Goal: Contribute content

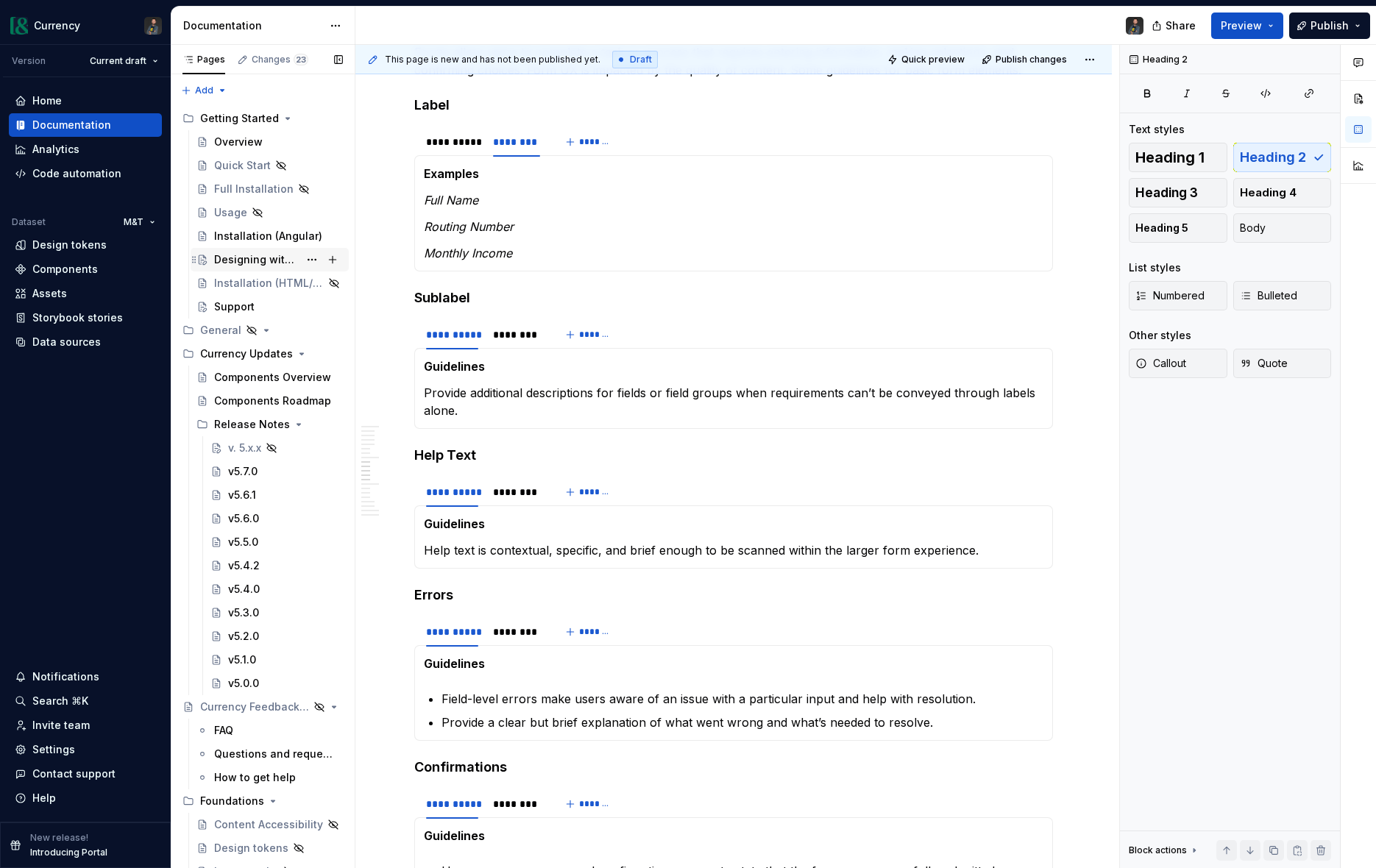
click at [298, 259] on div "Designing with Currency" at bounding box center [256, 260] width 85 height 15
click at [265, 260] on div "Designing with Currency" at bounding box center [256, 260] width 85 height 15
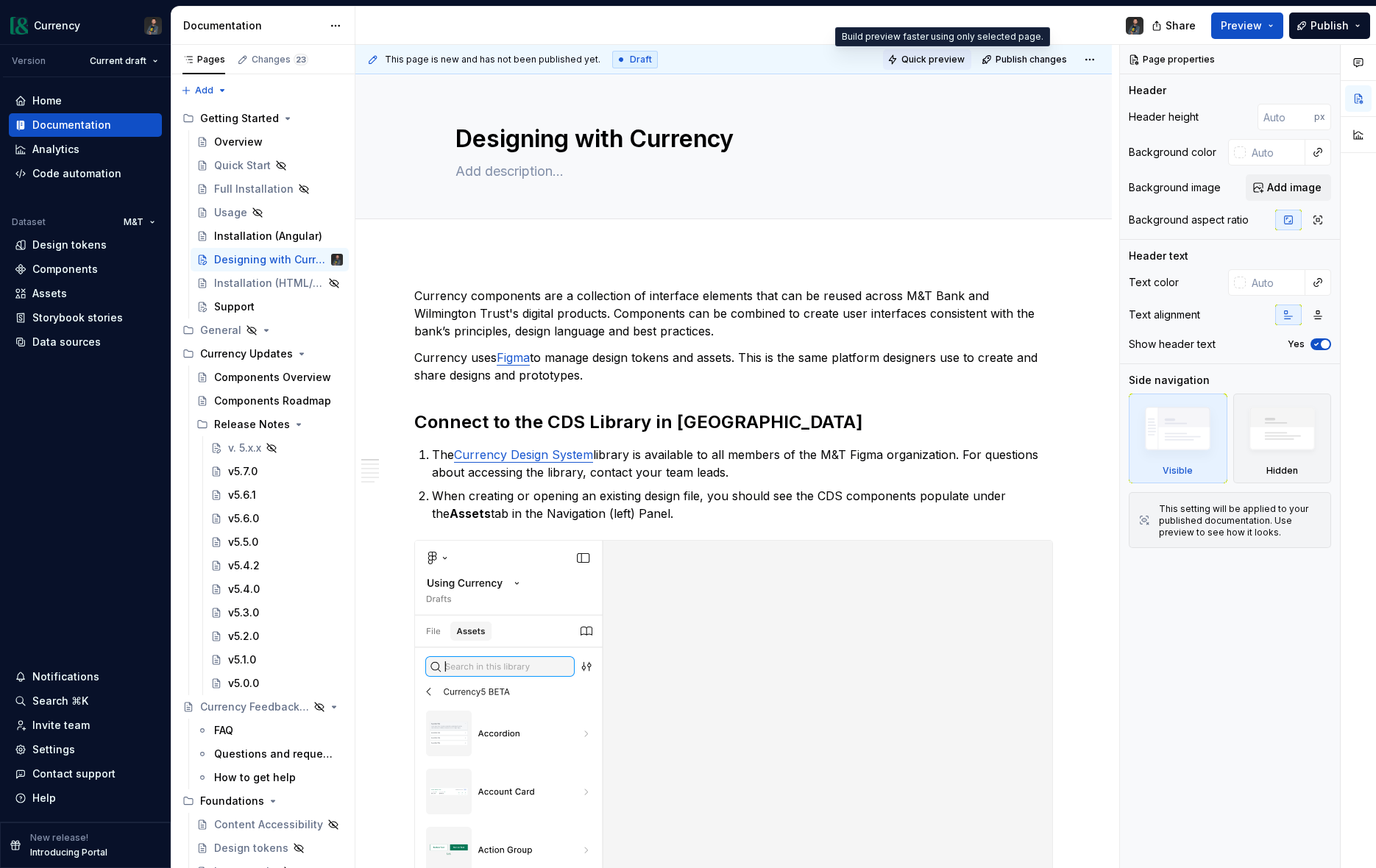
click at [925, 58] on span "Quick preview" at bounding box center [934, 60] width 64 height 12
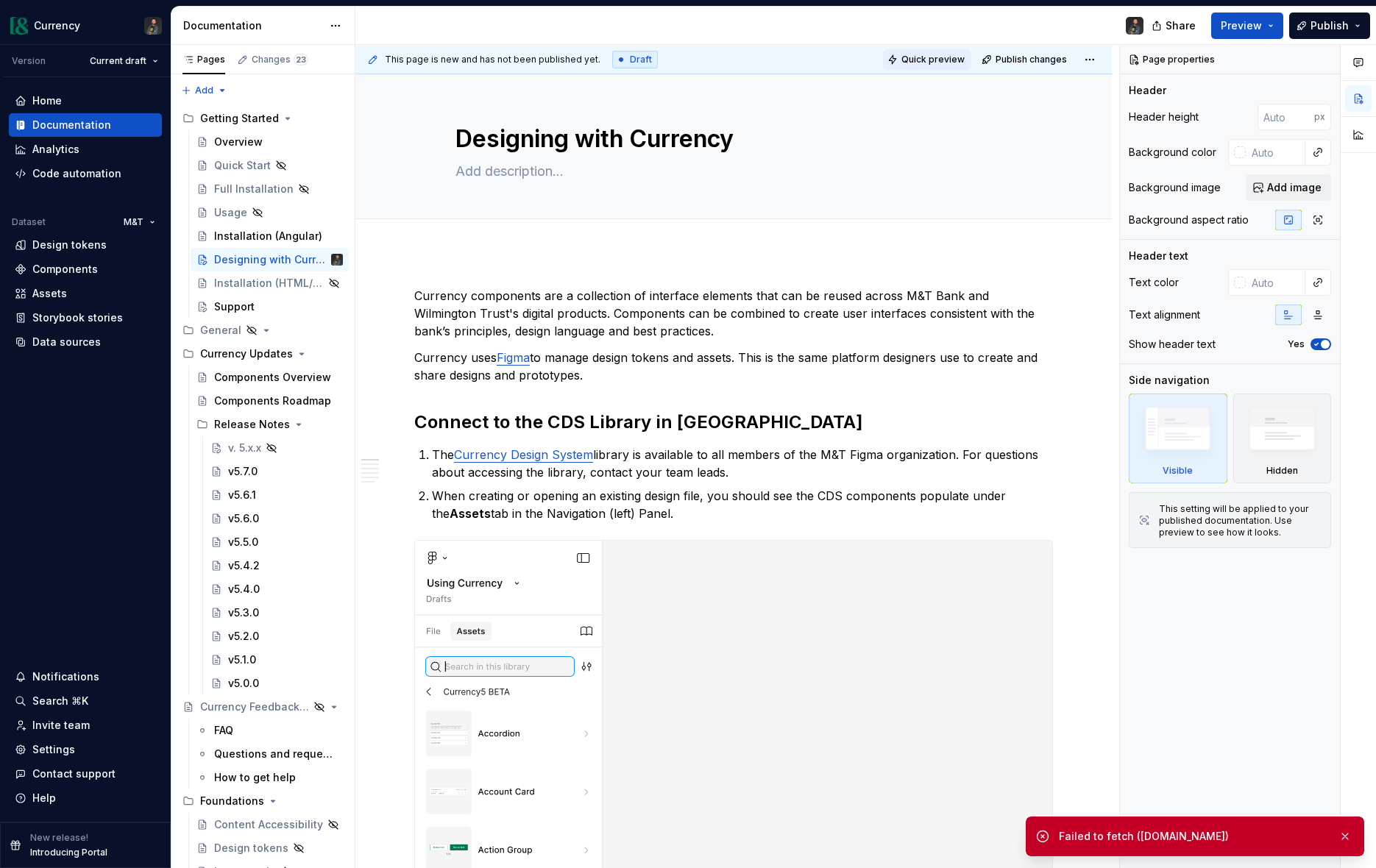
click at [924, 56] on span "Quick preview" at bounding box center [934, 60] width 64 height 12
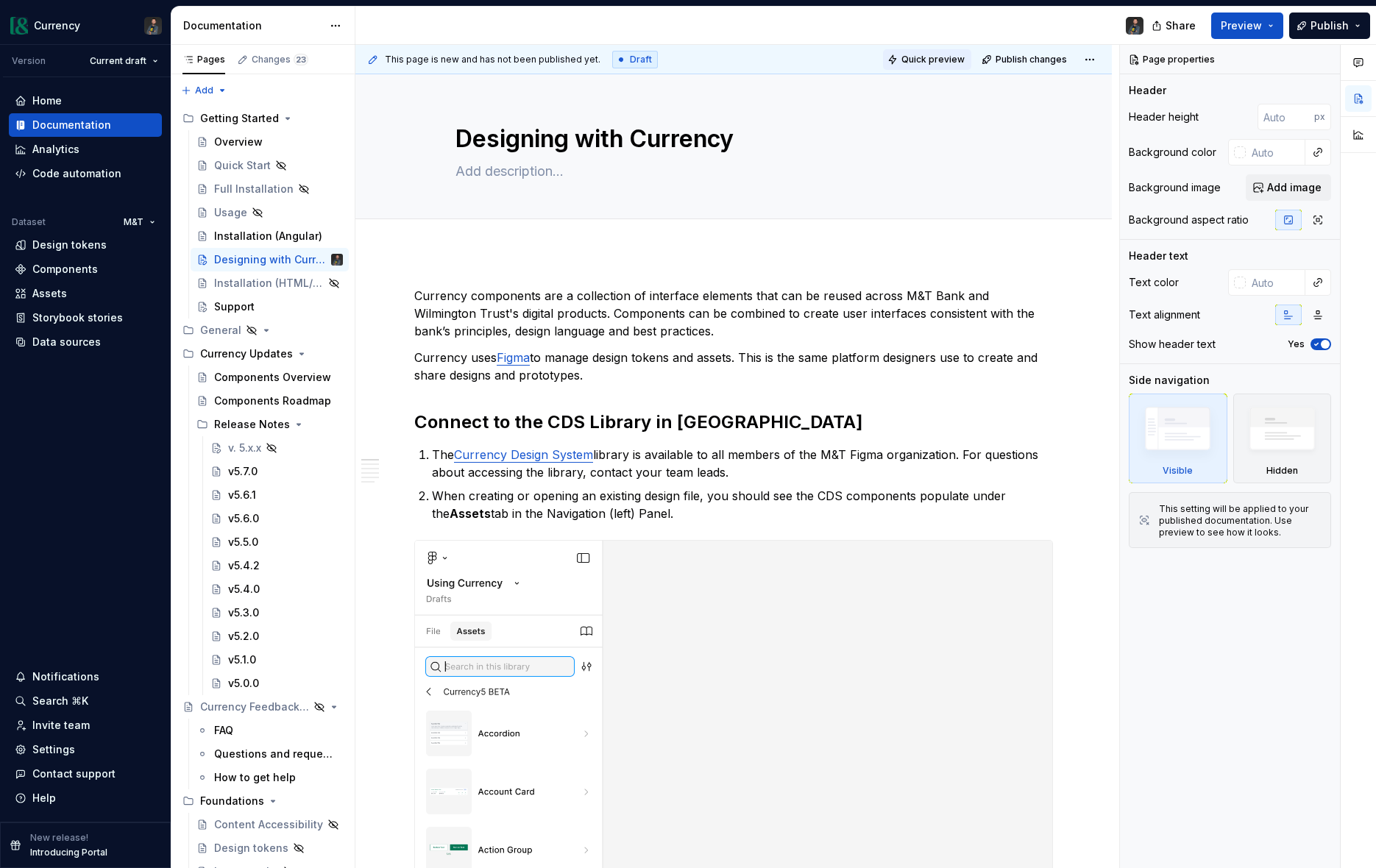
click at [921, 58] on span "Quick preview" at bounding box center [934, 60] width 64 height 12
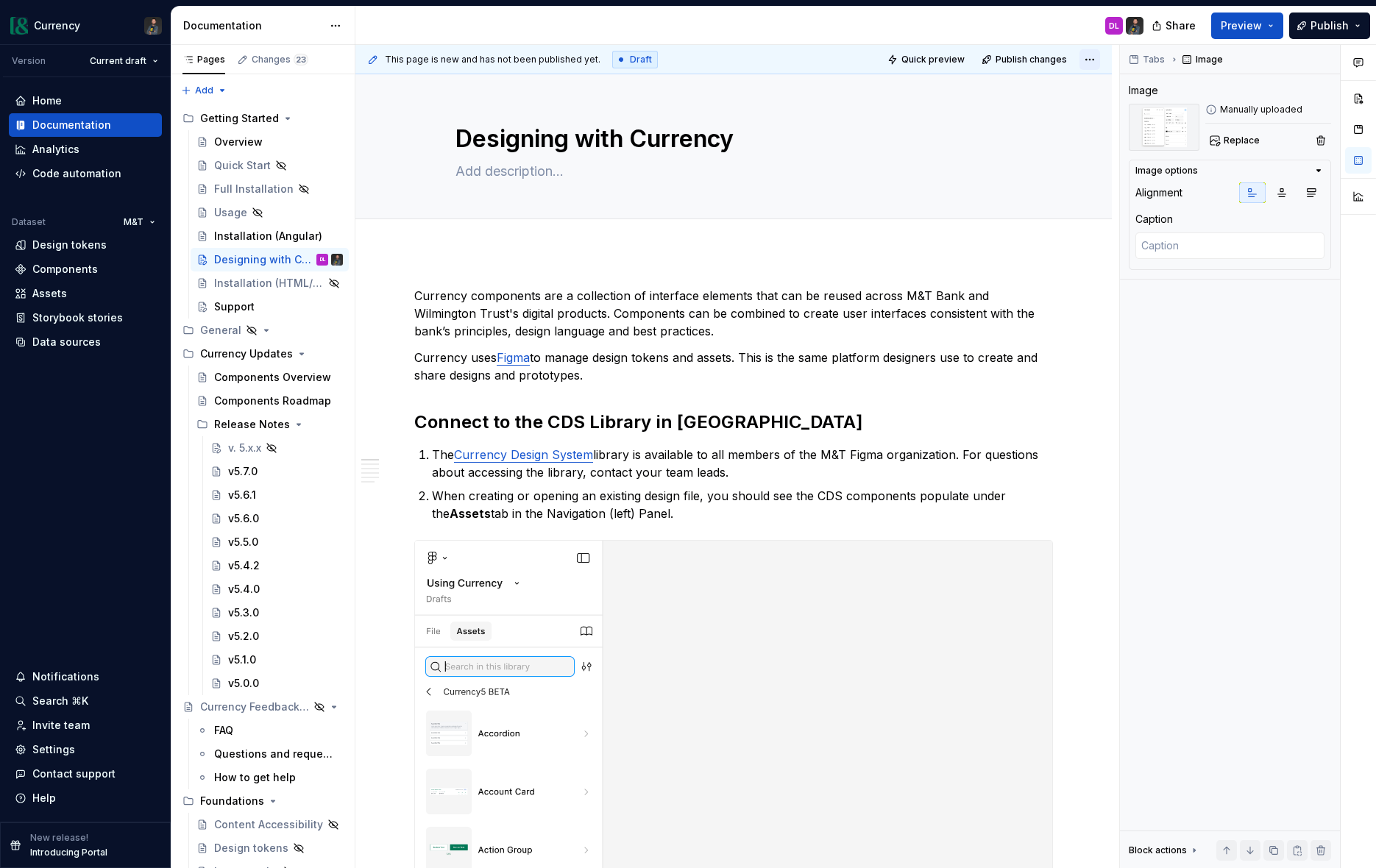
click at [1095, 62] on html "Currency Version Current draft Home Documentation Analytics Code automation Dat…" at bounding box center [688, 434] width 1376 height 868
click at [1065, 87] on div "Open preview" at bounding box center [1050, 87] width 95 height 15
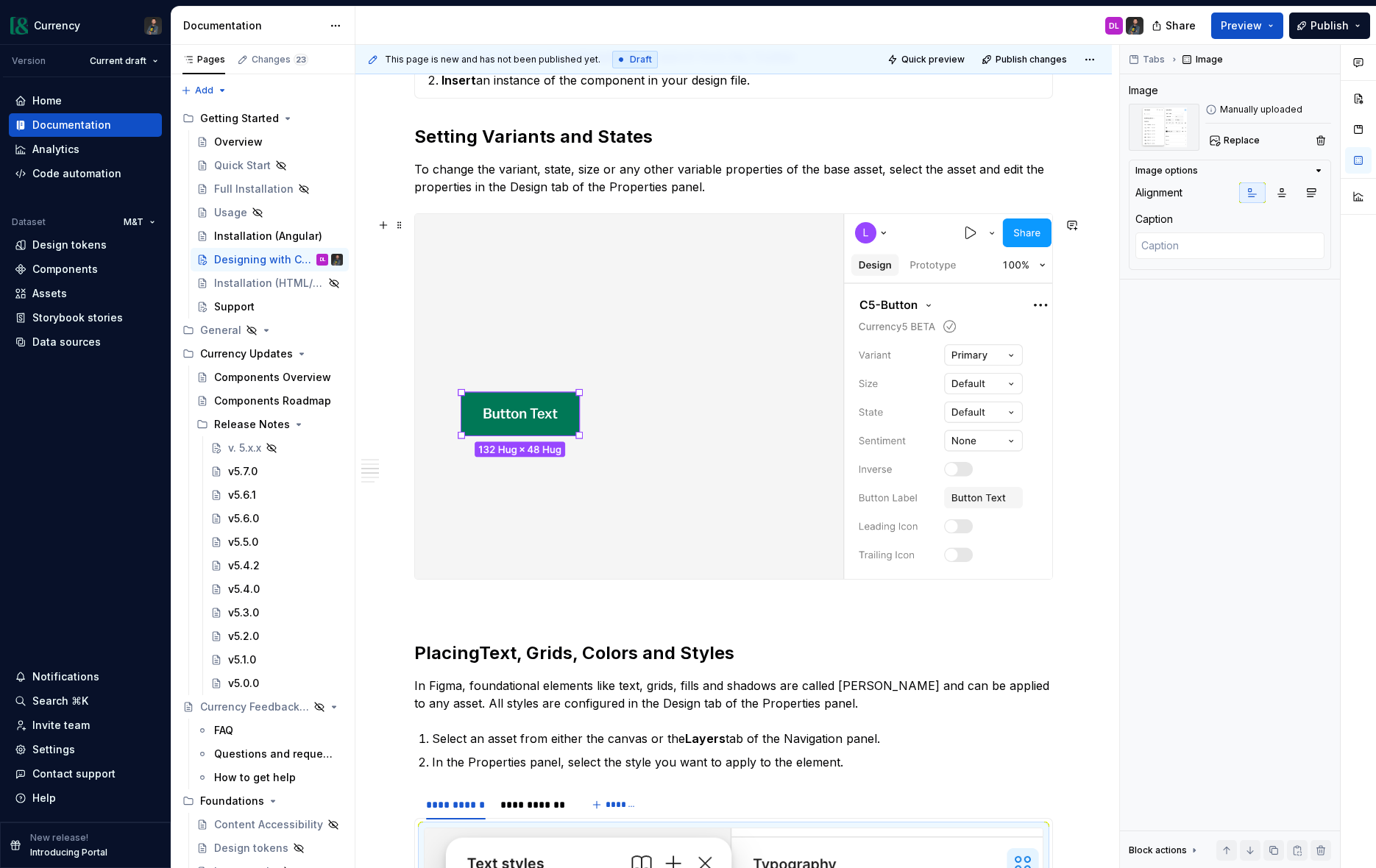
scroll to position [1001, 0]
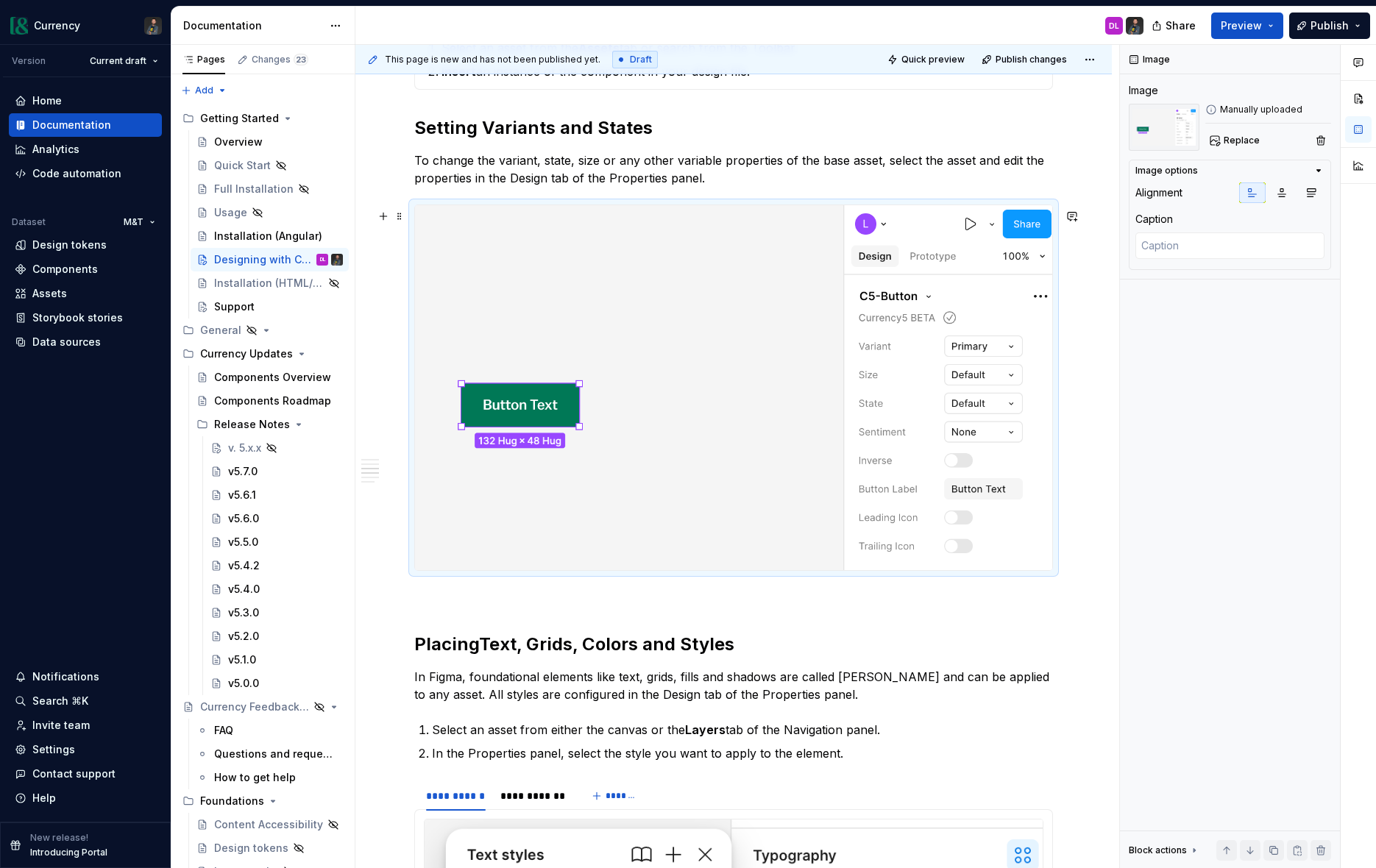
click at [817, 514] on img at bounding box center [733, 388] width 637 height 365
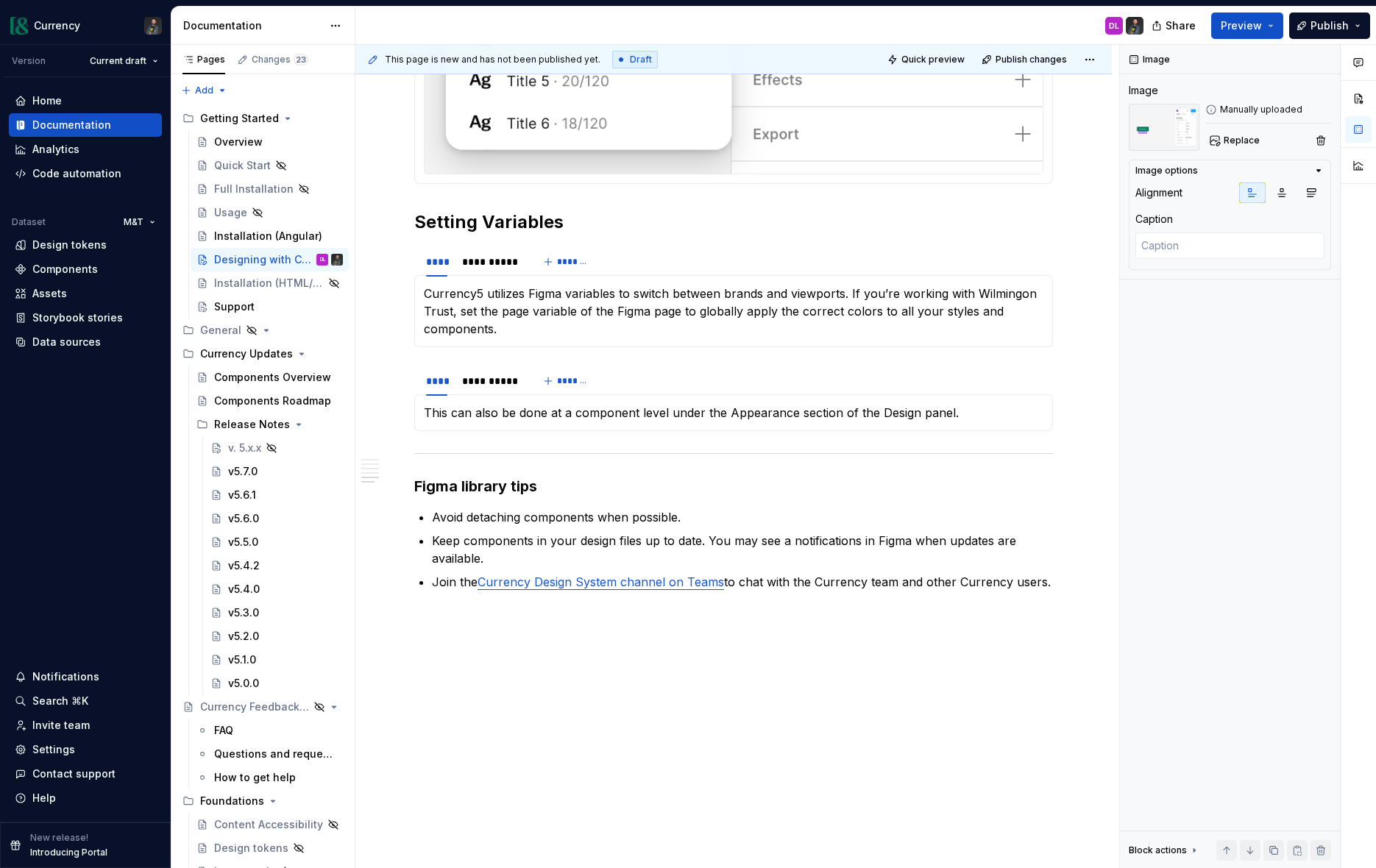
scroll to position [2216, 0]
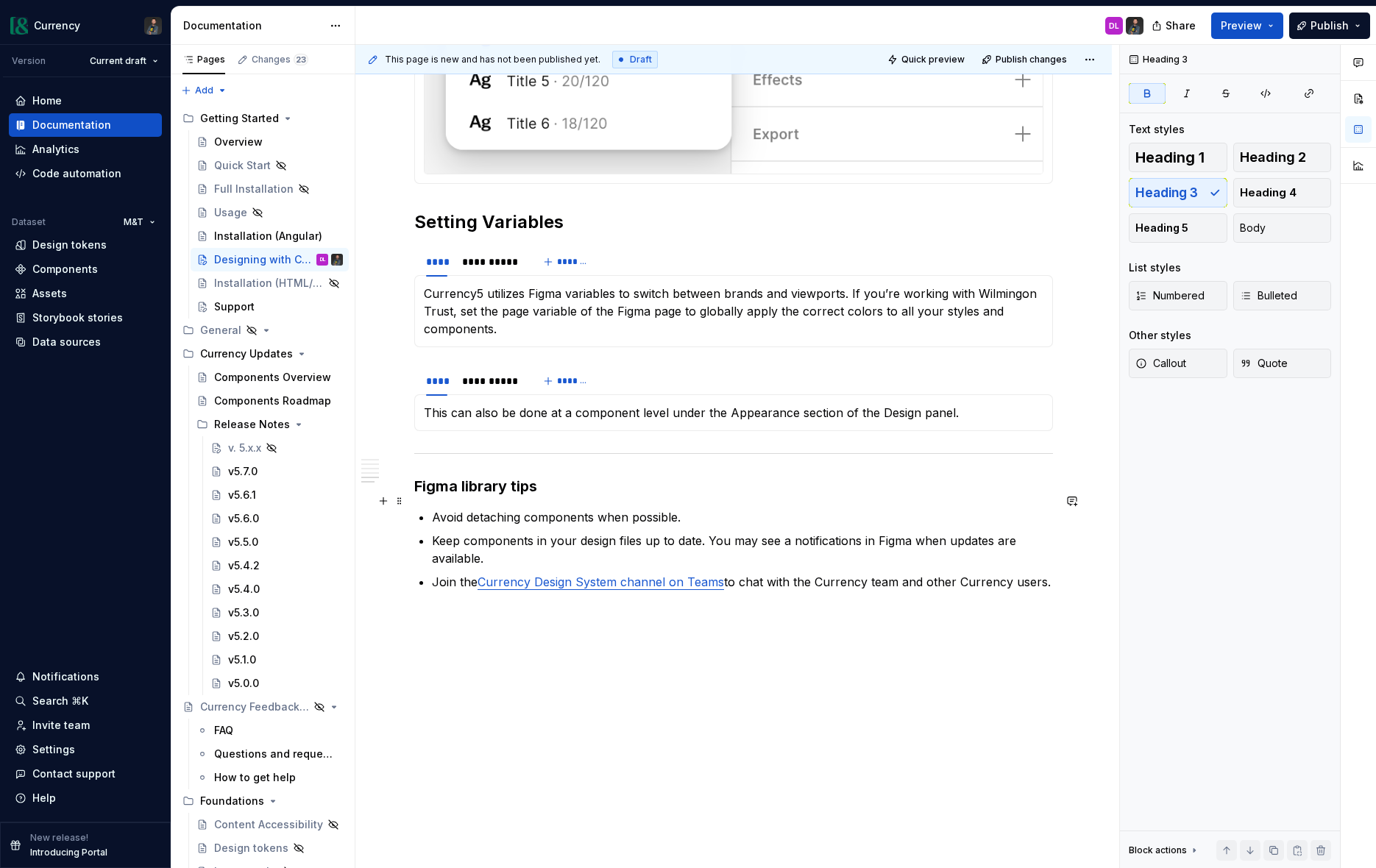
click at [477, 491] on strong "Figma library tips" at bounding box center [476, 486] width 123 height 18
click at [538, 488] on h3 "Figma library tips" at bounding box center [734, 486] width 638 height 21
click at [495, 490] on strong "Figma library tips" at bounding box center [476, 486] width 123 height 18
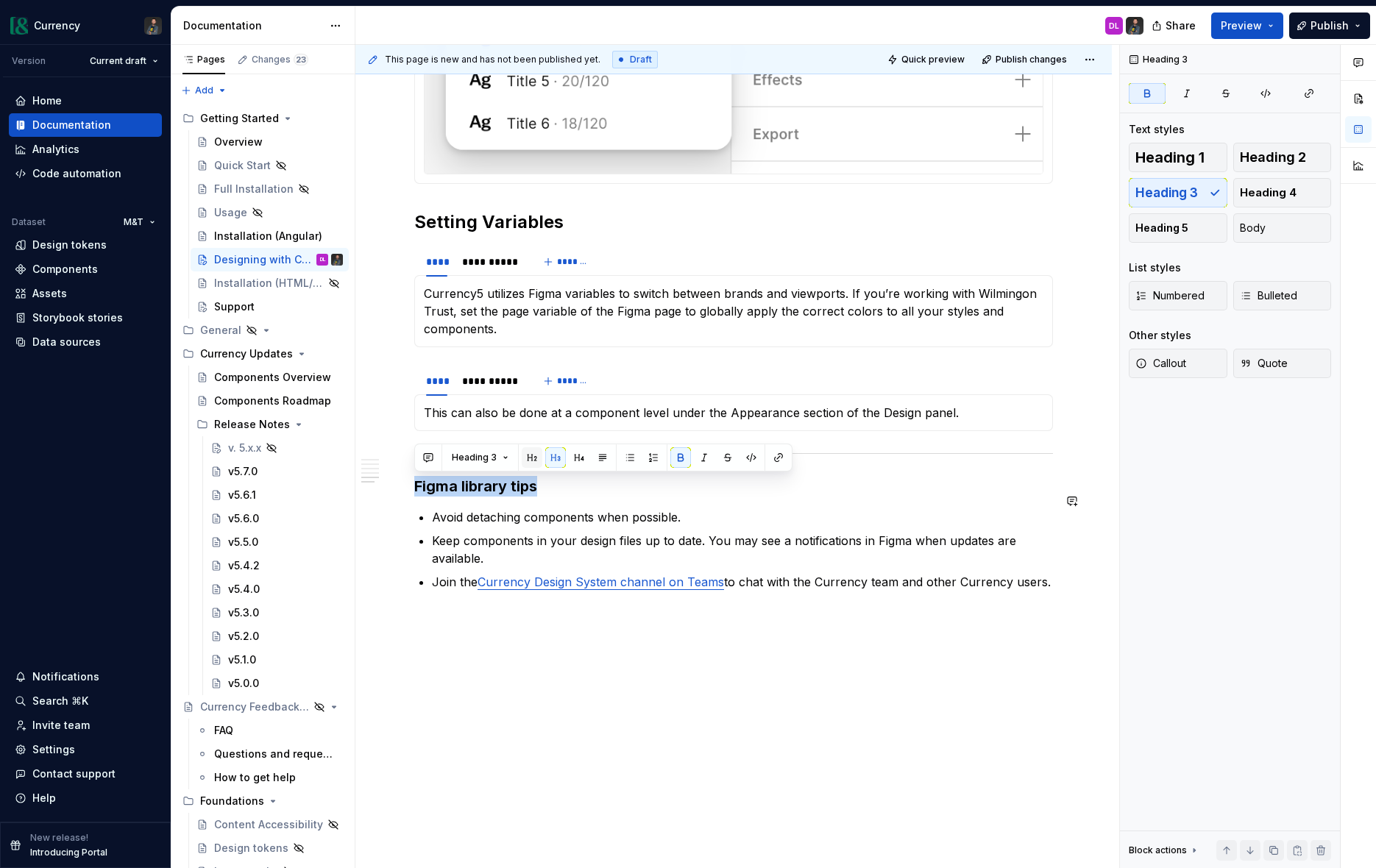
click at [536, 456] on button "button" at bounding box center [532, 457] width 21 height 21
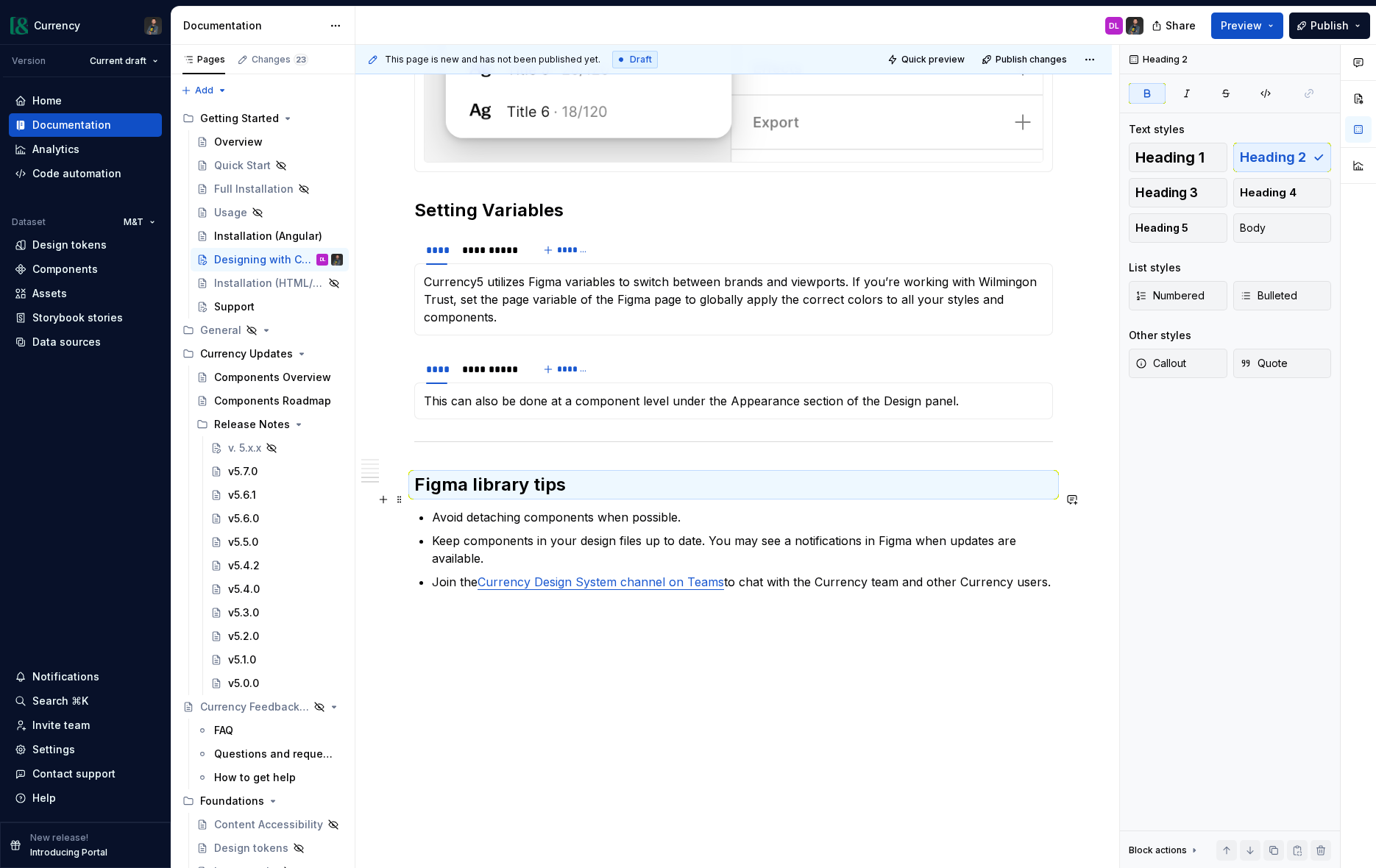
click at [593, 497] on h2 "Figma library tips" at bounding box center [734, 485] width 638 height 24
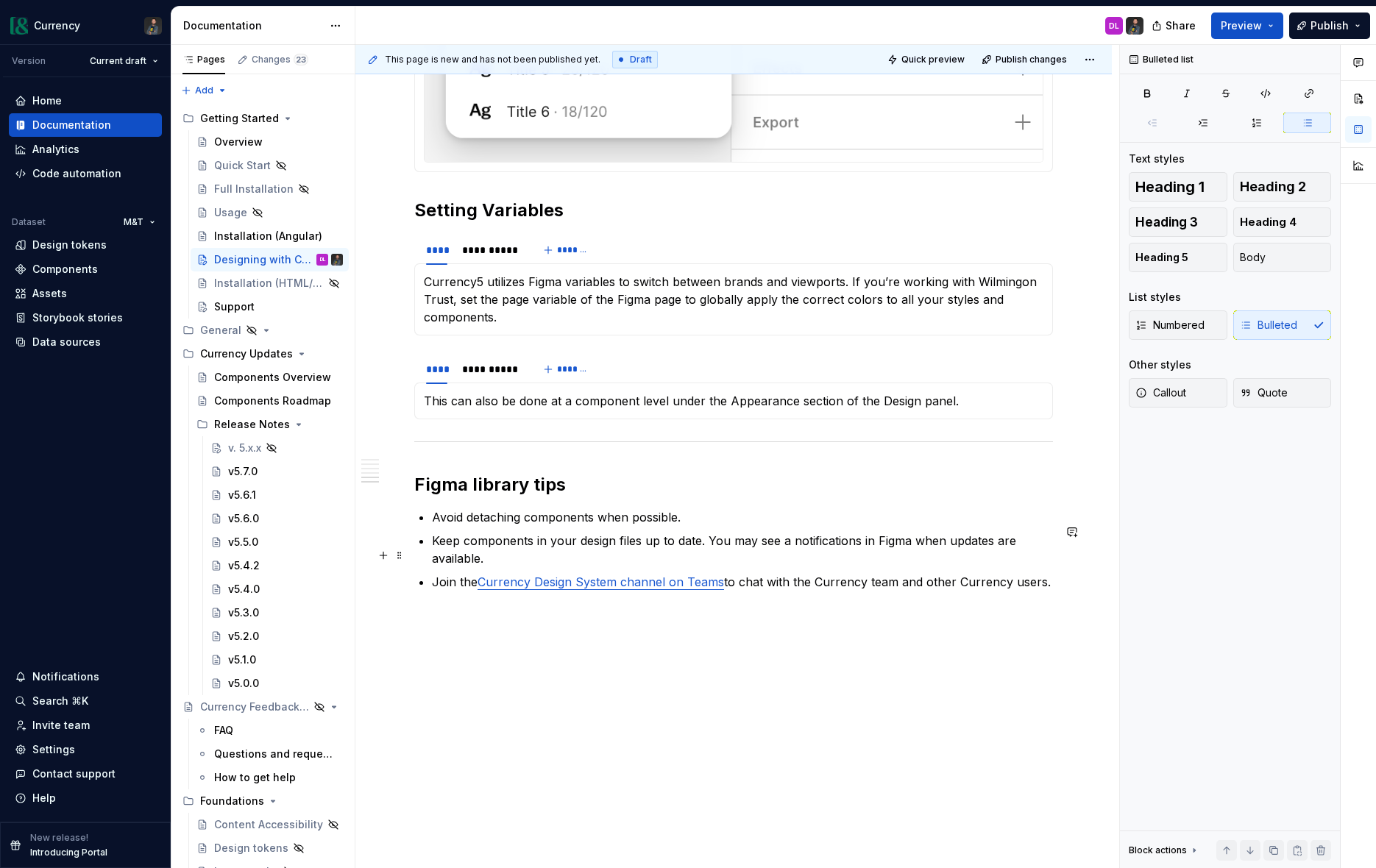
click at [604, 546] on p "Keep components in your design files up to date. You may see a notifications in…" at bounding box center [742, 550] width 621 height 36
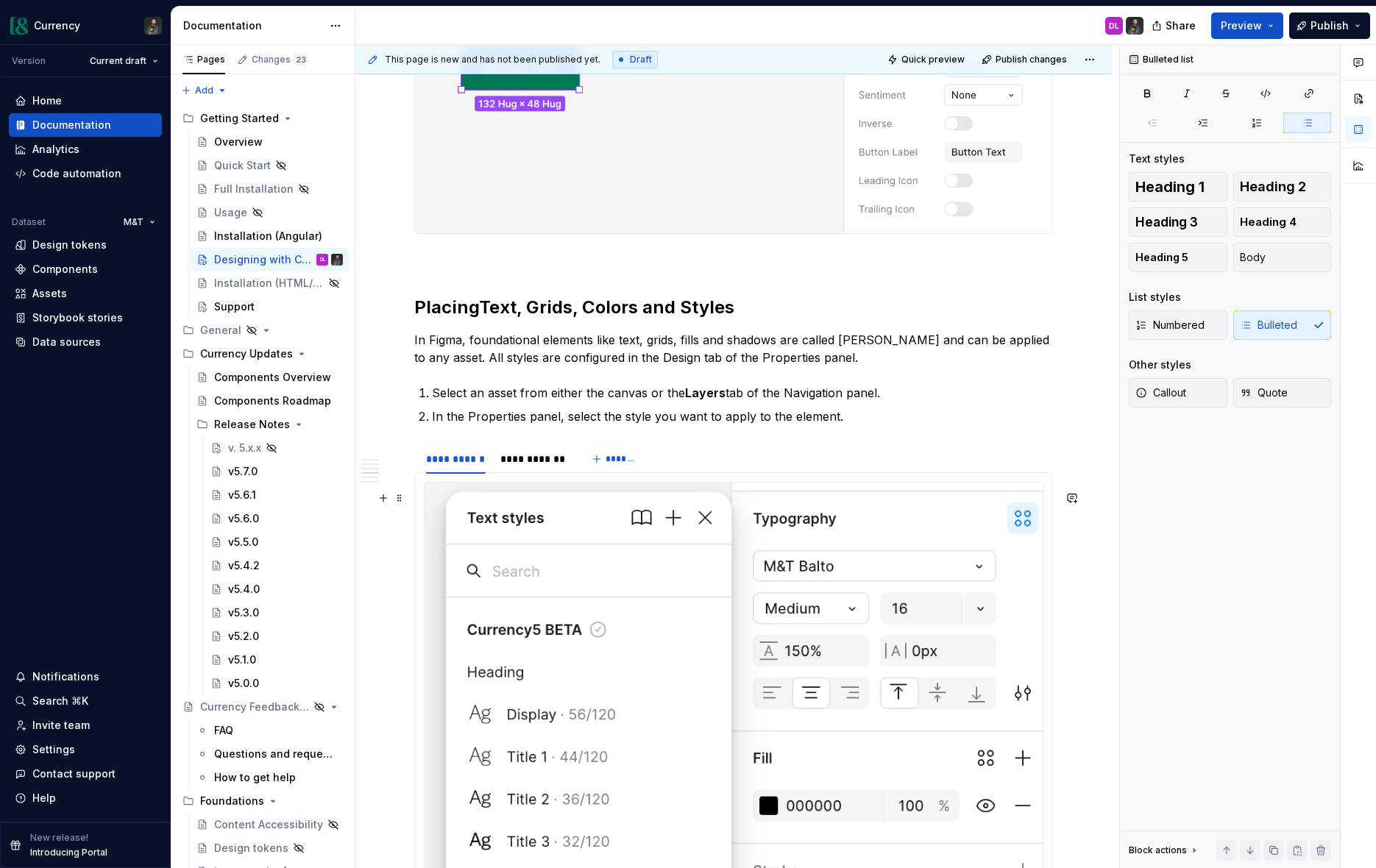
scroll to position [1531, 0]
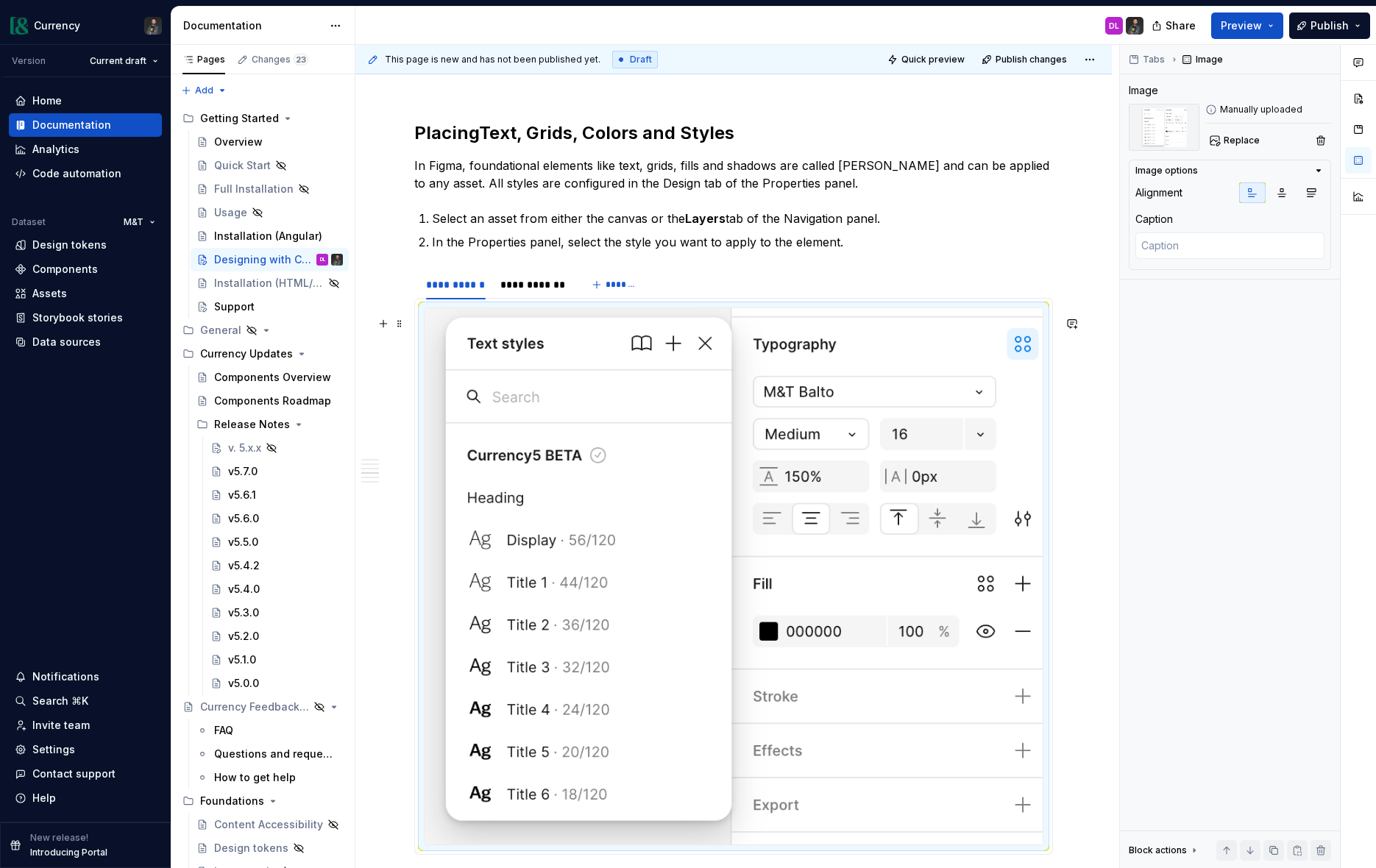
click at [673, 461] on img at bounding box center [734, 576] width 618 height 536
click at [547, 287] on div "**********" at bounding box center [533, 284] width 67 height 15
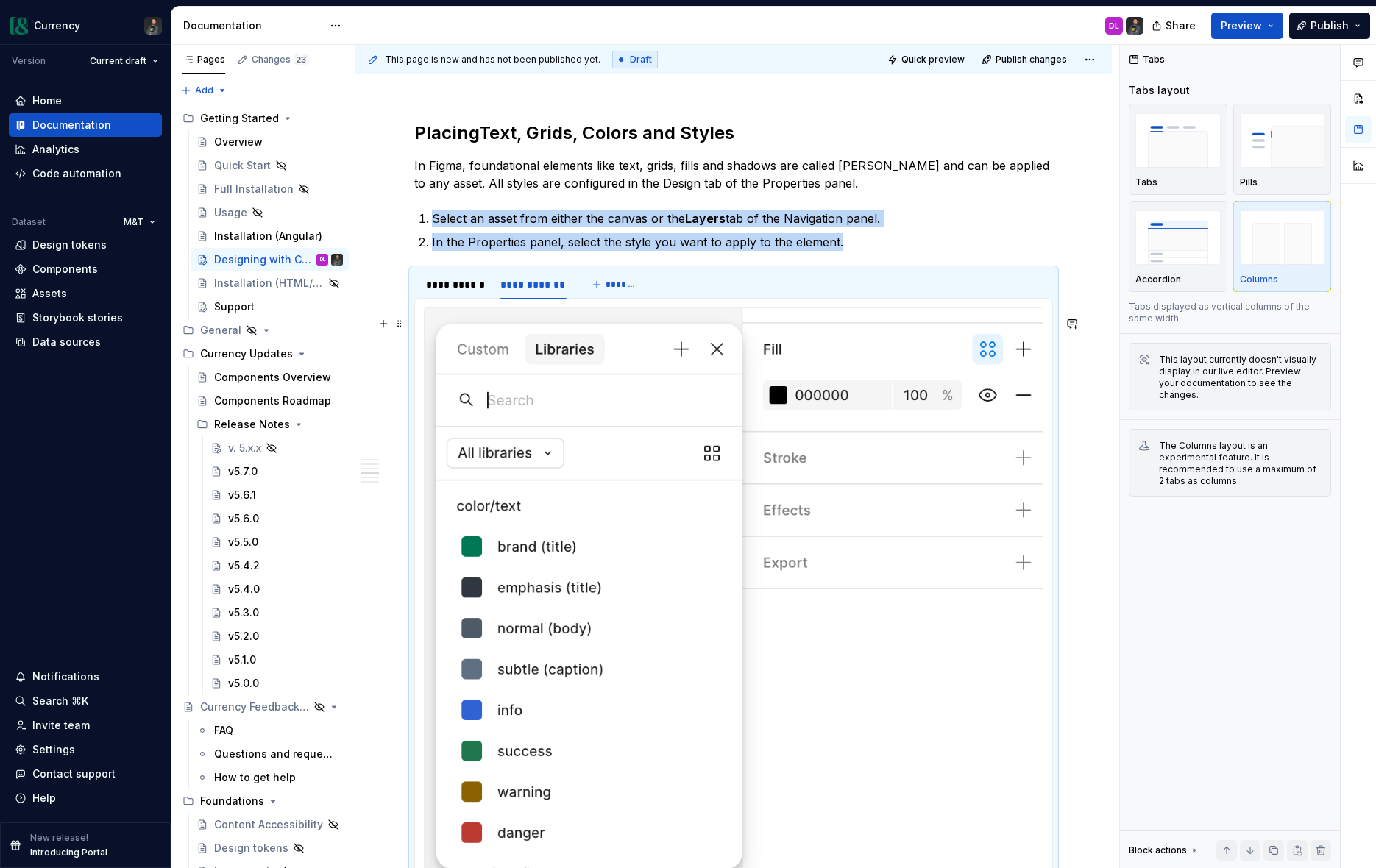
scroll to position [1568, 0]
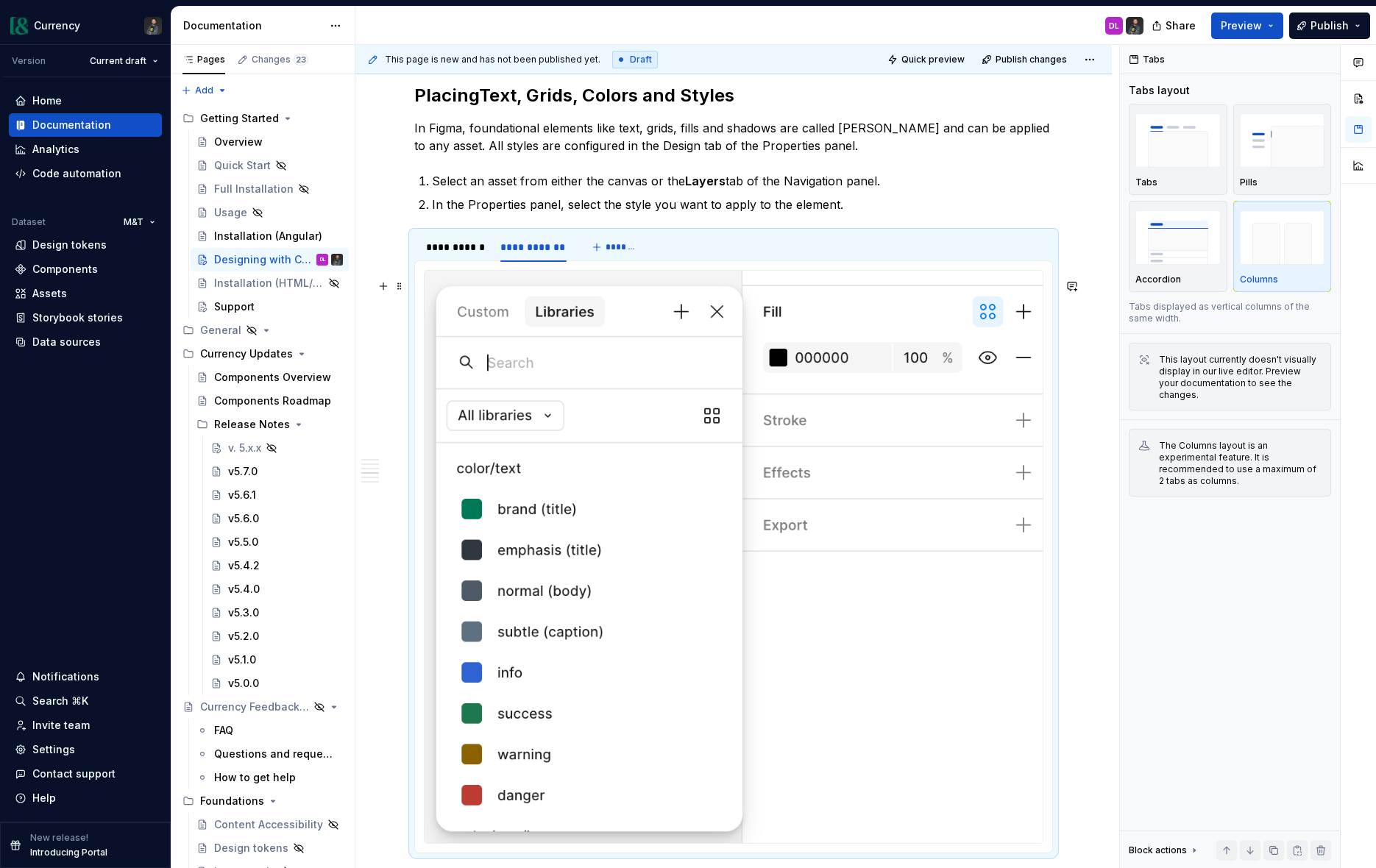
click at [671, 488] on img at bounding box center [734, 557] width 618 height 573
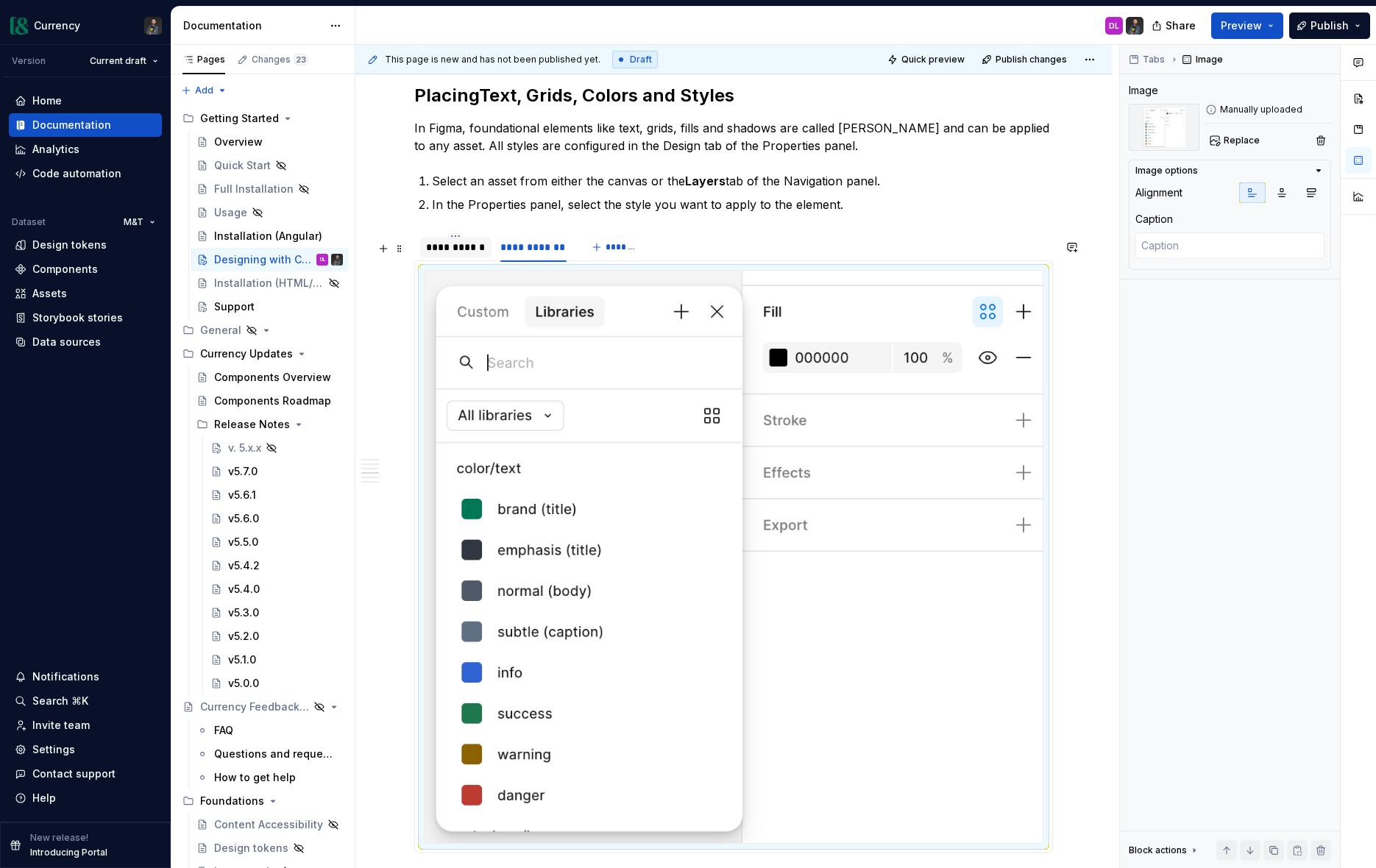
click at [474, 255] on div "**********" at bounding box center [456, 247] width 60 height 15
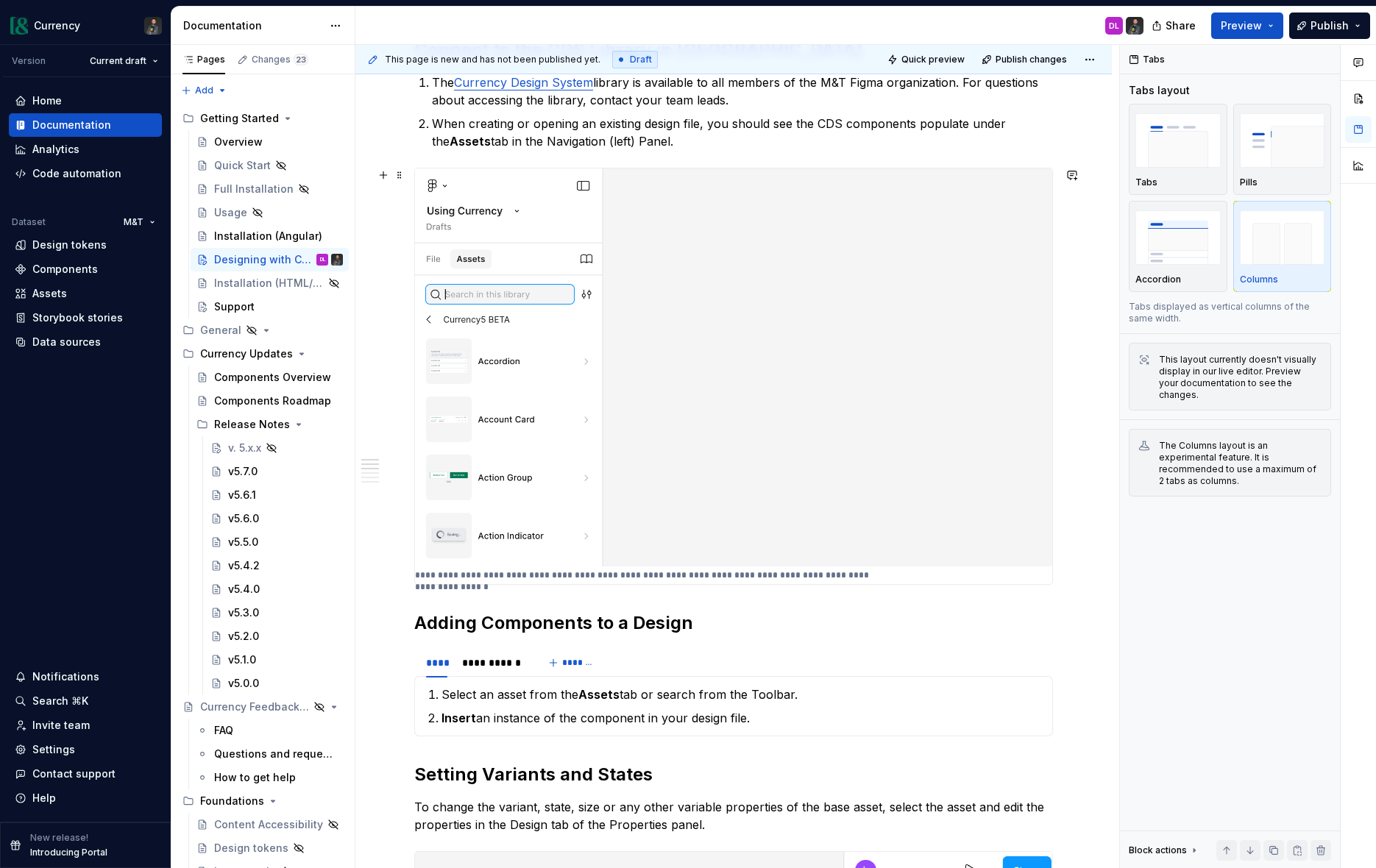
scroll to position [494, 0]
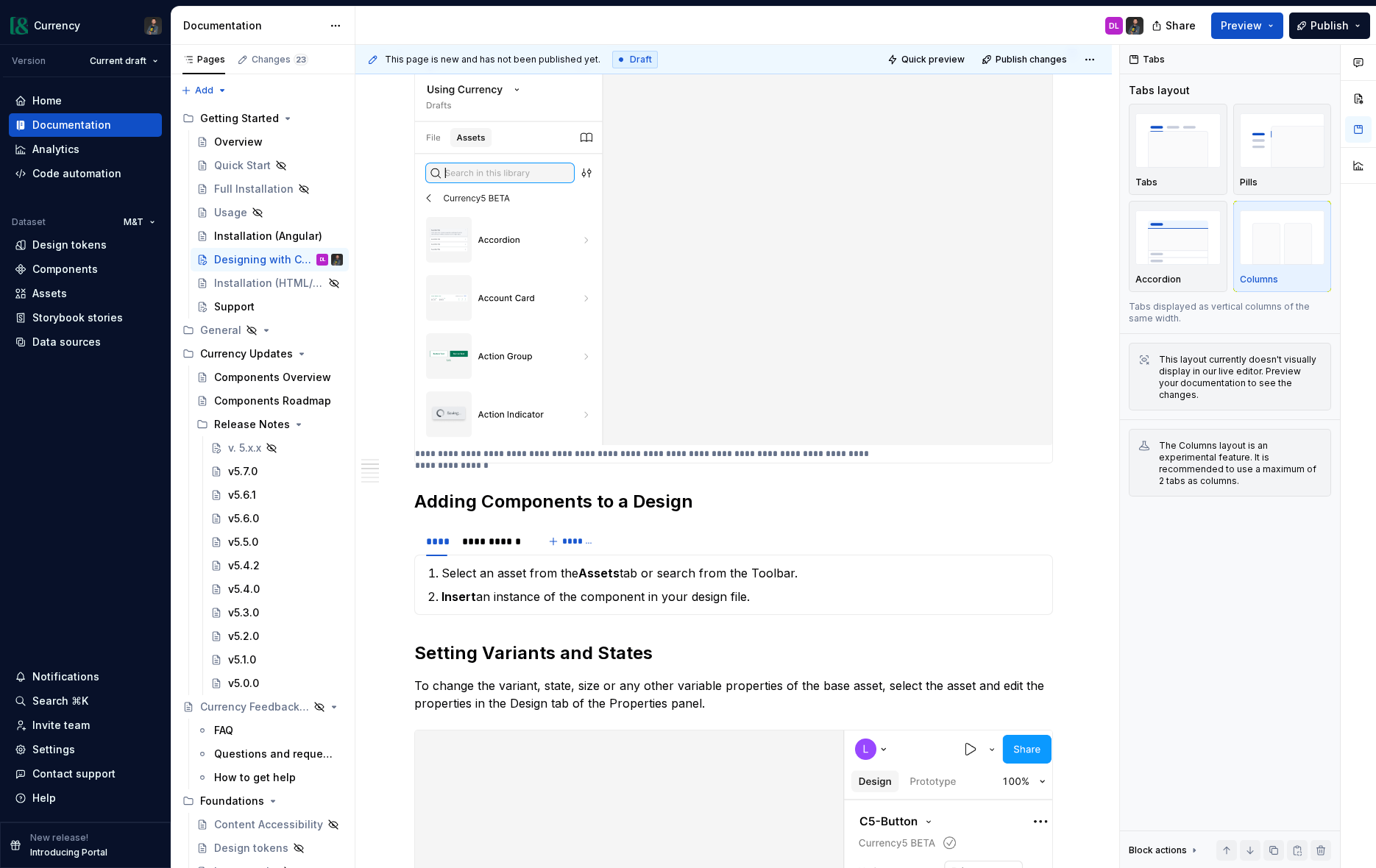
click at [744, 427] on img at bounding box center [733, 246] width 637 height 398
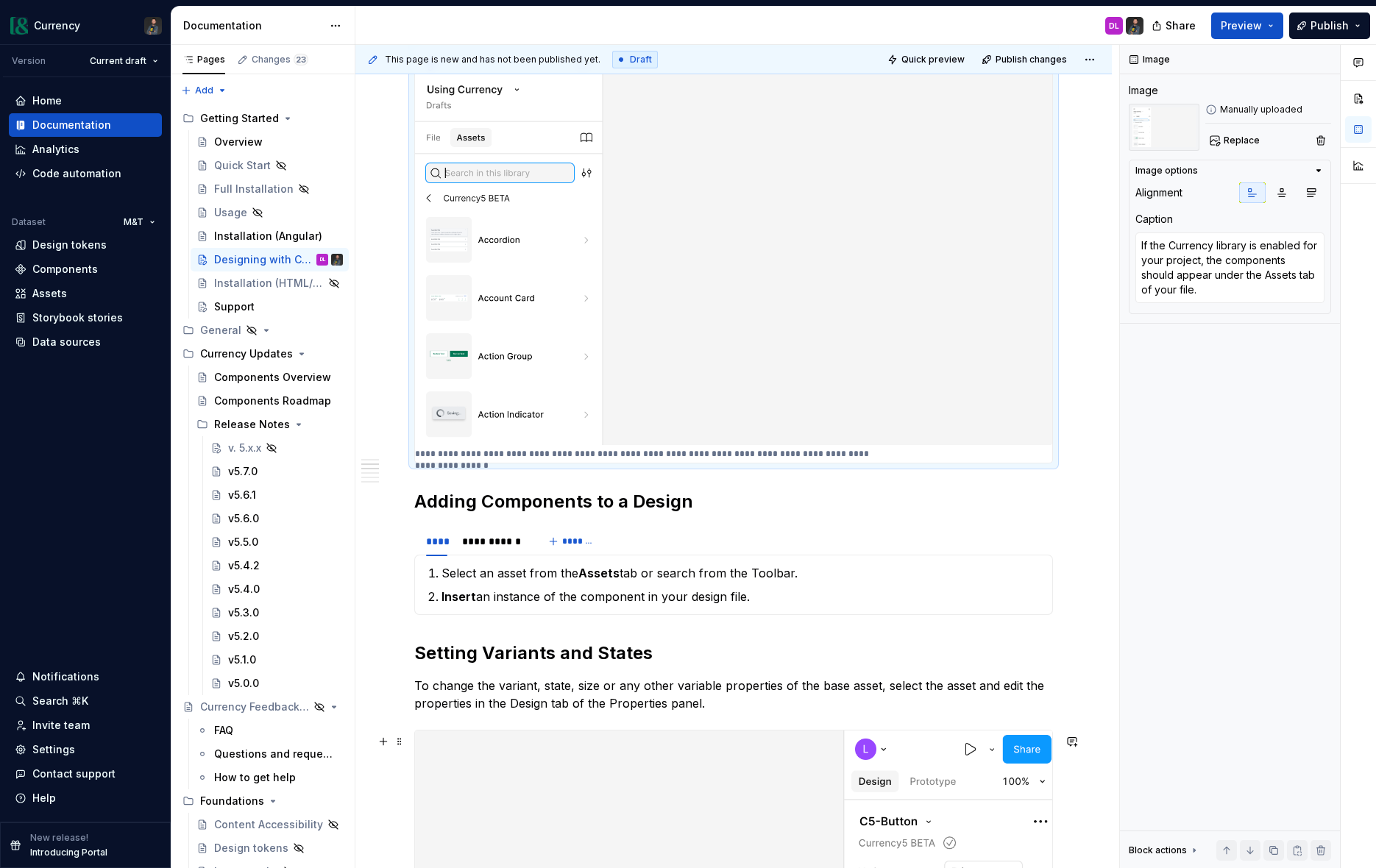
type textarea "*"
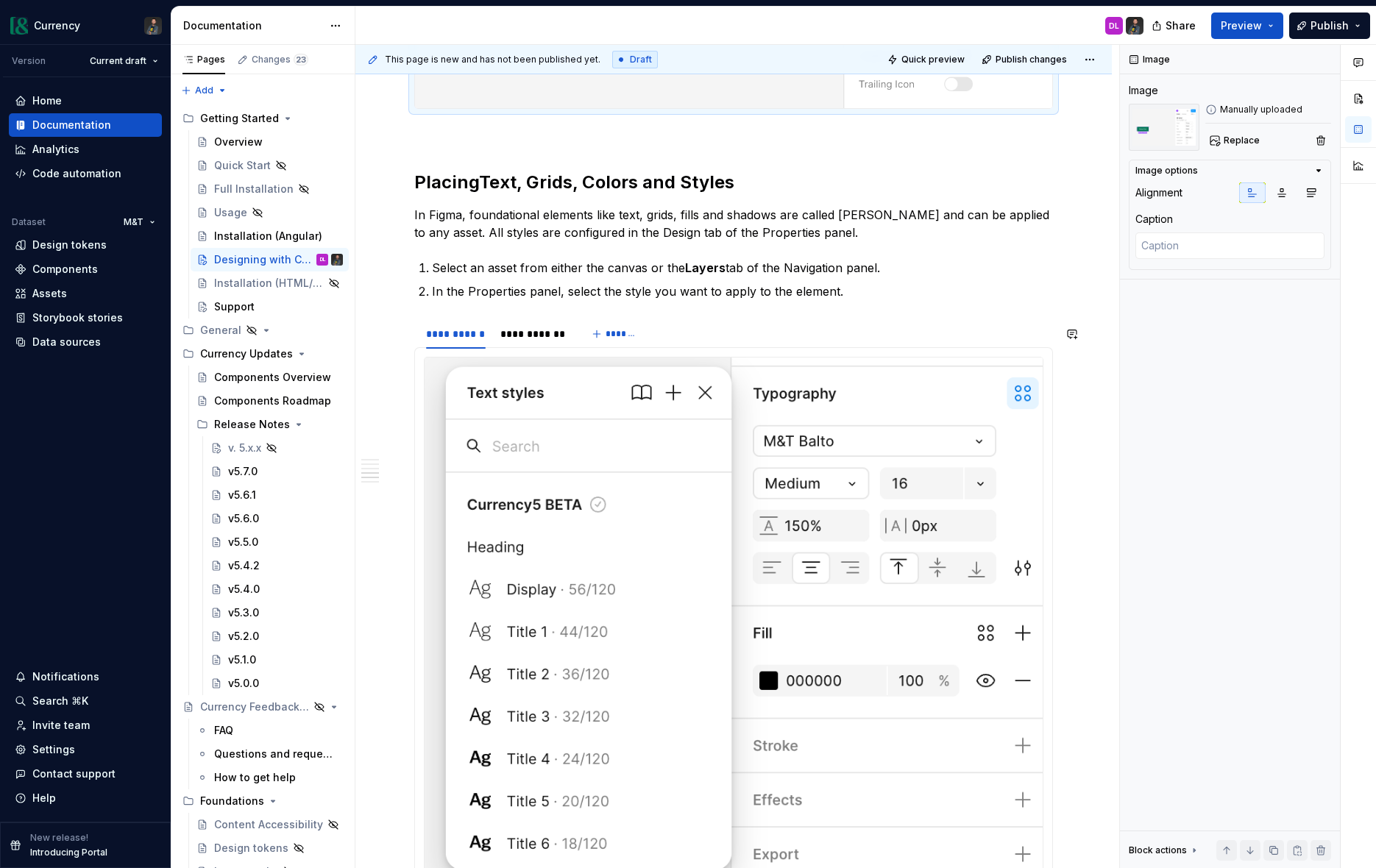
scroll to position [1613, 0]
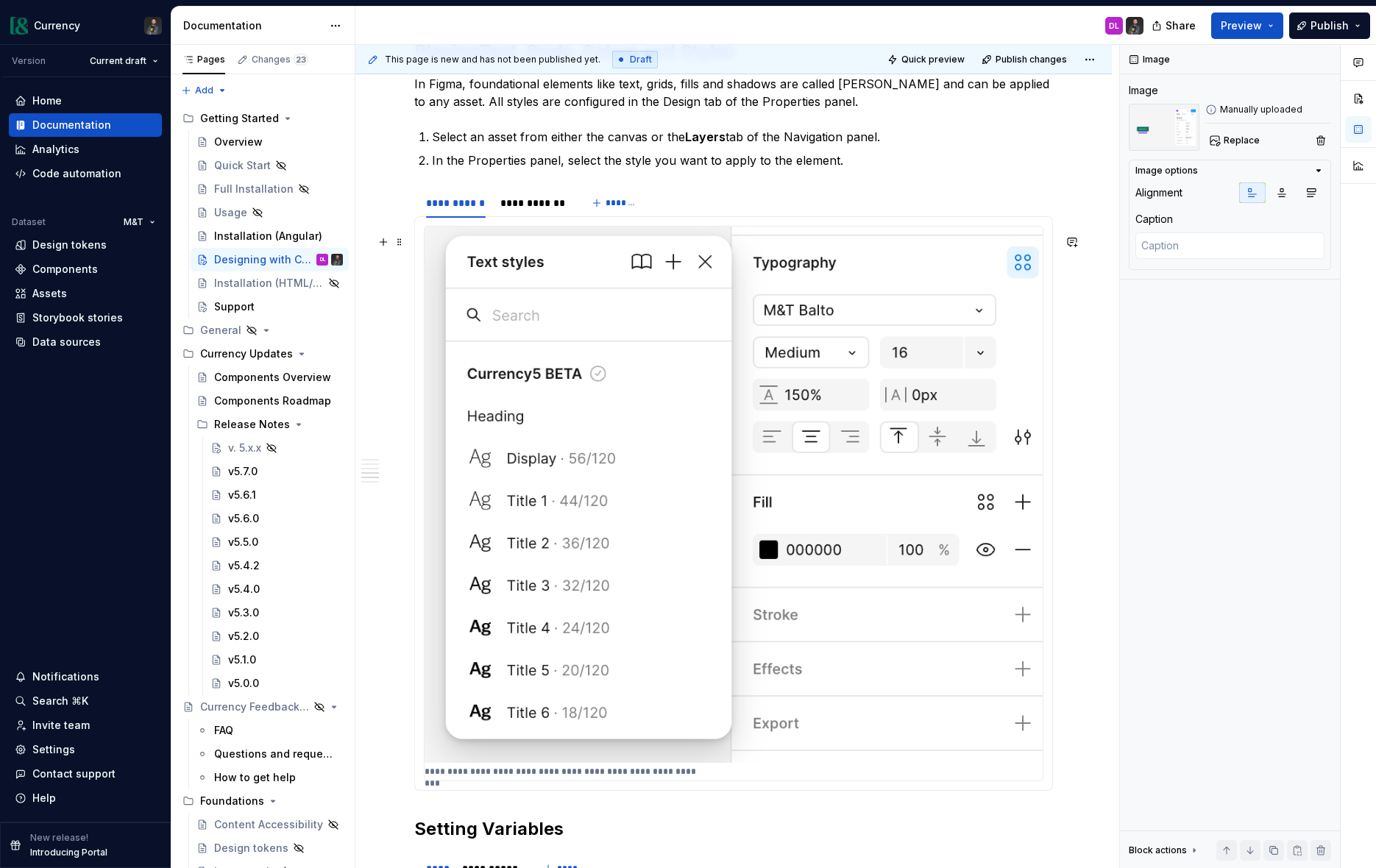
type textarea "*"
type textarea "Typography styles can be accessed through the Typography panel."
click at [806, 575] on img at bounding box center [734, 494] width 618 height 536
click at [545, 211] on div "**********" at bounding box center [533, 203] width 67 height 15
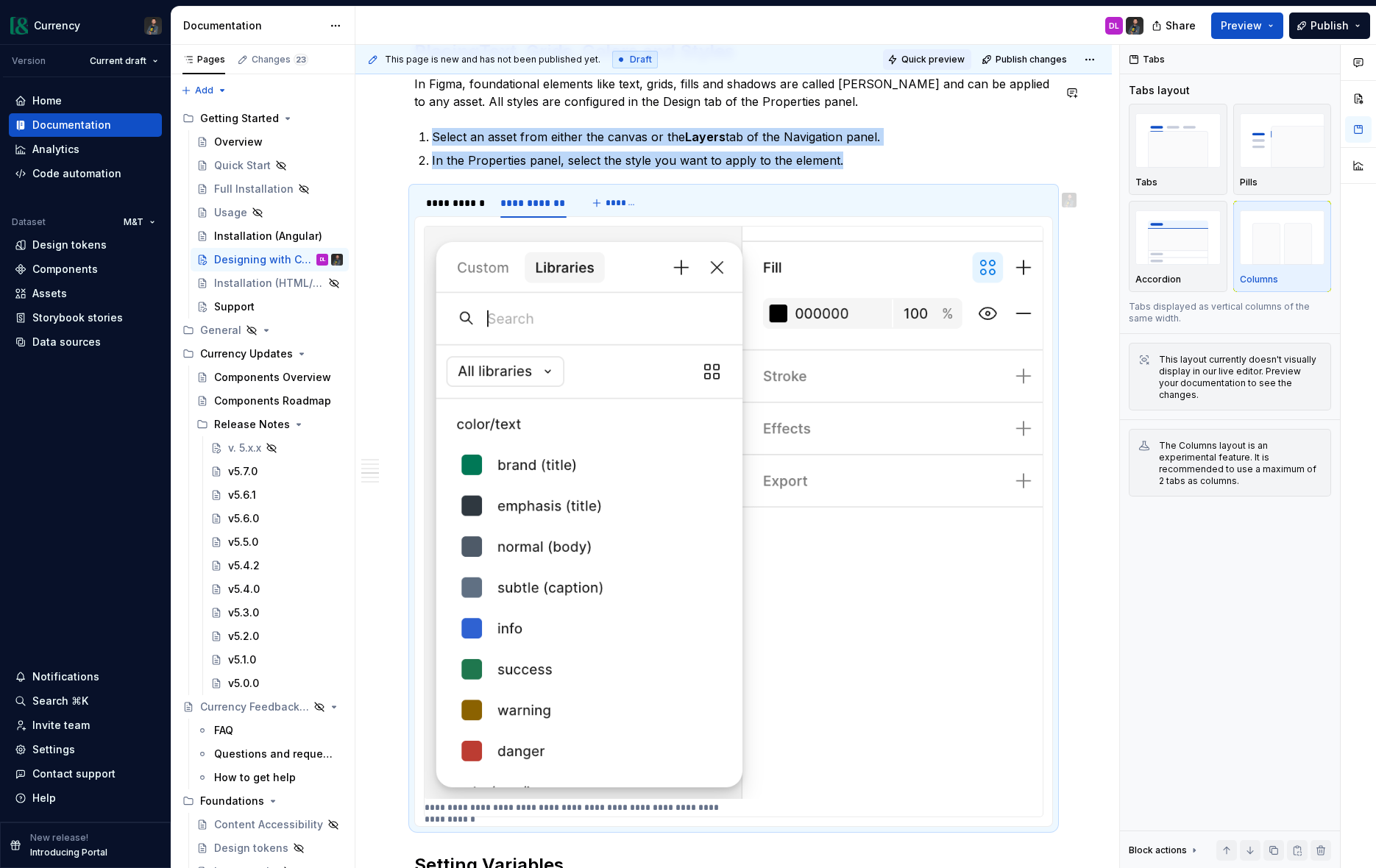
click at [940, 63] on span "Quick preview" at bounding box center [934, 60] width 64 height 12
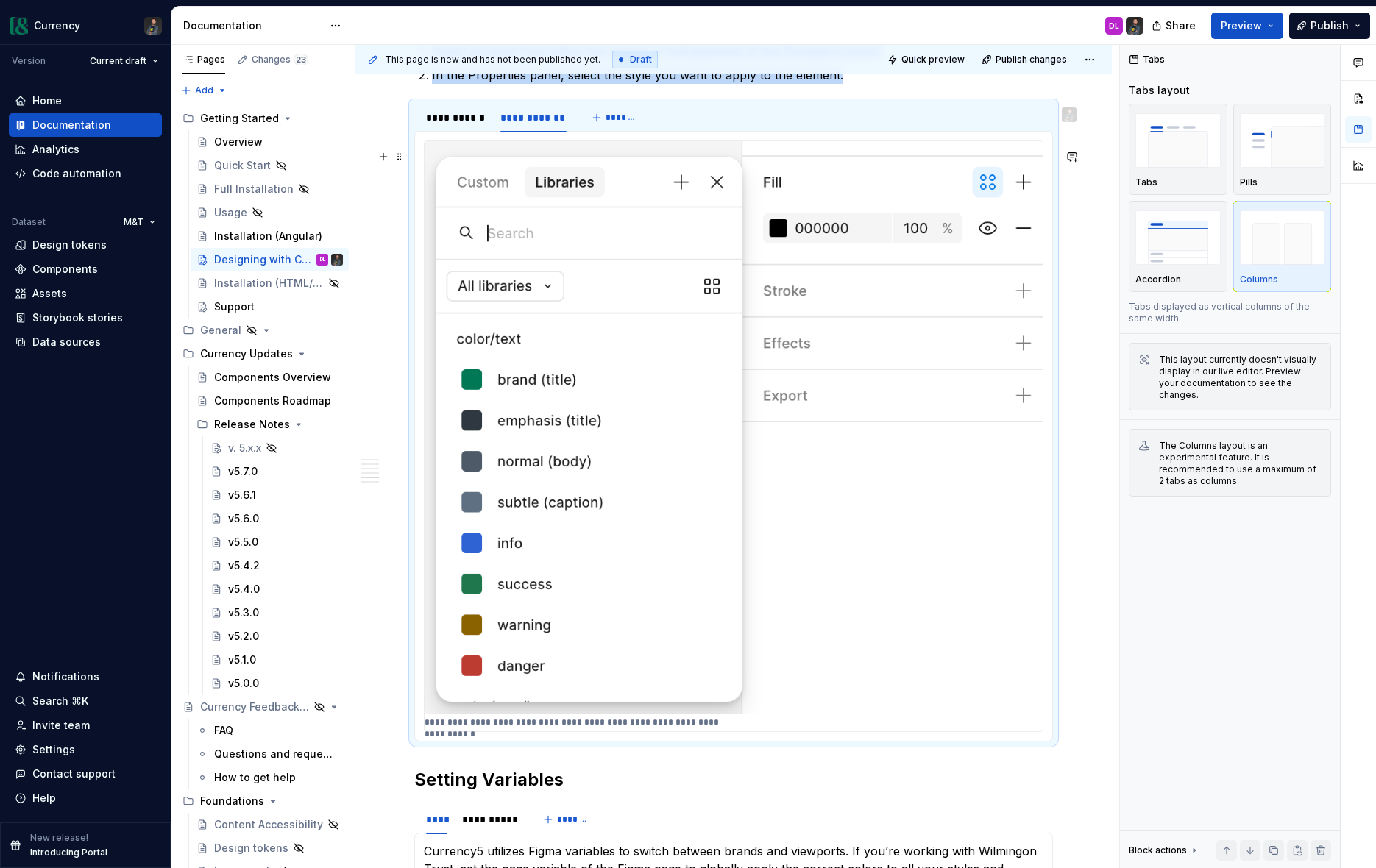
scroll to position [1704, 0]
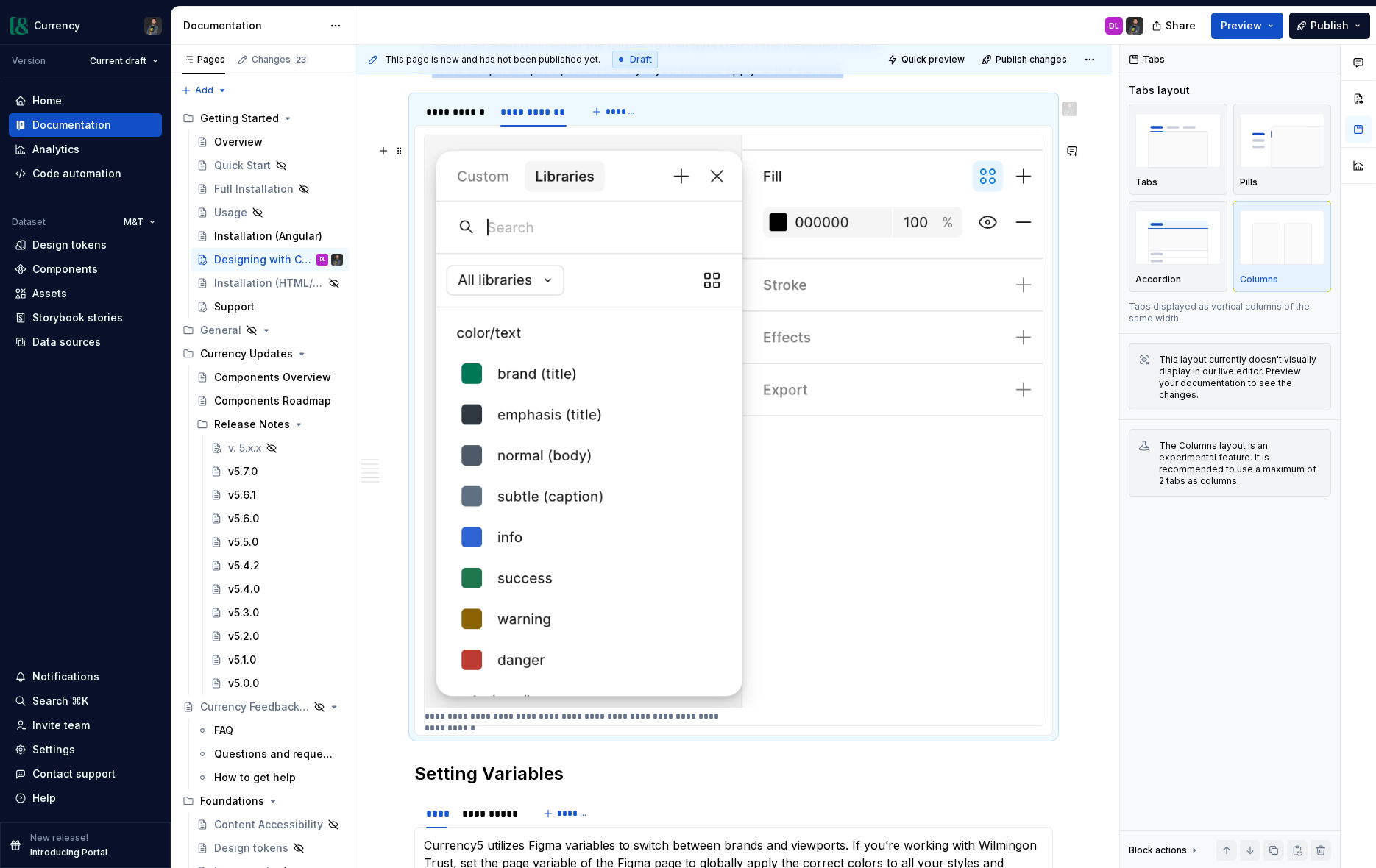
click at [509, 723] on p "**********" at bounding box center [582, 717] width 315 height 12
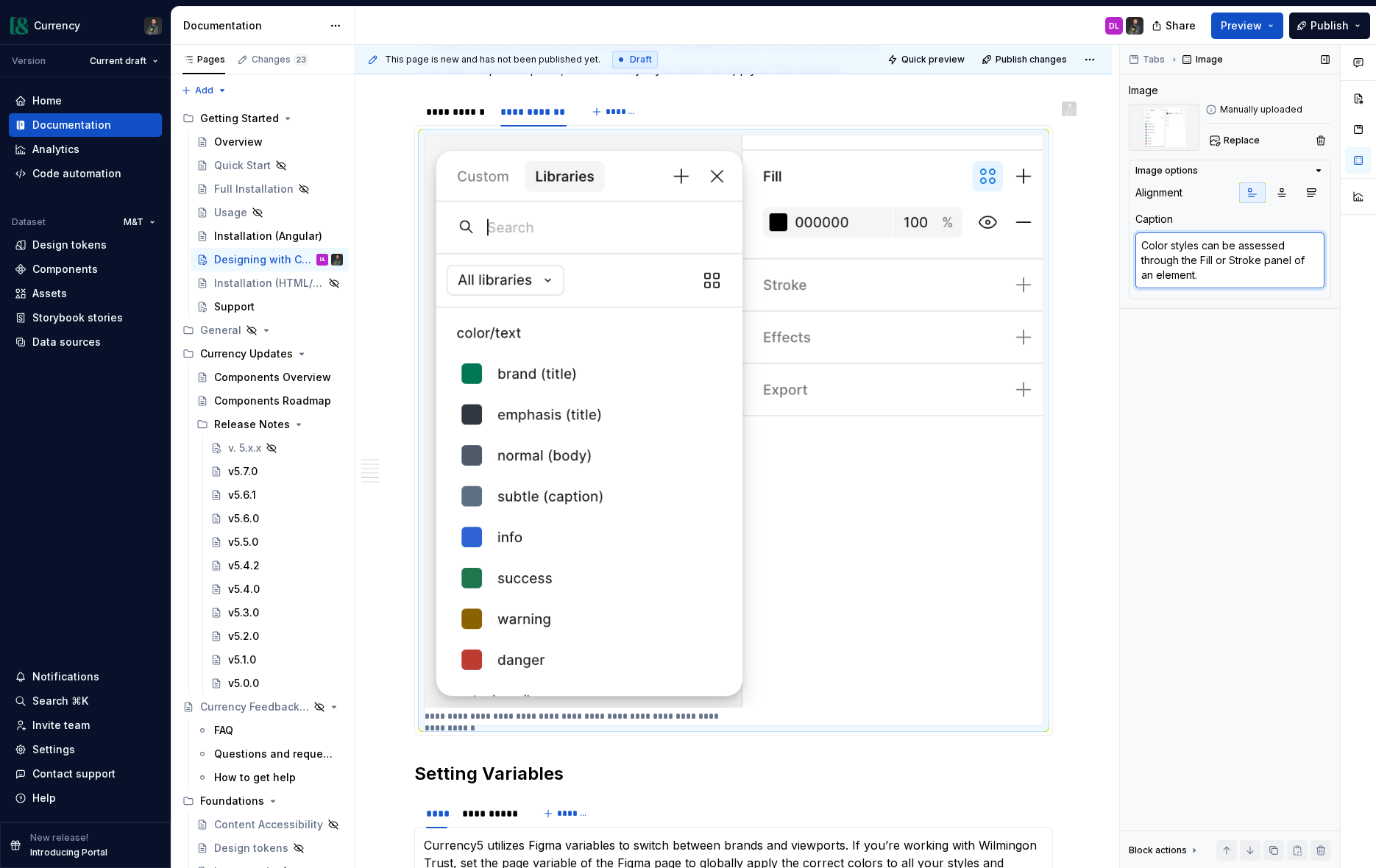
click at [1208, 253] on textarea "Color styles can be assessed through the Fill or Stroke panel of an element." at bounding box center [1230, 260] width 189 height 56
click at [1226, 248] on textarea "Color styles can be assessed through the Fill or Stroke panel of an element." at bounding box center [1230, 260] width 189 height 56
drag, startPoint x: 1141, startPoint y: 247, endPoint x: 1288, endPoint y: 250, distance: 147.0
click at [1288, 250] on textarea "Color styles can be assessed through the Fill or Stroke panel of an element." at bounding box center [1230, 260] width 189 height 56
type textarea "*"
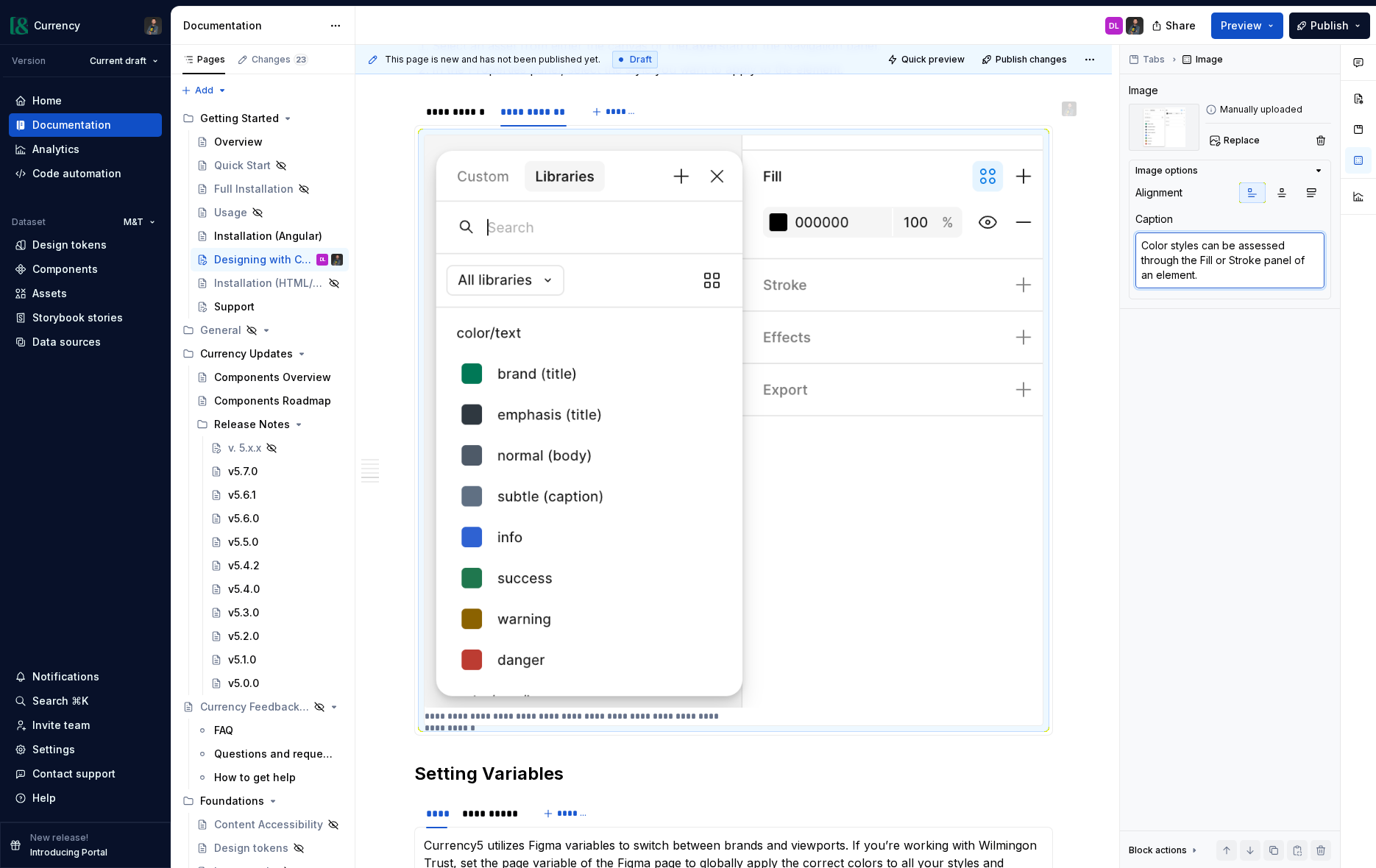
type textarea "Athrough the Fill or Stroke panel of an element."
type textarea "*"
type textarea "Acthrough the Fill or Stroke panel of an element."
type textarea "*"
type textarea "Accthrough the Fill or Stroke panel of an element."
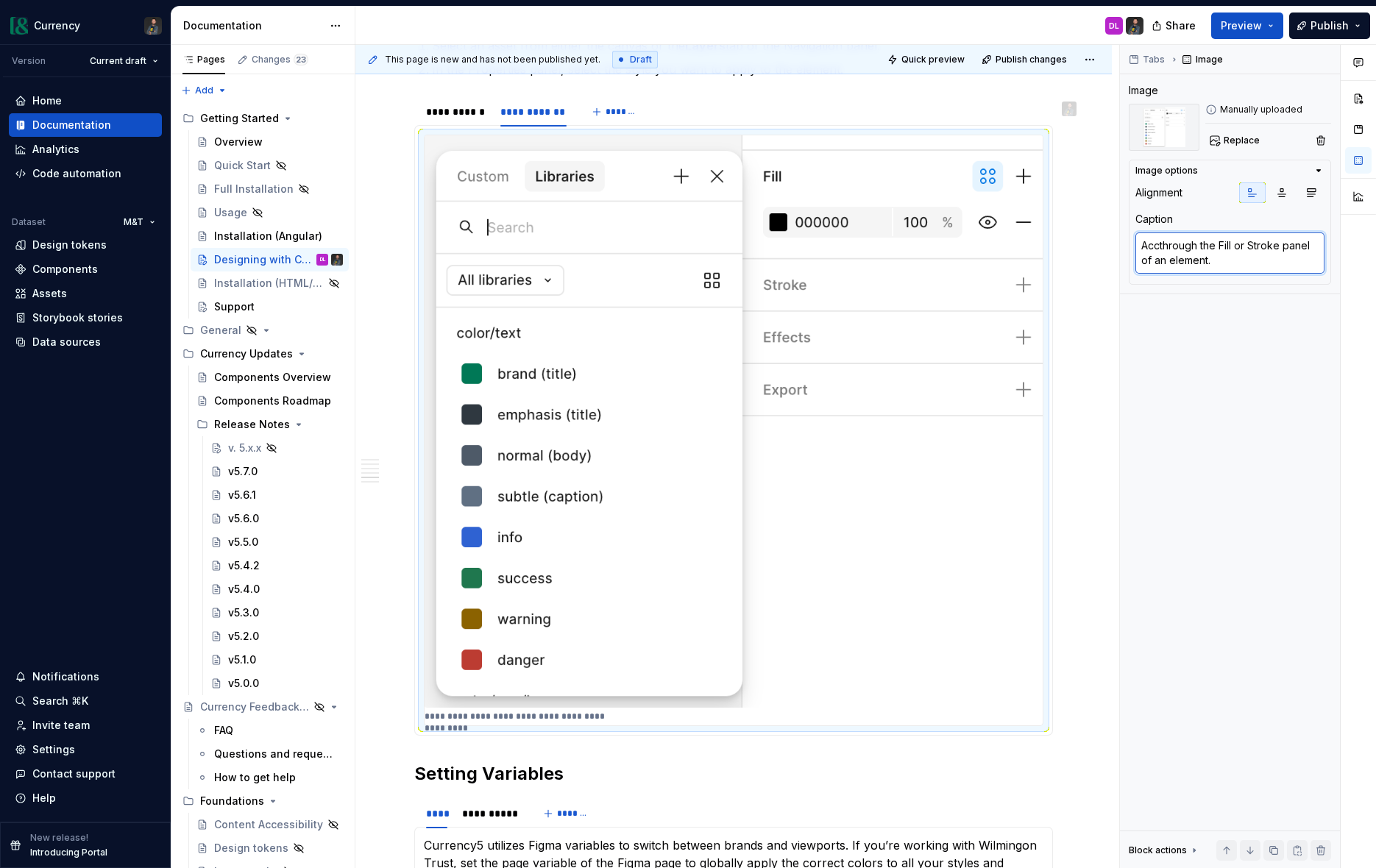
type textarea "*"
type textarea "Accethrough the Fill or Stroke panel of an element."
type textarea "*"
type textarea "Accesthrough the Fill or Stroke panel of an element."
type textarea "*"
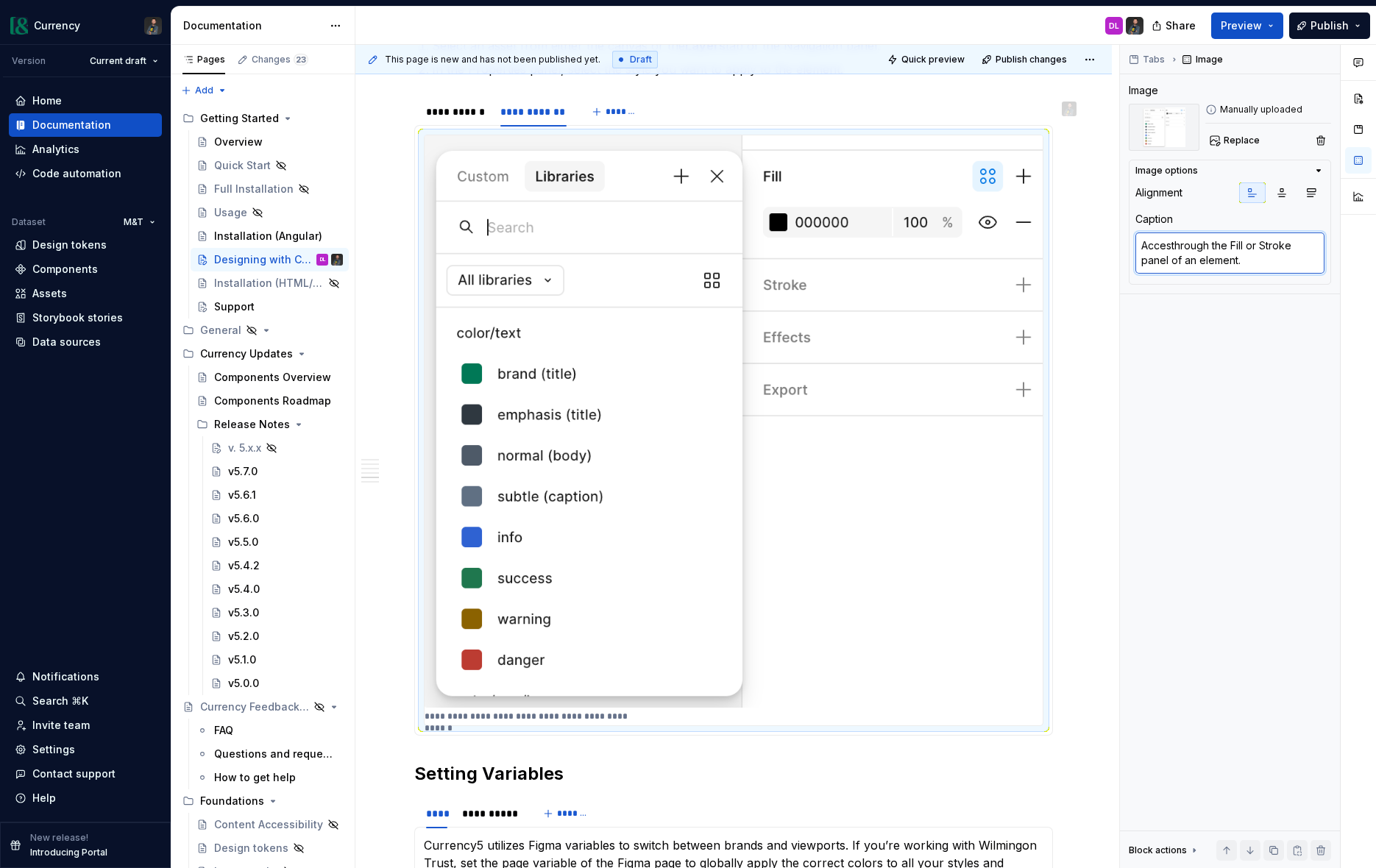
type textarea "Accessthrough the Fill or Stroke panel of an element."
type textarea "*"
type textarea "Access through the Fill or Stroke panel of an element."
type textarea "*"
type textarea "Access cthrough the Fill or Stroke panel of an element."
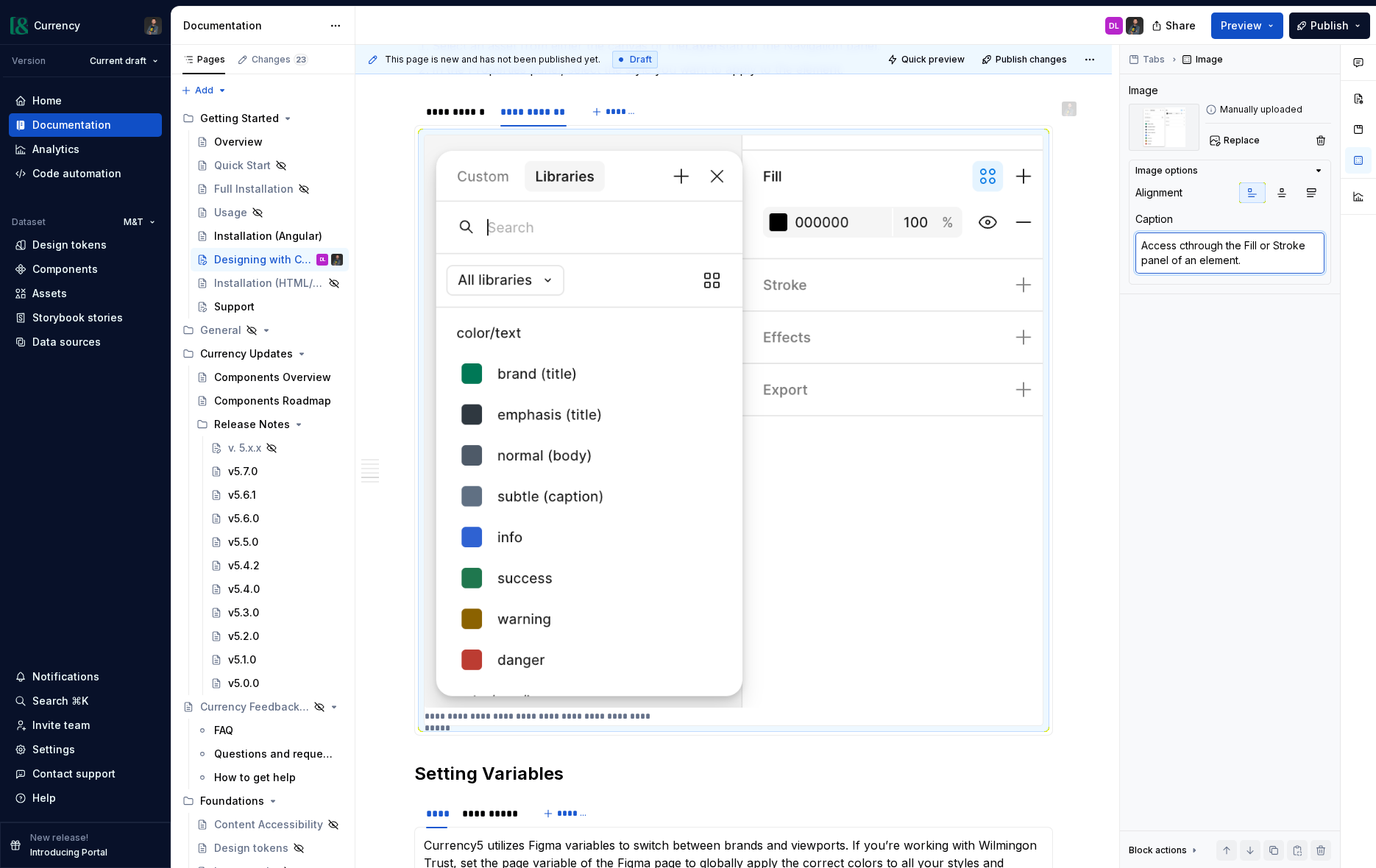
type textarea "*"
type textarea "Access cothrough the Fill or Stroke panel of an element."
type textarea "*"
type textarea "Access colthrough the Fill or Stroke panel of an element."
type textarea "*"
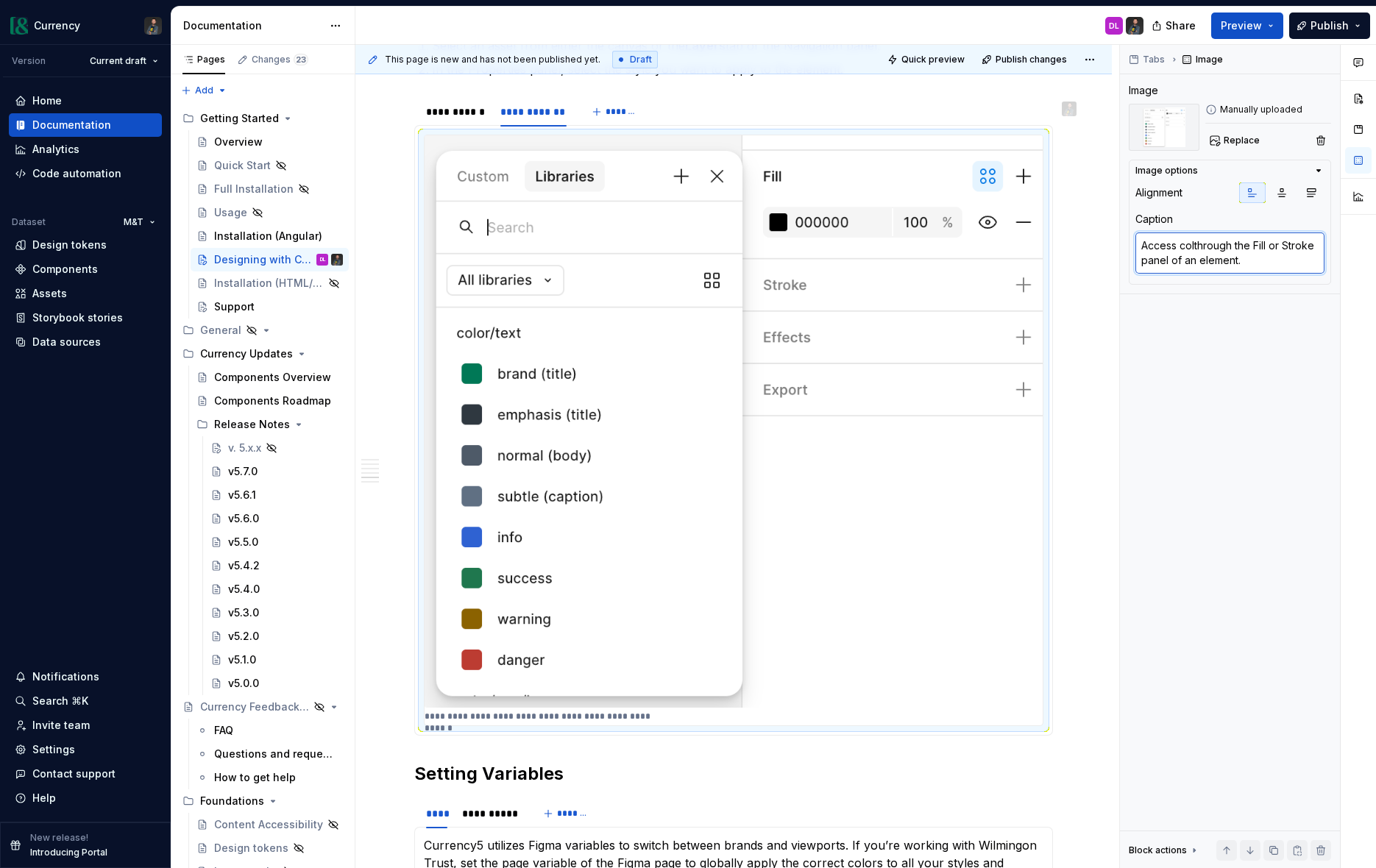
type textarea "Access colothrough the Fill or Stroke panel of an element."
type textarea "*"
type textarea "Access colorthrough the Fill or Stroke panel of an element."
type textarea "*"
type textarea "Access color through the Fill or Stroke panel of an element."
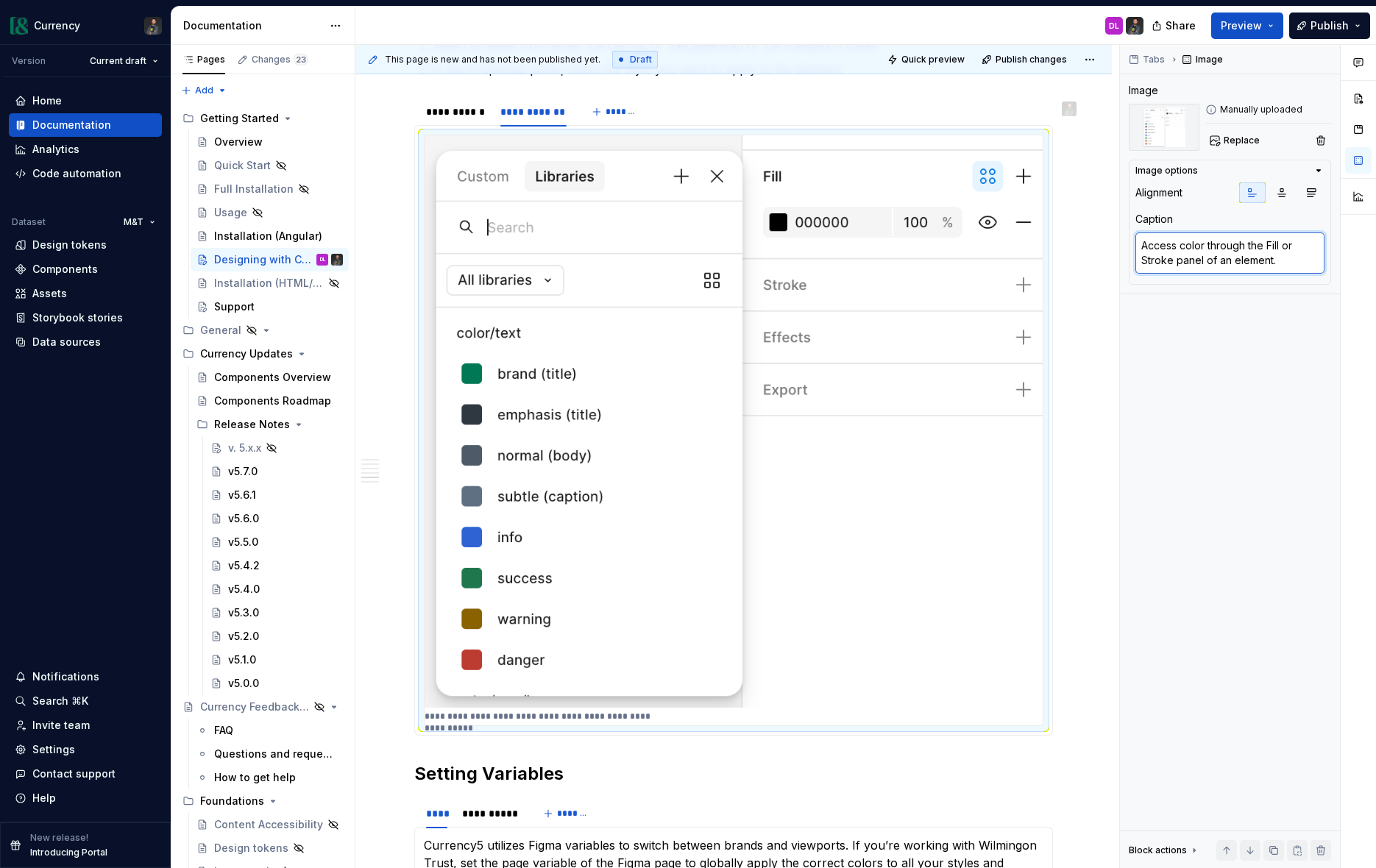
type textarea "*"
type textarea "Access color stthrough the Fill or Stroke panel of an element."
type textarea "*"
type textarea "Access color stythrough the Fill or Stroke panel of an element."
type textarea "*"
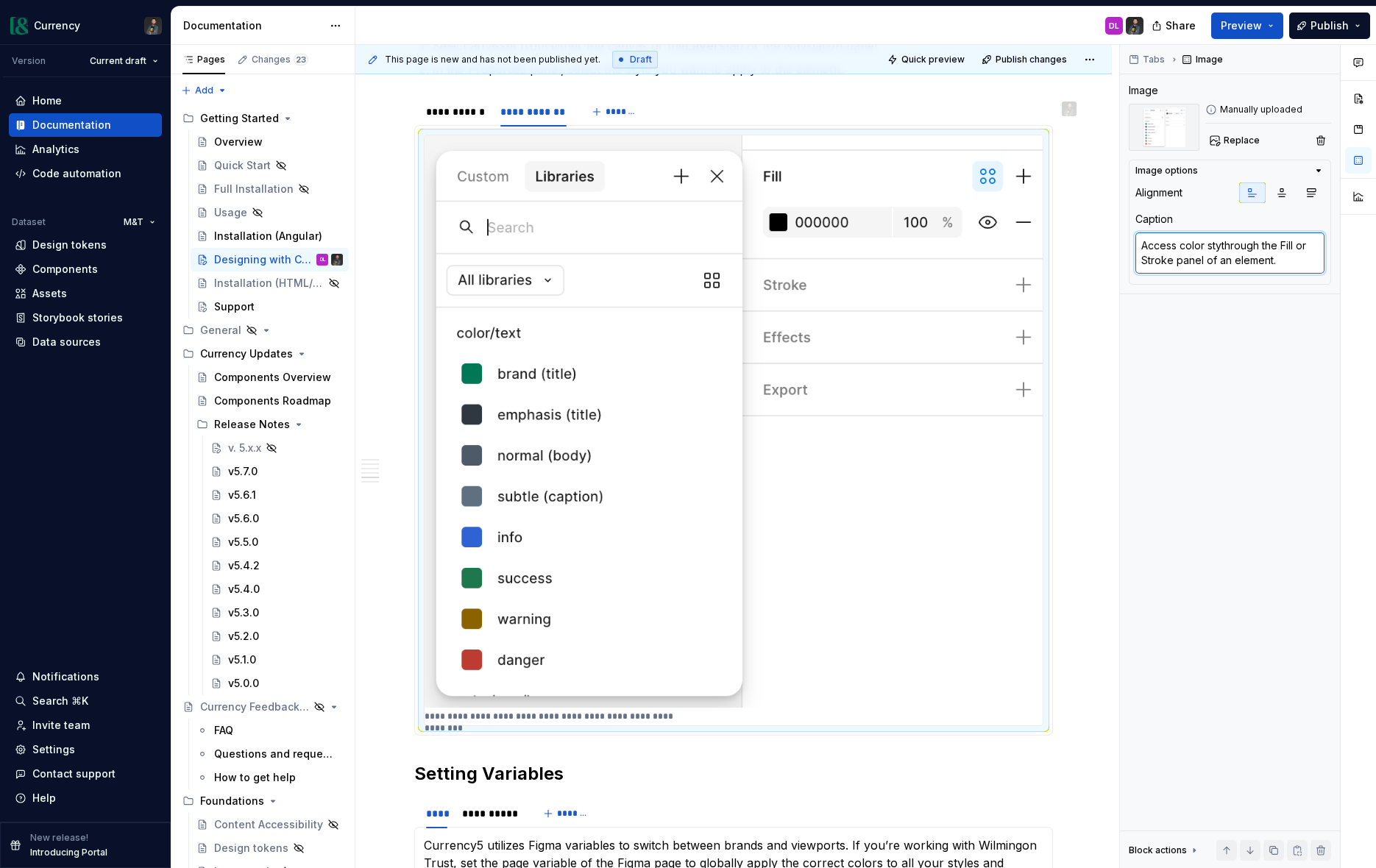
type textarea "Access color stylthrough the Fill or Stroke panel of an element."
type textarea "*"
type textarea "Access color stylethrough the Fill or Stroke panel of an element."
type textarea "*"
type textarea "Access color stylesthrough the Fill or Stroke panel of an element."
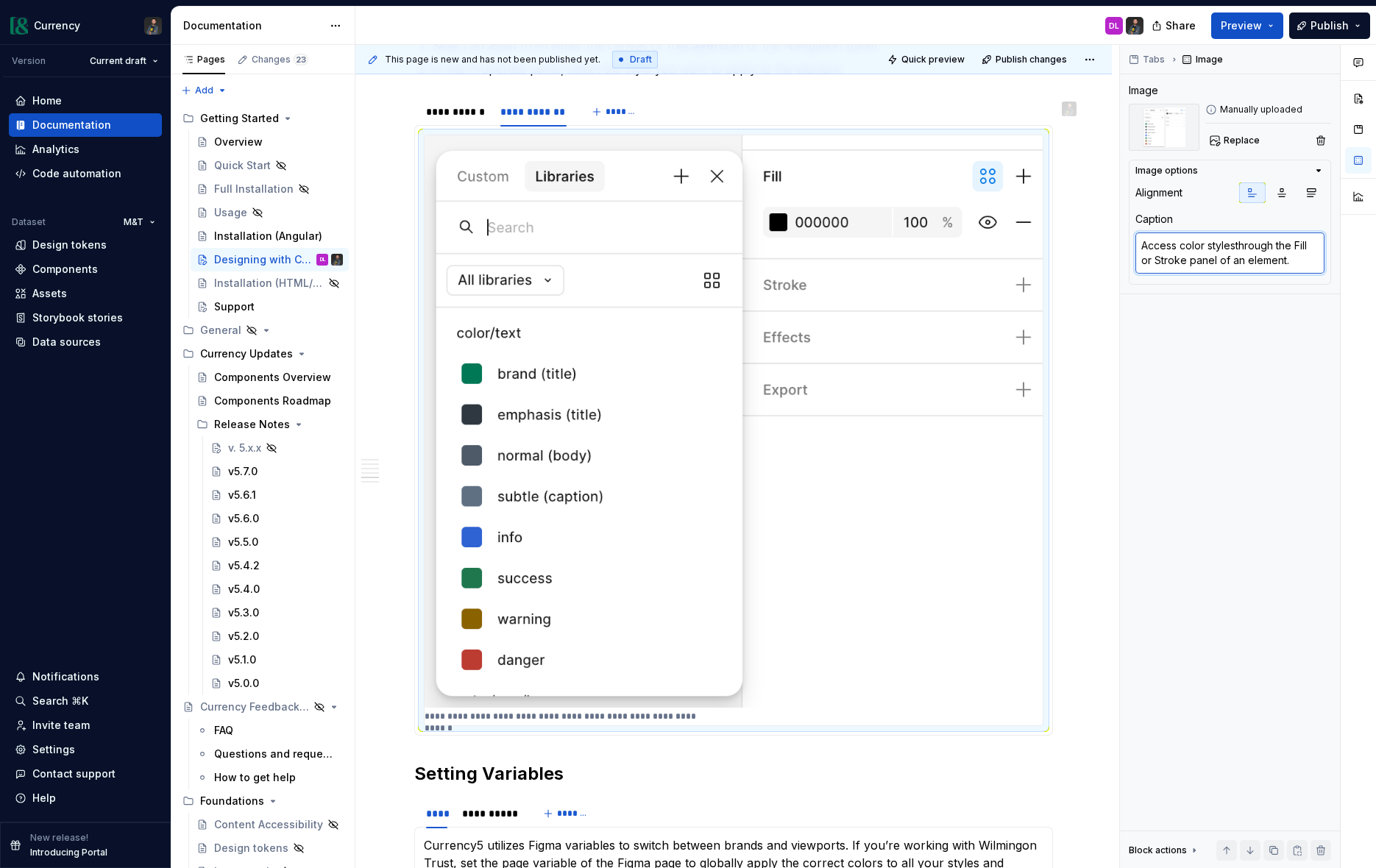
type textarea "*"
type textarea "Access color styles through the Fill or Stroke panel of an element."
click at [449, 119] on div "**********" at bounding box center [456, 111] width 60 height 15
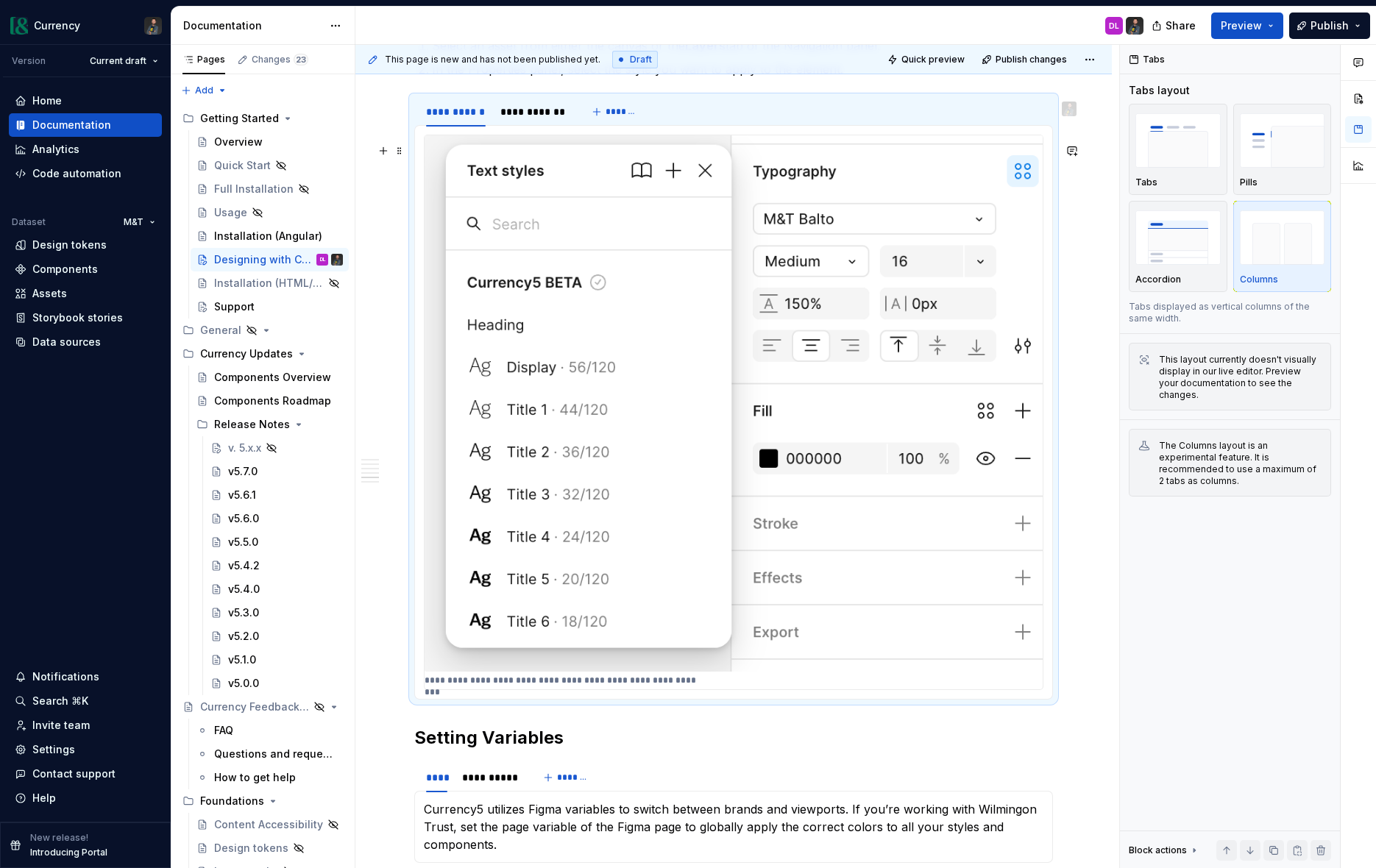
click at [507, 556] on img at bounding box center [734, 403] width 618 height 536
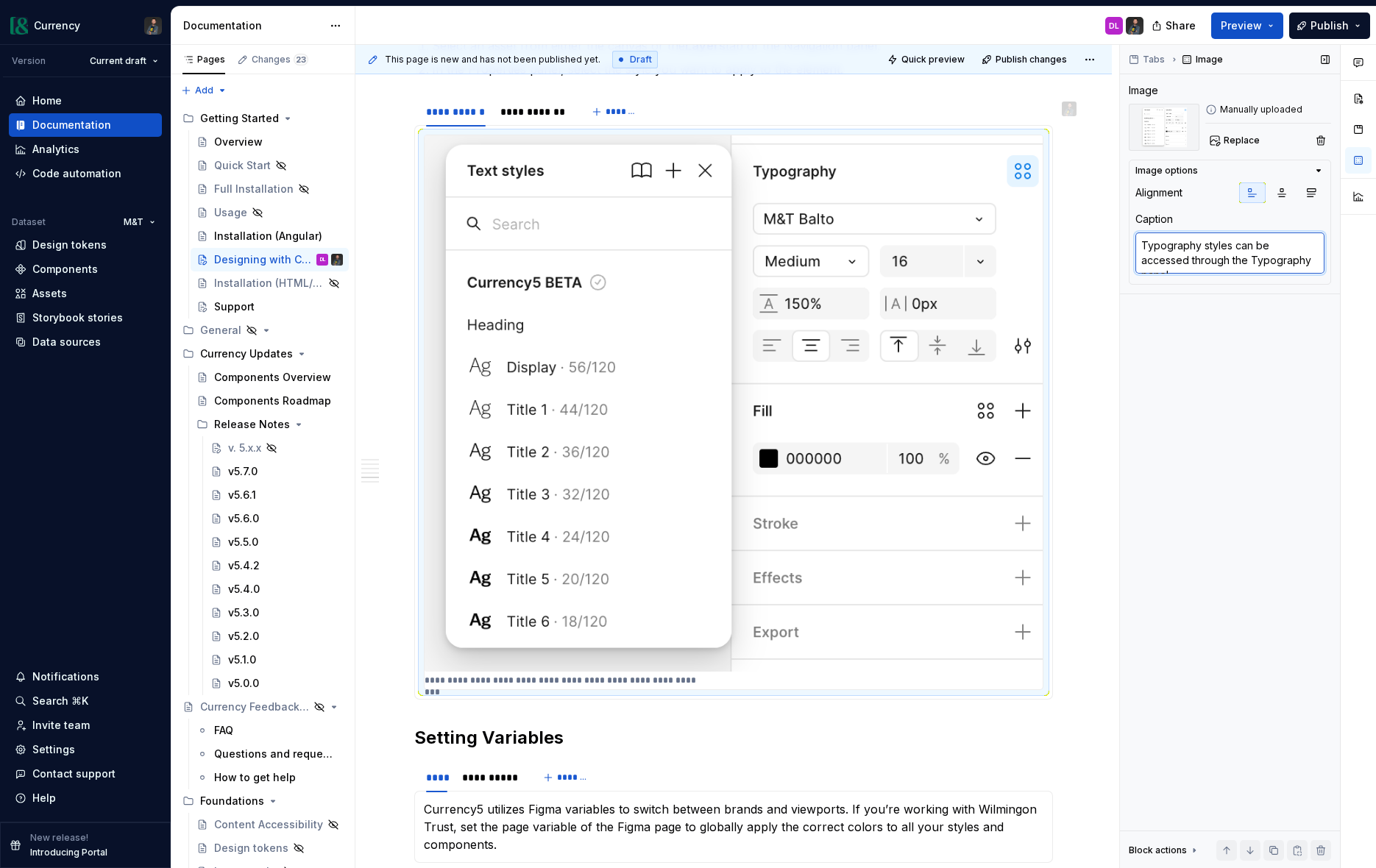
click at [1274, 248] on textarea "Typography styles can be accessed through the Typography panel." at bounding box center [1230, 253] width 189 height 41
type textarea "*"
type textarea "Accessed through the Typography panel."
type textarea "*"
type textarea "Typography styles can be accessed through the Typography panel."
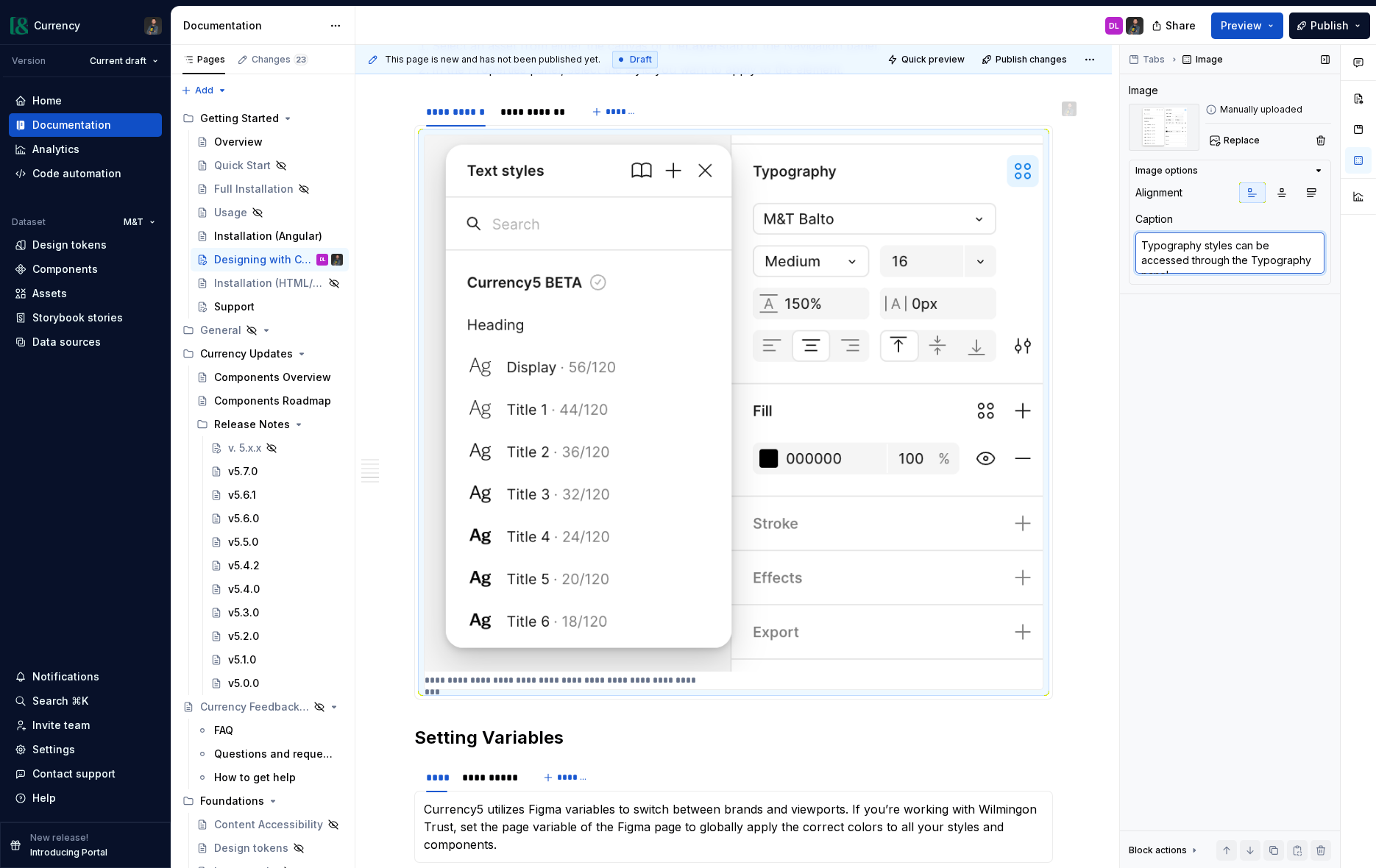
type textarea "*"
type textarea "can be accessed through the Typography panel."
type textarea "*"
type textarea "Accessed through the Typography panel."
type textarea "*"
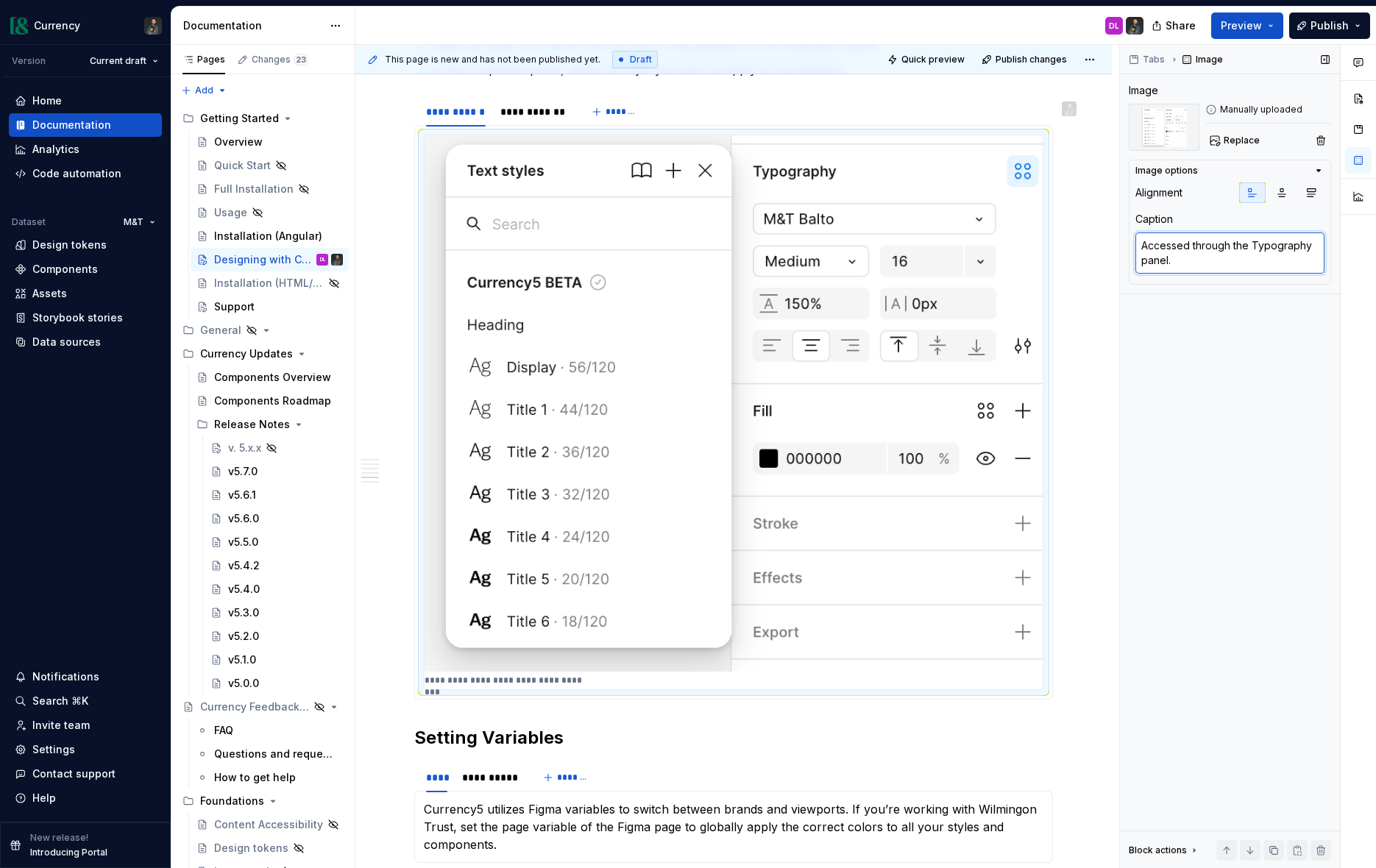
type textarea "Access through the Typography panel."
paste textarea "Typography styles"
type textarea "*"
type textarea "Access Typography stylesthrough the Typography panel."
type textarea "*"
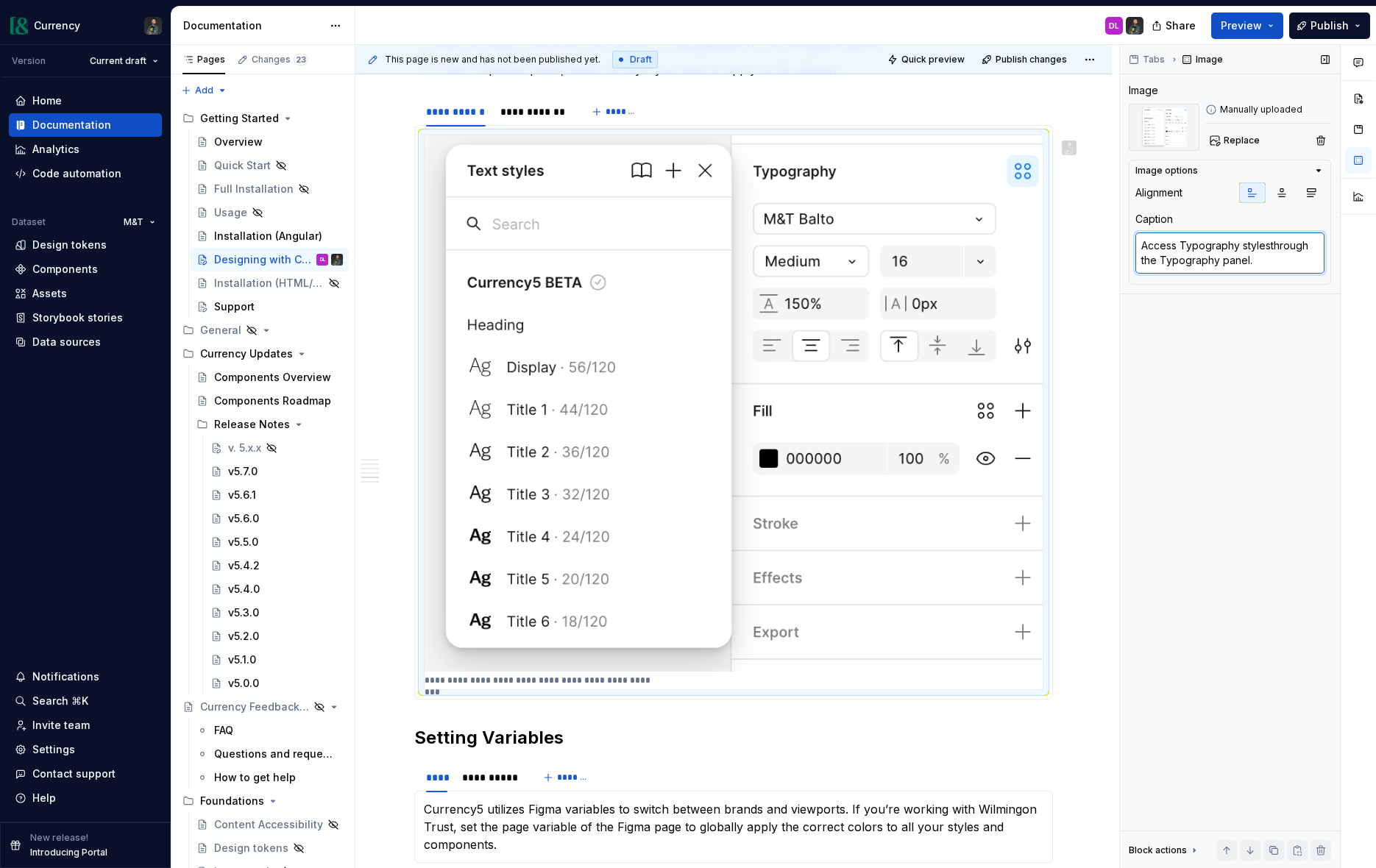
type textarea "Access Typography styles through the Typography panel."
type textarea "*"
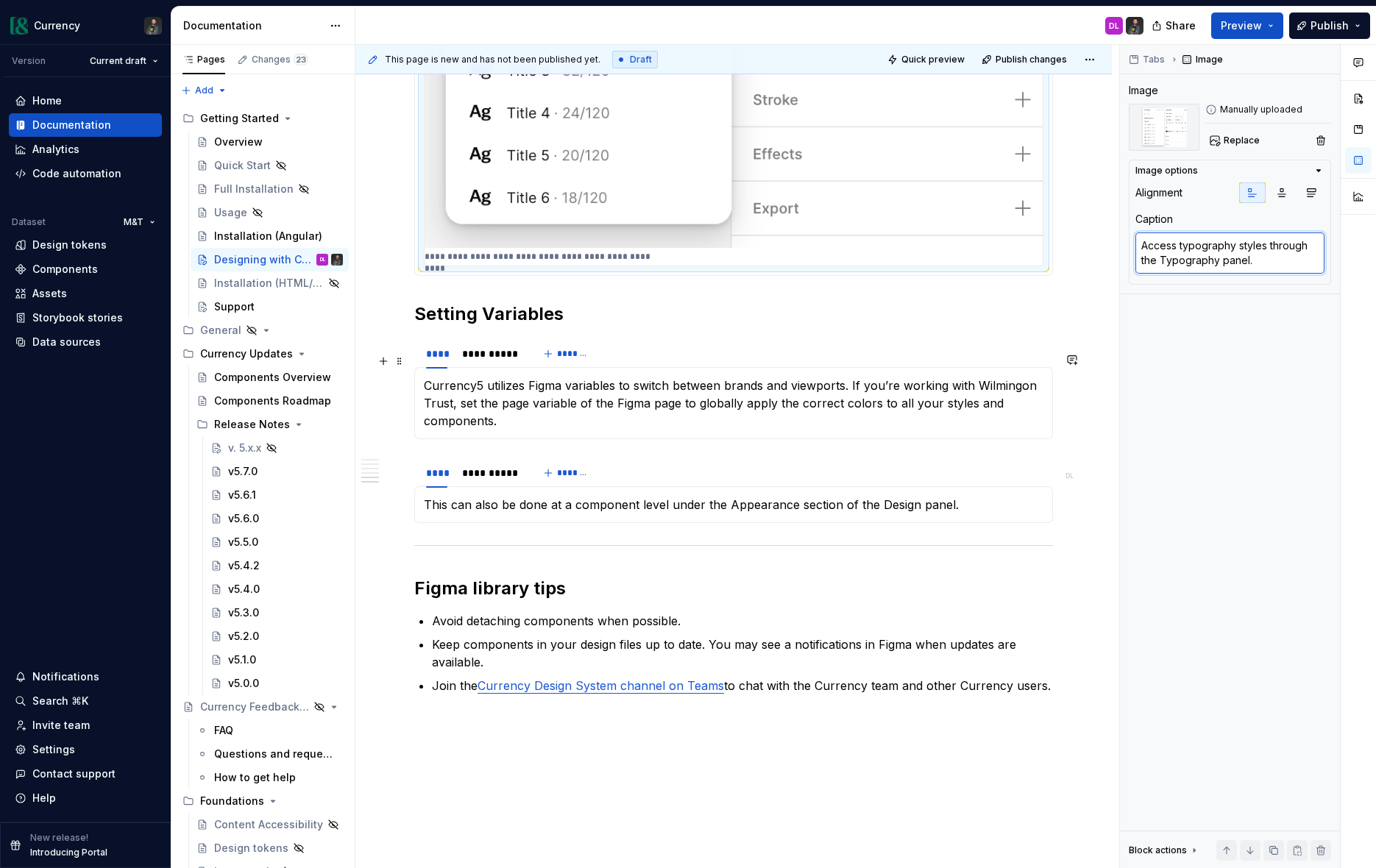
scroll to position [2246, 0]
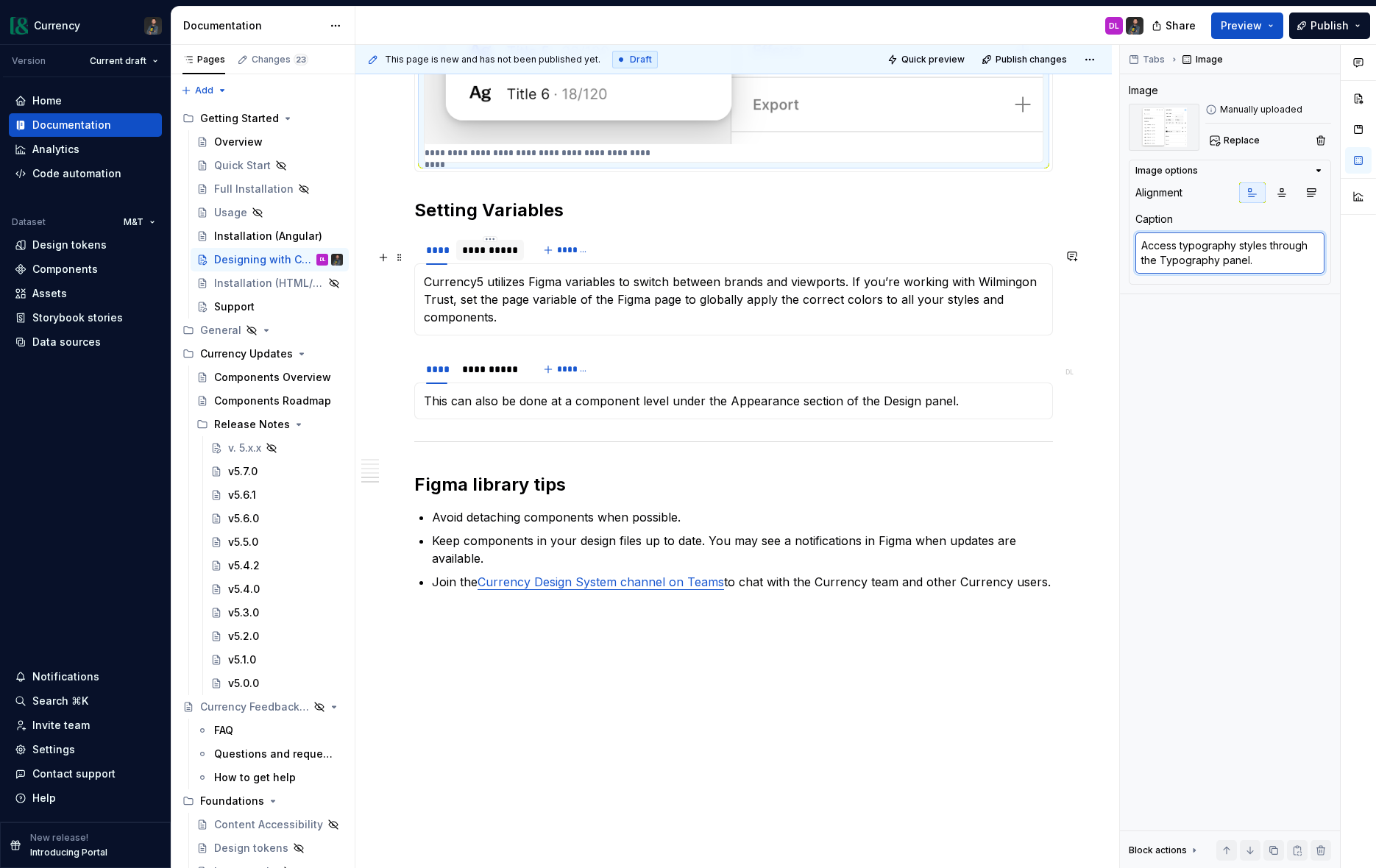
type textarea "Access typography styles through the Typography panel."
click at [493, 251] on div "**********" at bounding box center [490, 250] width 56 height 15
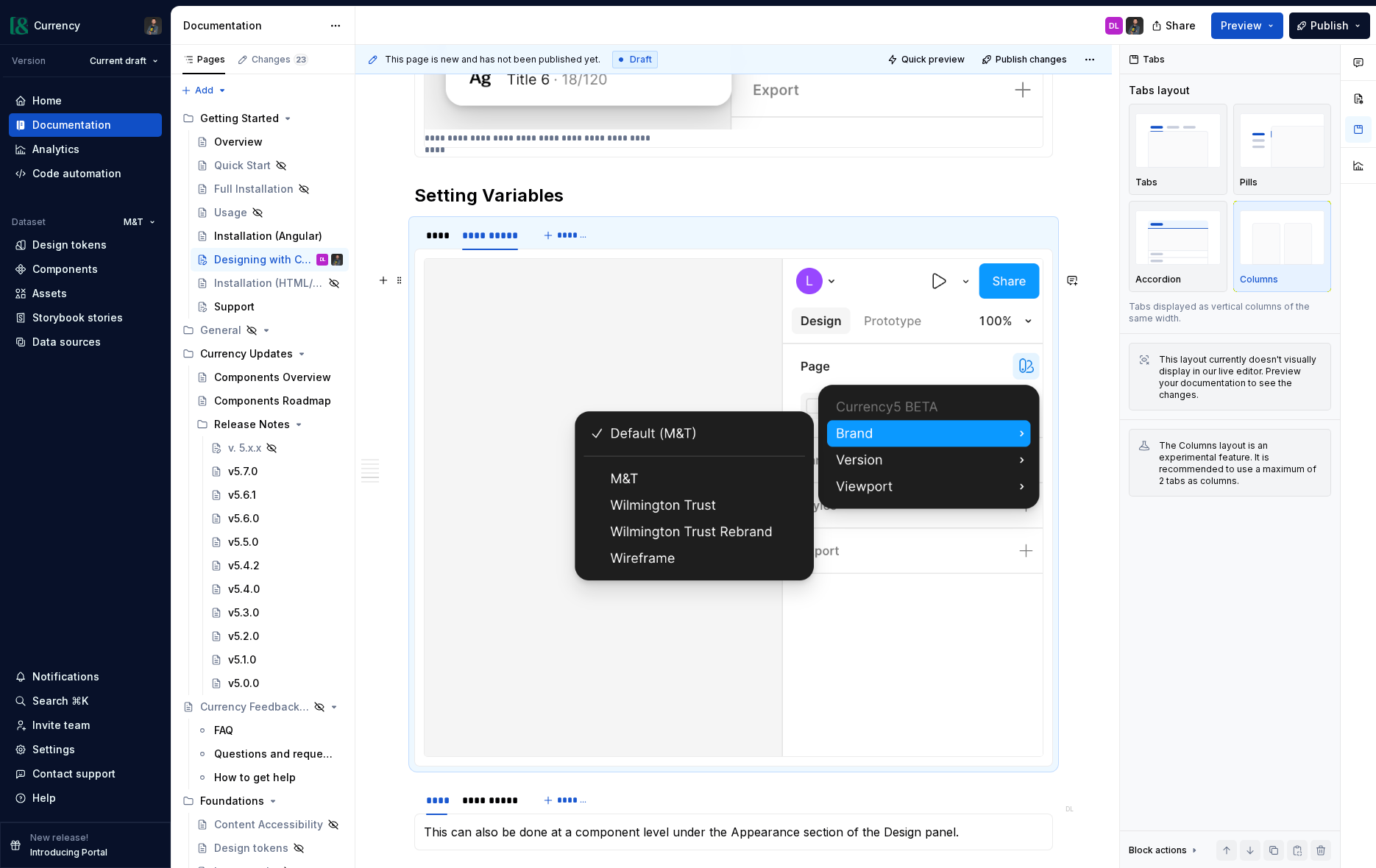
click at [949, 438] on img at bounding box center [734, 508] width 618 height 497
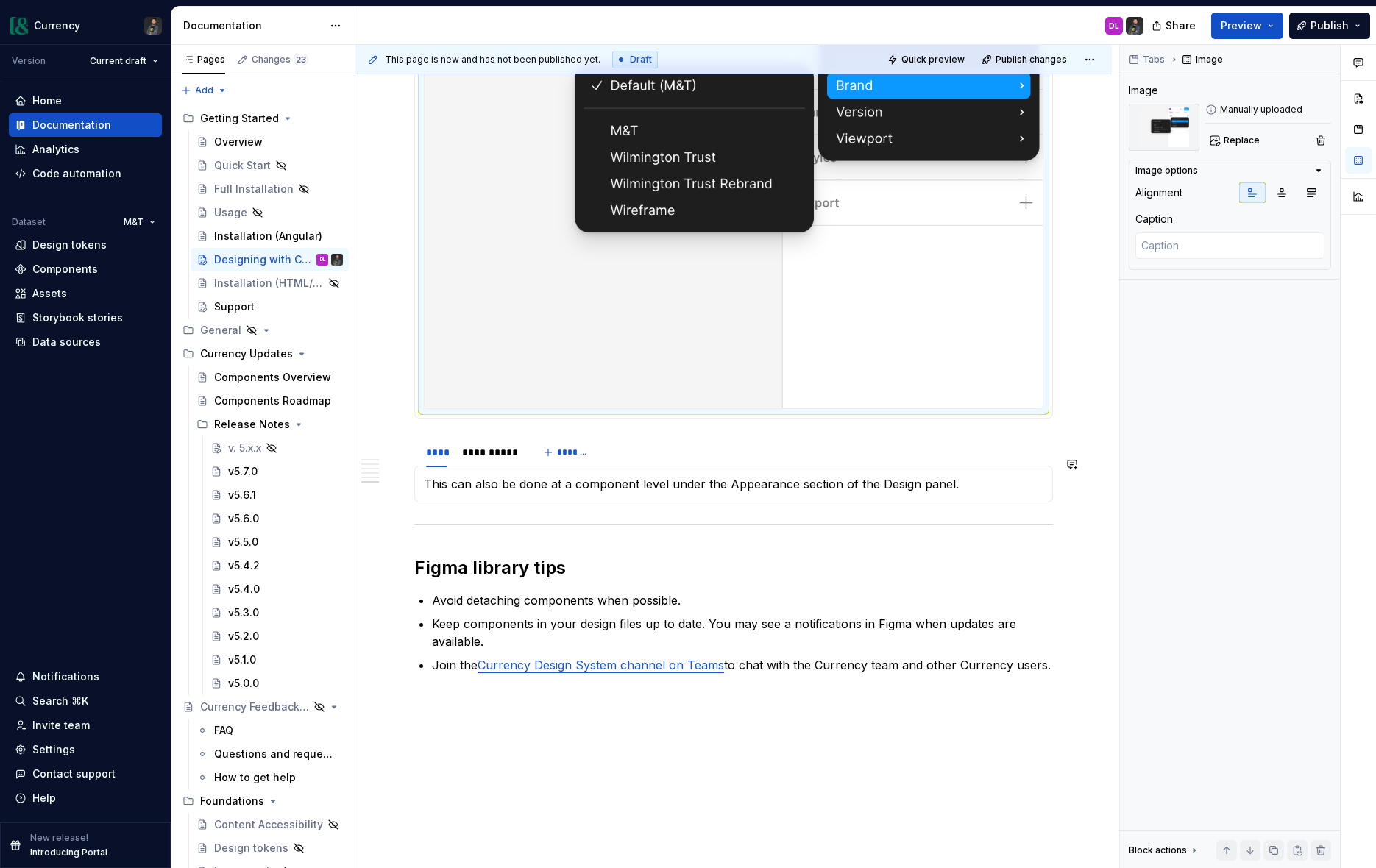
scroll to position [2698, 0]
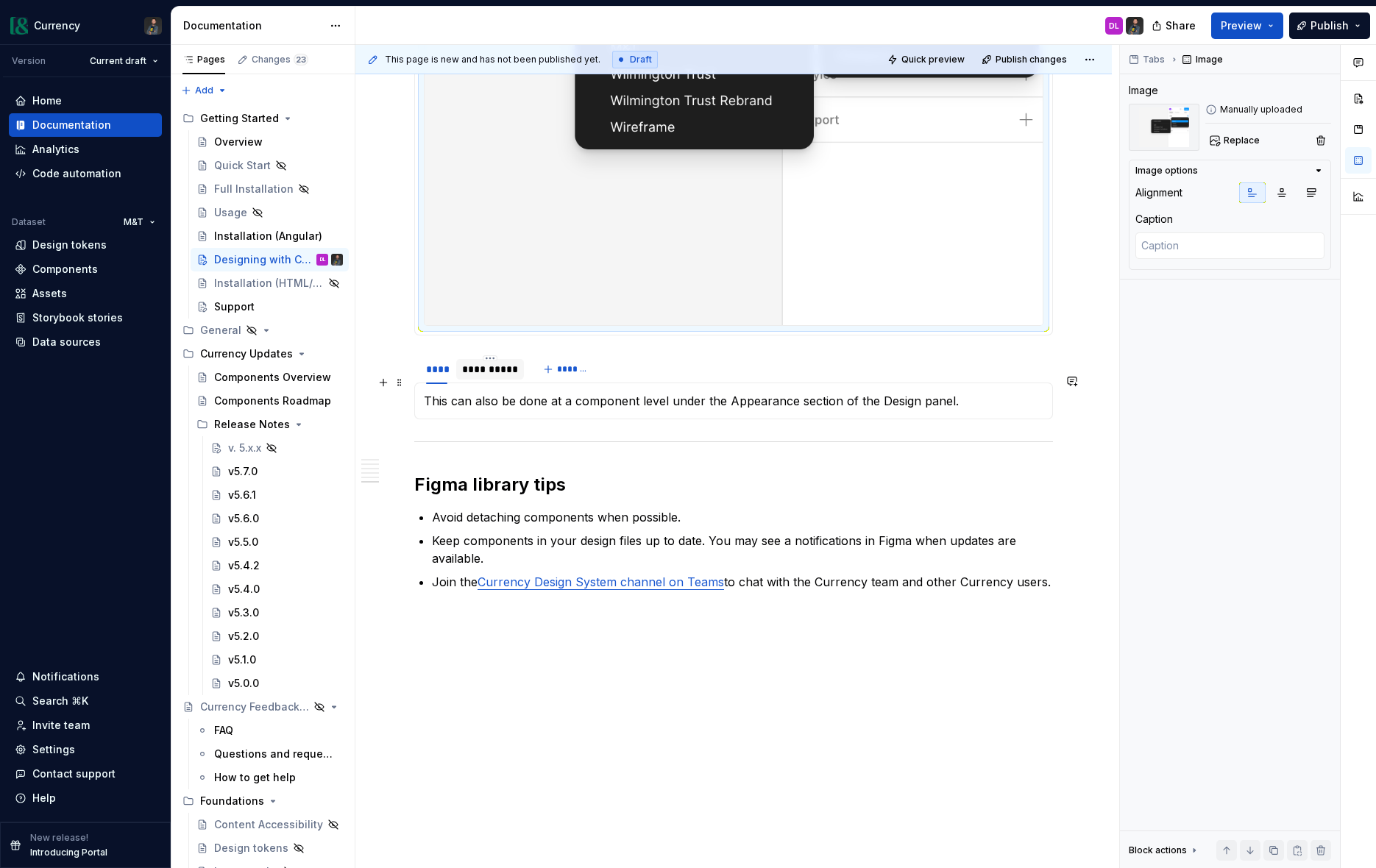
click at [507, 372] on div "**********" at bounding box center [490, 369] width 56 height 15
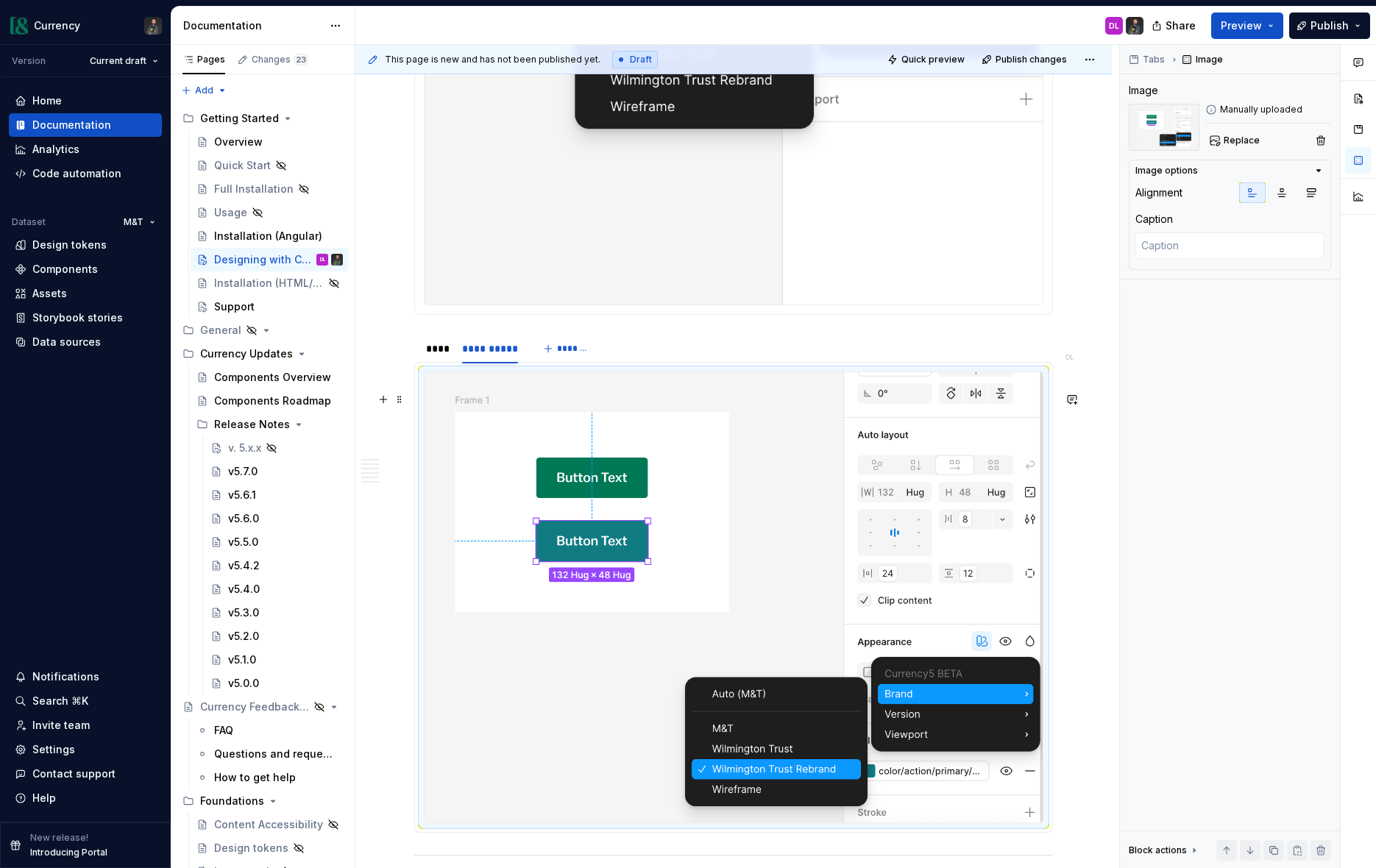
click at [851, 582] on img at bounding box center [734, 598] width 618 height 450
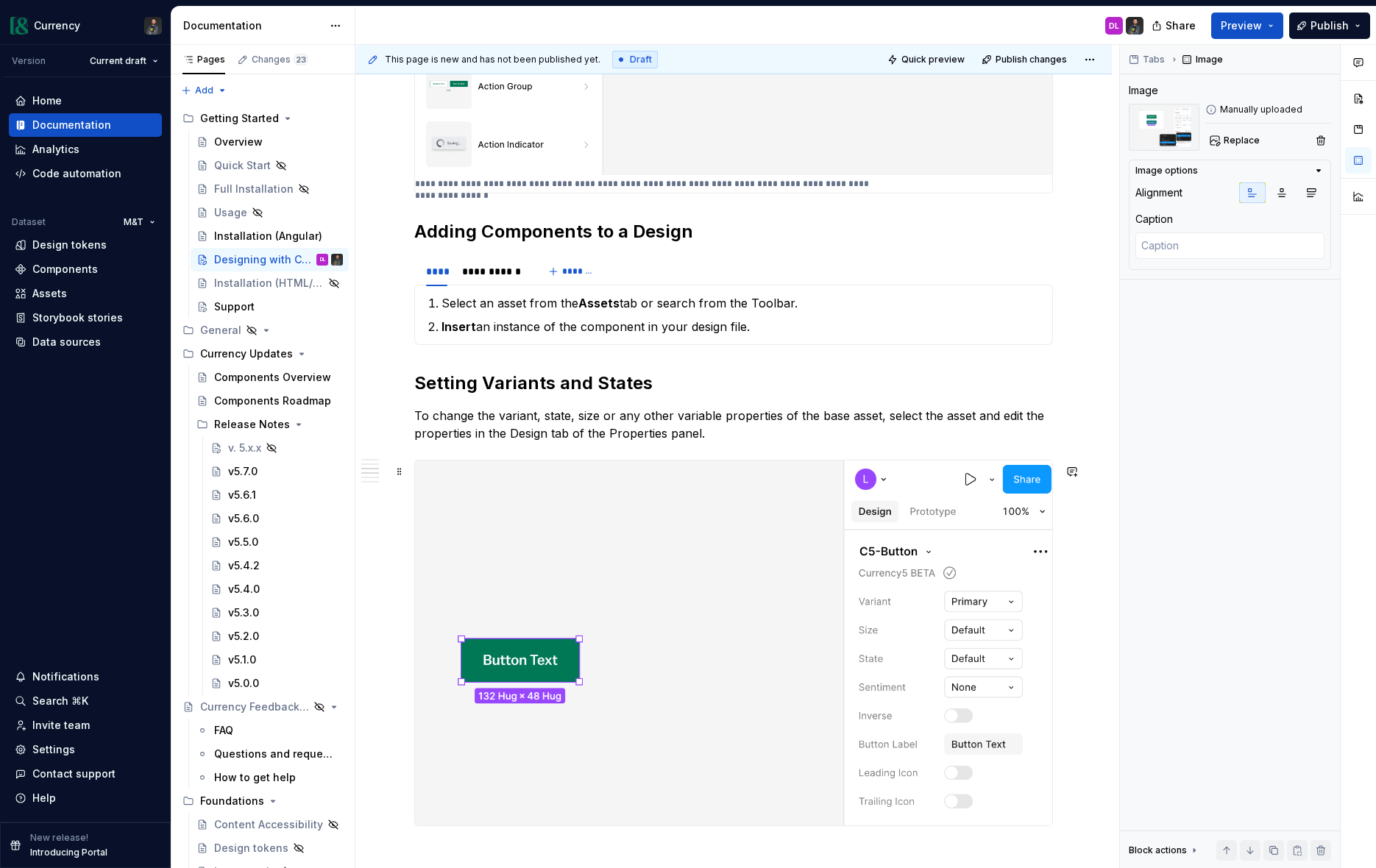
scroll to position [1059, 0]
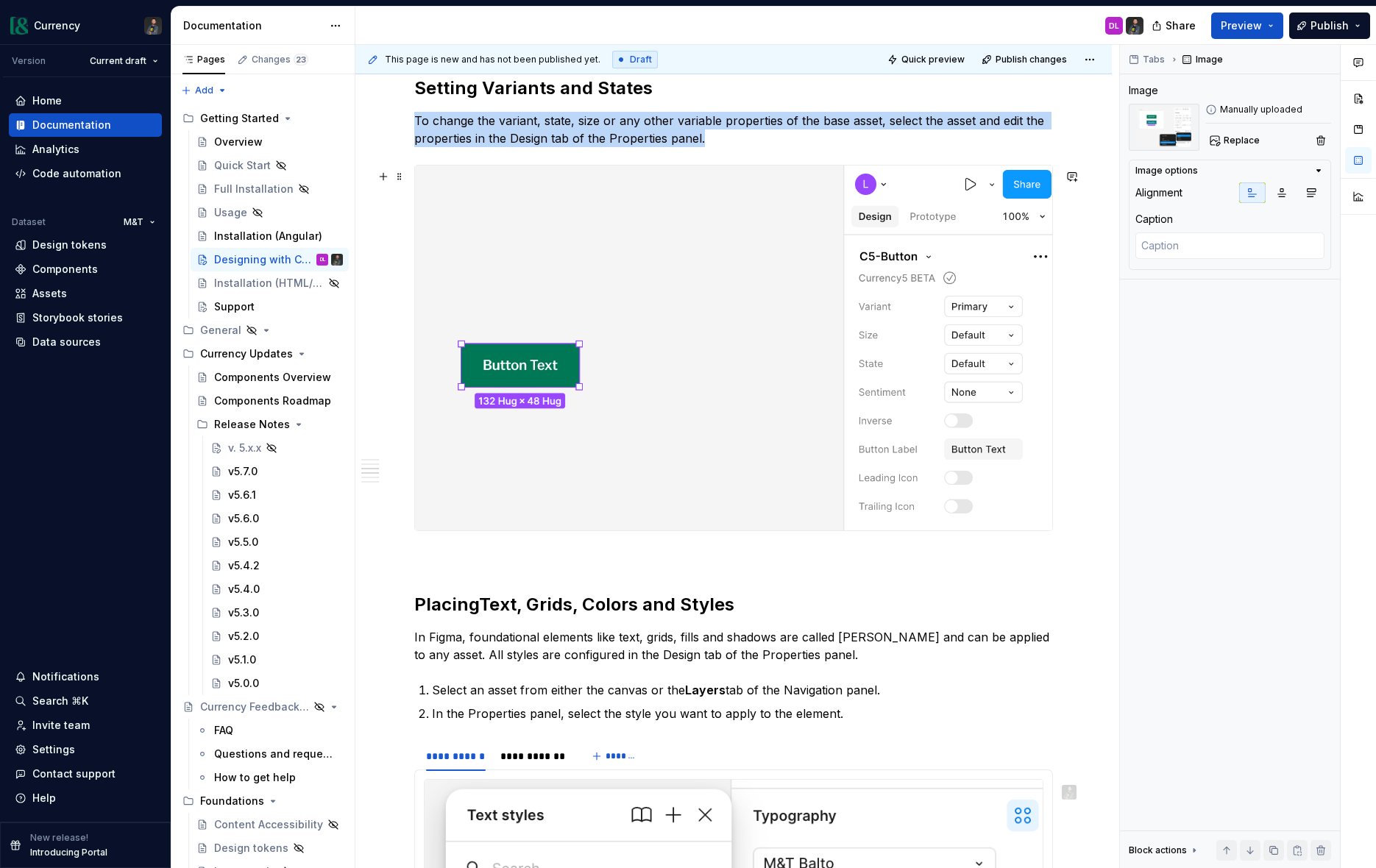
click at [769, 377] on img at bounding box center [733, 348] width 637 height 365
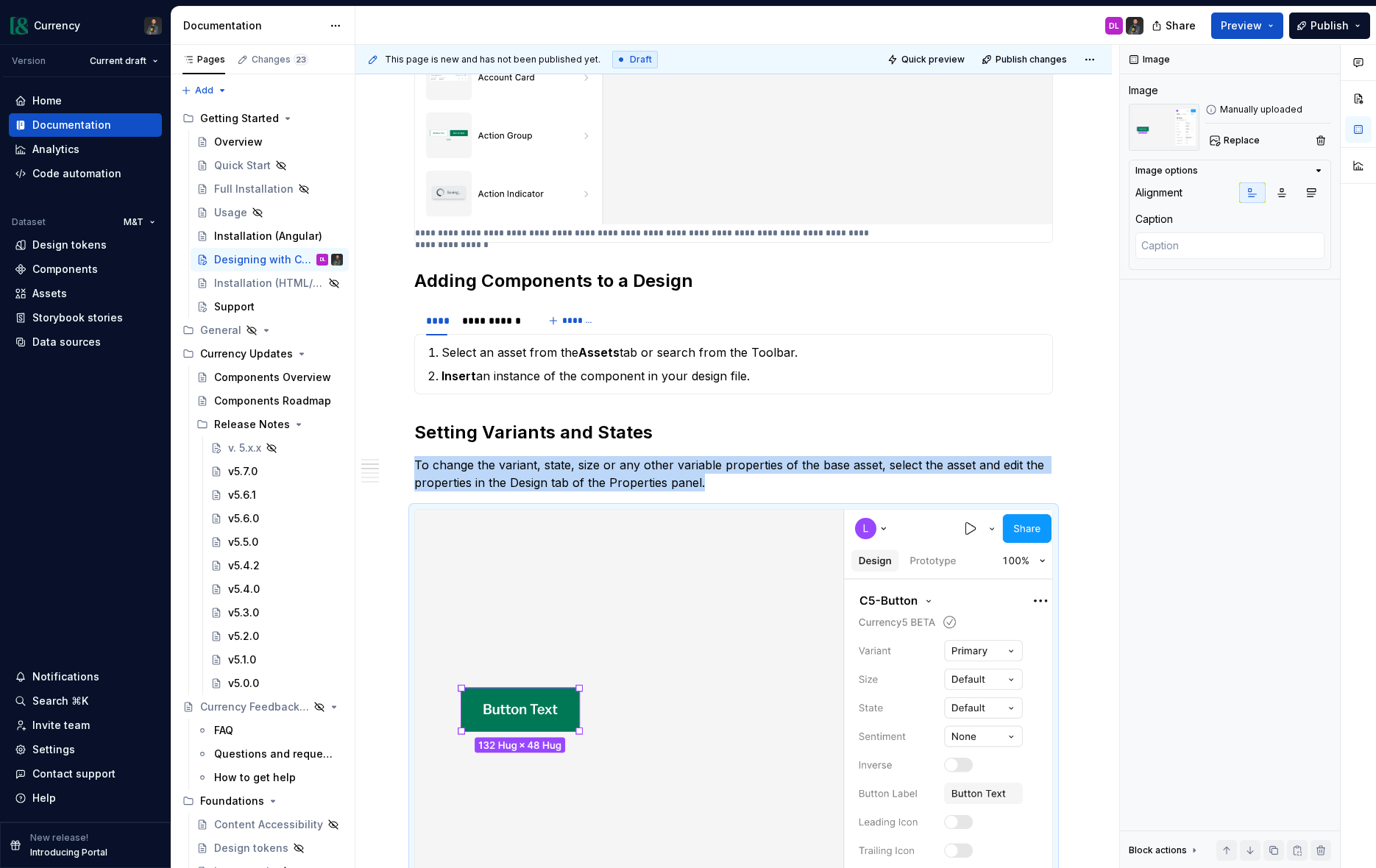
scroll to position [832, 0]
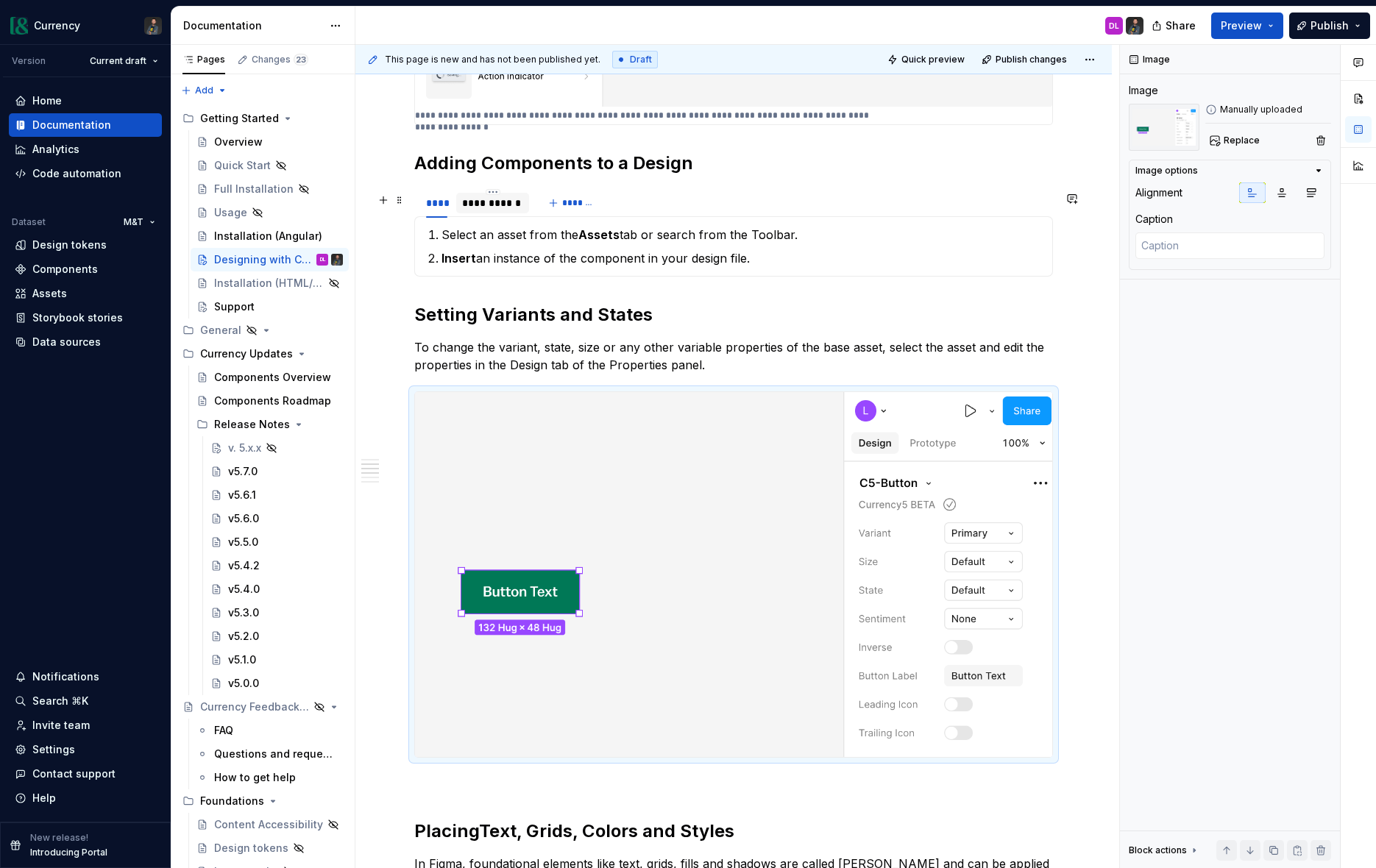
click at [497, 211] on div "**********" at bounding box center [493, 203] width 62 height 15
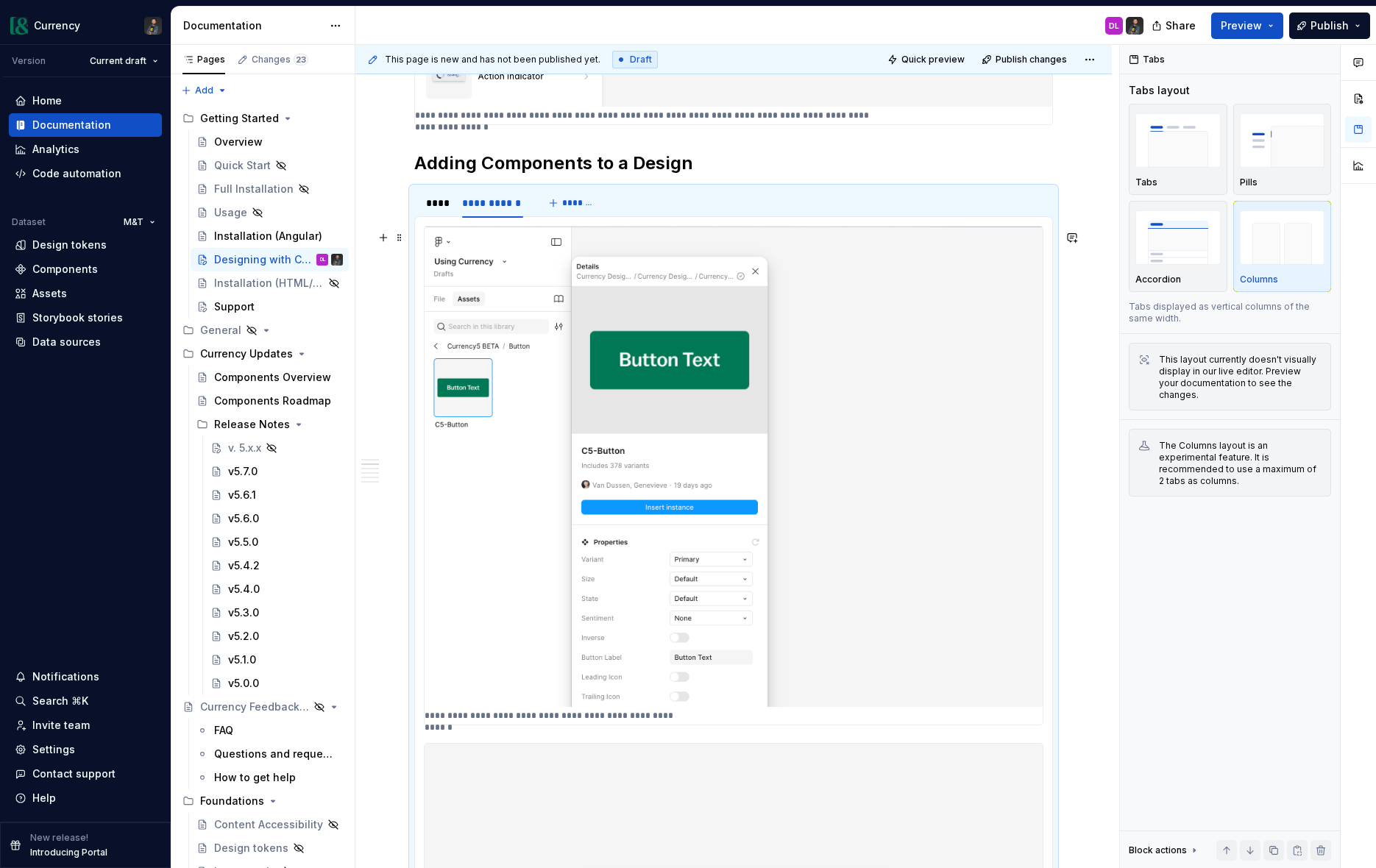
click at [724, 378] on img at bounding box center [734, 466] width 618 height 480
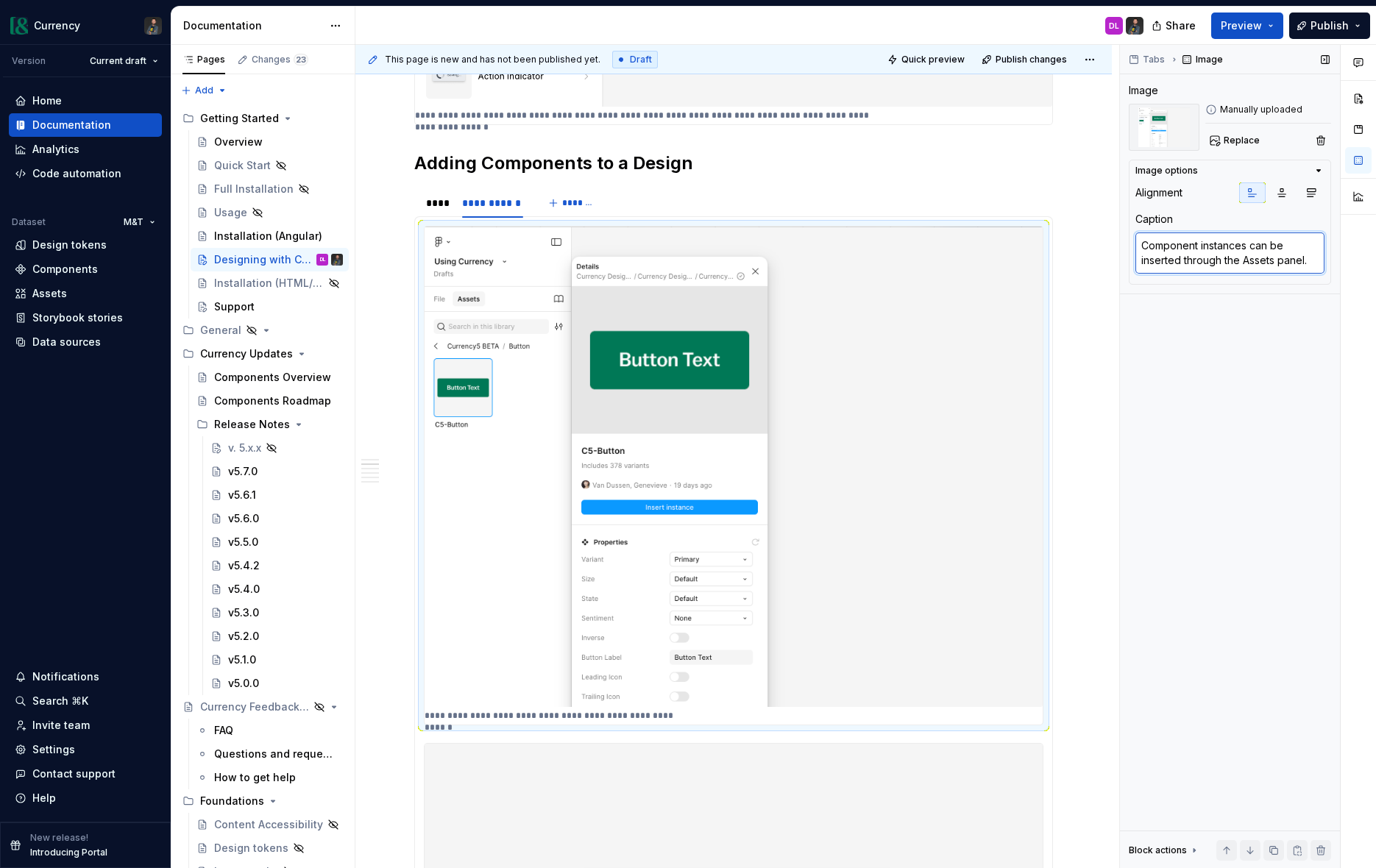
click at [1219, 243] on textarea "Component instances can be inserted through the Assets panel." at bounding box center [1230, 253] width 189 height 41
drag, startPoint x: 1141, startPoint y: 246, endPoint x: 1248, endPoint y: 243, distance: 107.0
click at [1248, 243] on textarea "Component instances can be inserted through the Assets panel." at bounding box center [1230, 253] width 189 height 41
type textarea "*"
type textarea "can be inserted through the Assets panel."
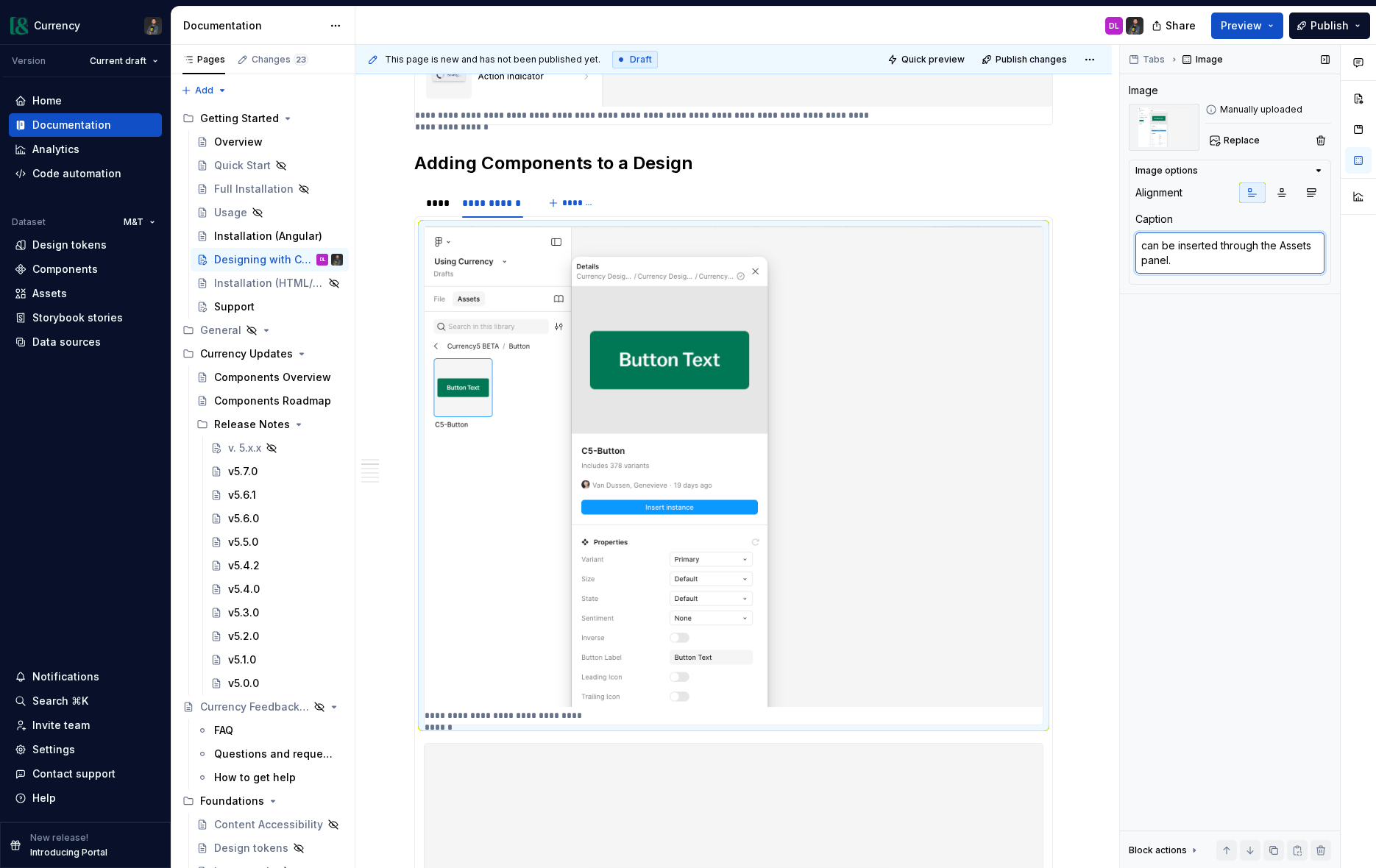
drag, startPoint x: 1138, startPoint y: 244, endPoint x: 1219, endPoint y: 247, distance: 81.1
click at [1219, 247] on textarea "can be inserted through the Assets panel." at bounding box center [1230, 253] width 189 height 41
type textarea "*"
type textarea "I through the Assets panel."
type textarea "*"
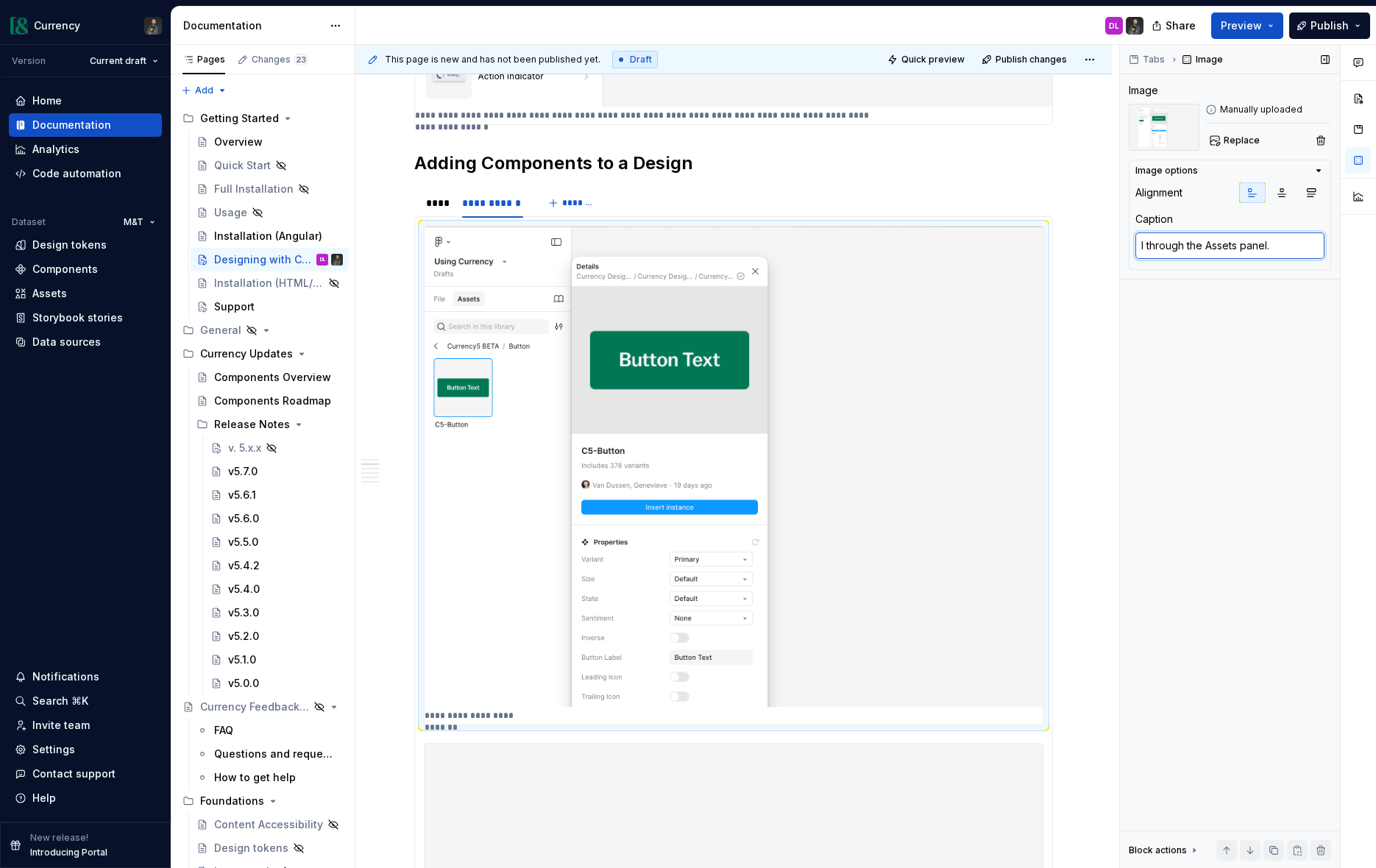
type textarea "In through the Assets panel."
type textarea "*"
type textarea "Ins through the Assets panel."
type textarea "*"
type textarea "Inse through the Assets panel."
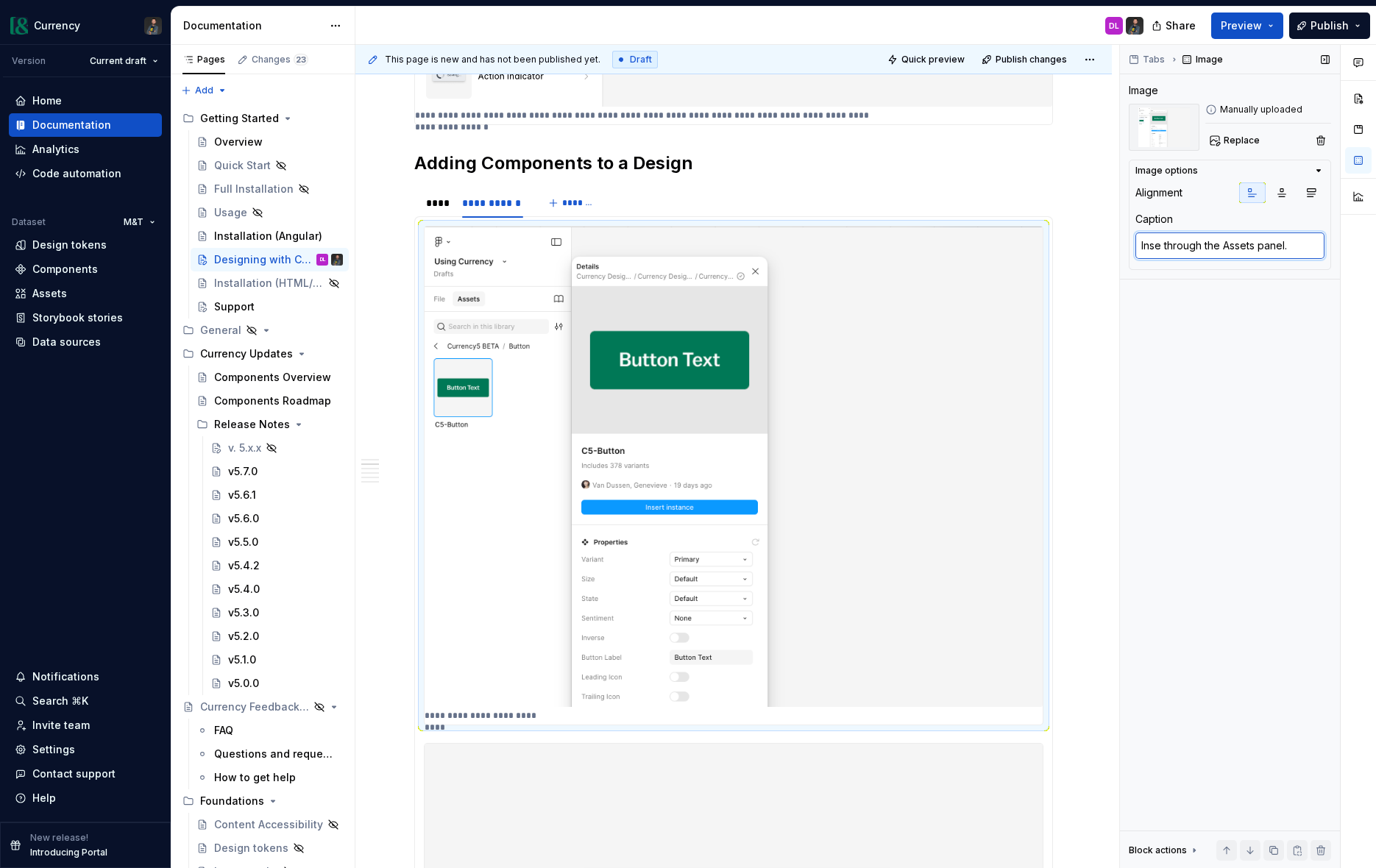
type textarea "*"
type textarea "Inser through the Assets panel."
type textarea "*"
type textarea "Insert through the Assets panel."
type textarea "*"
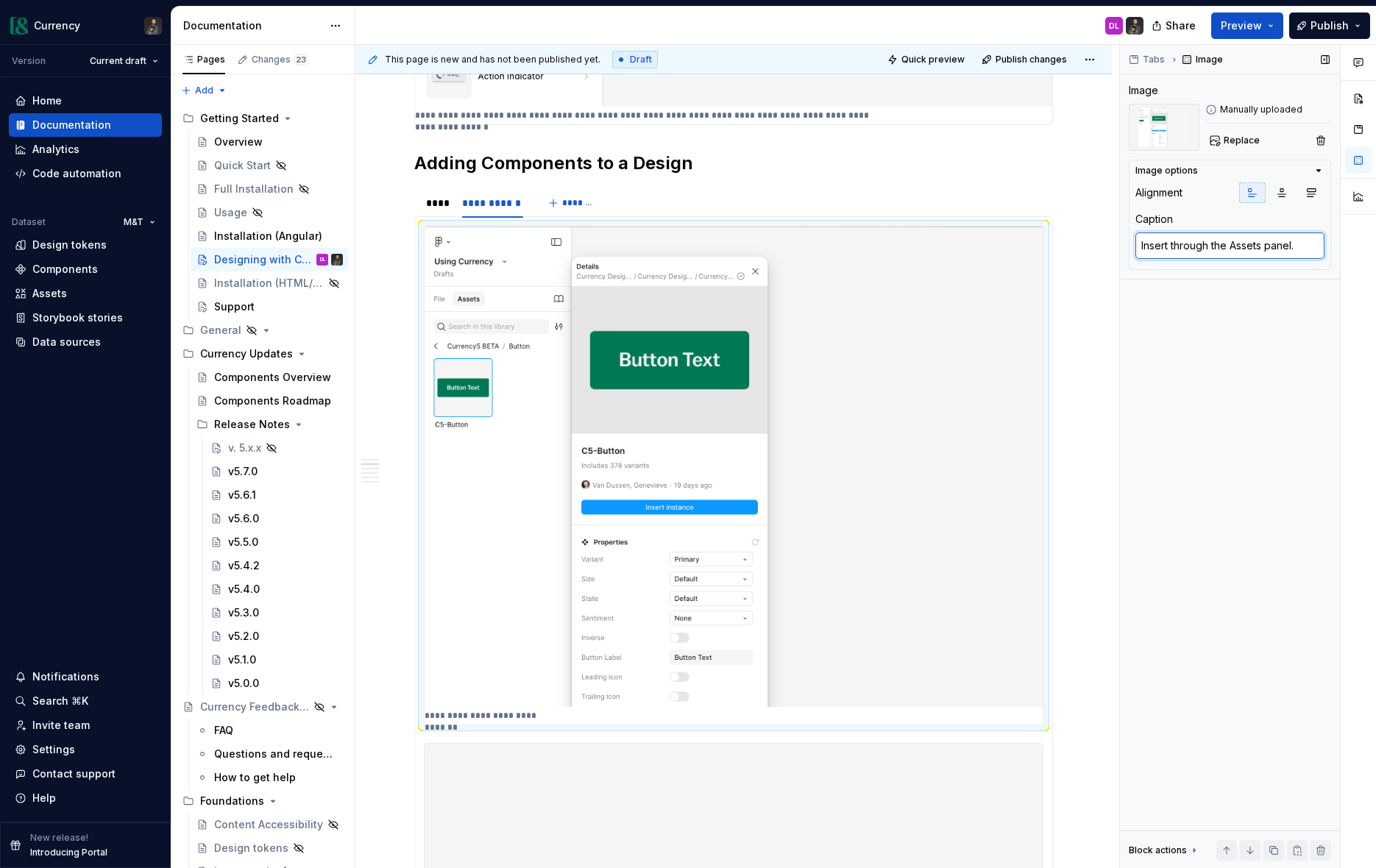
type textarea "Insert through the Assets panel."
paste textarea "Component instances"
type textarea "*"
drag, startPoint x: 1177, startPoint y: 247, endPoint x: 1196, endPoint y: 254, distance: 20.2
click at [1177, 247] on textarea "Insert Component instances through the Assets panel." at bounding box center [1230, 253] width 189 height 41
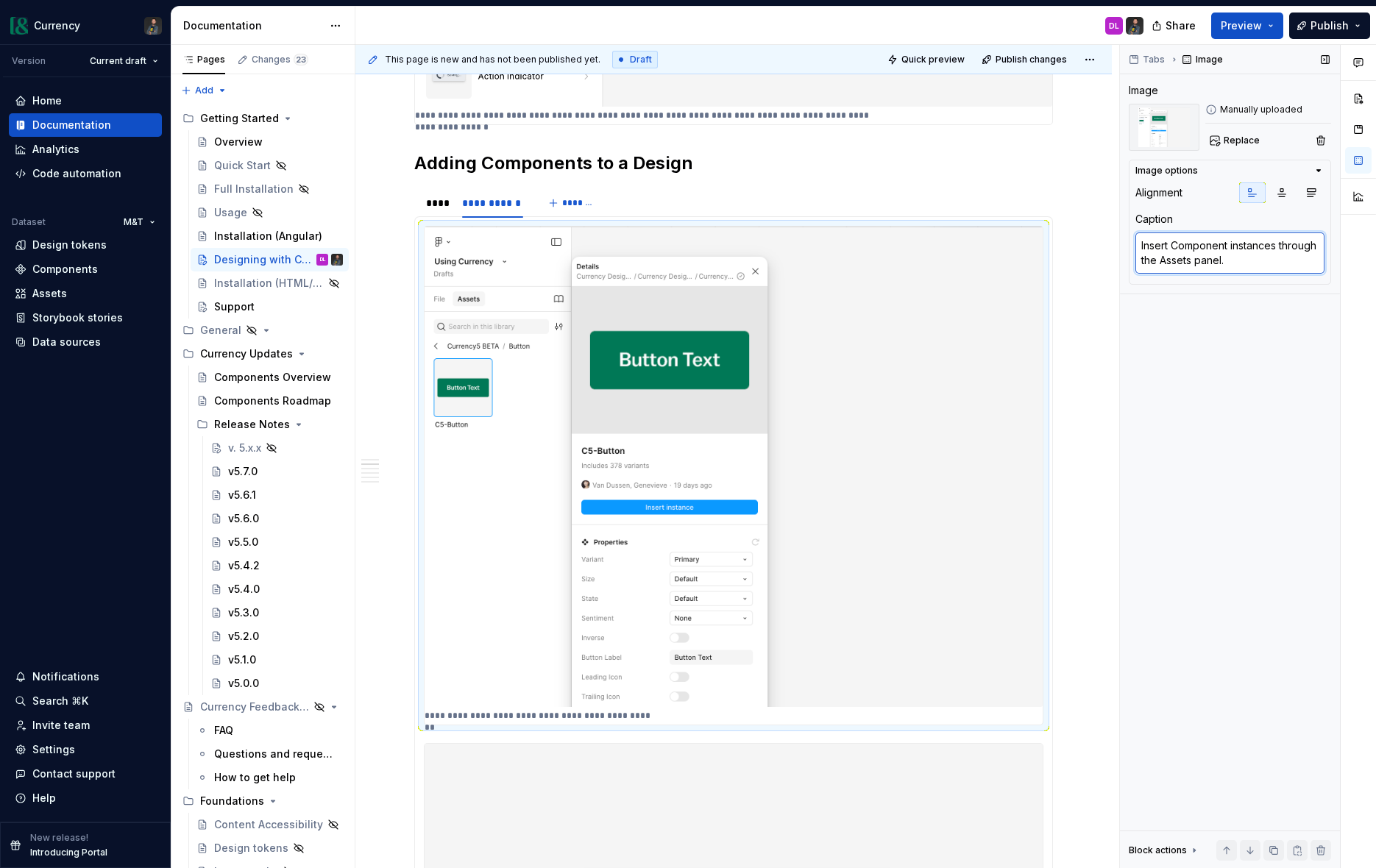
type textarea "Insert omponent instances through the Assets panel."
type textarea "*"
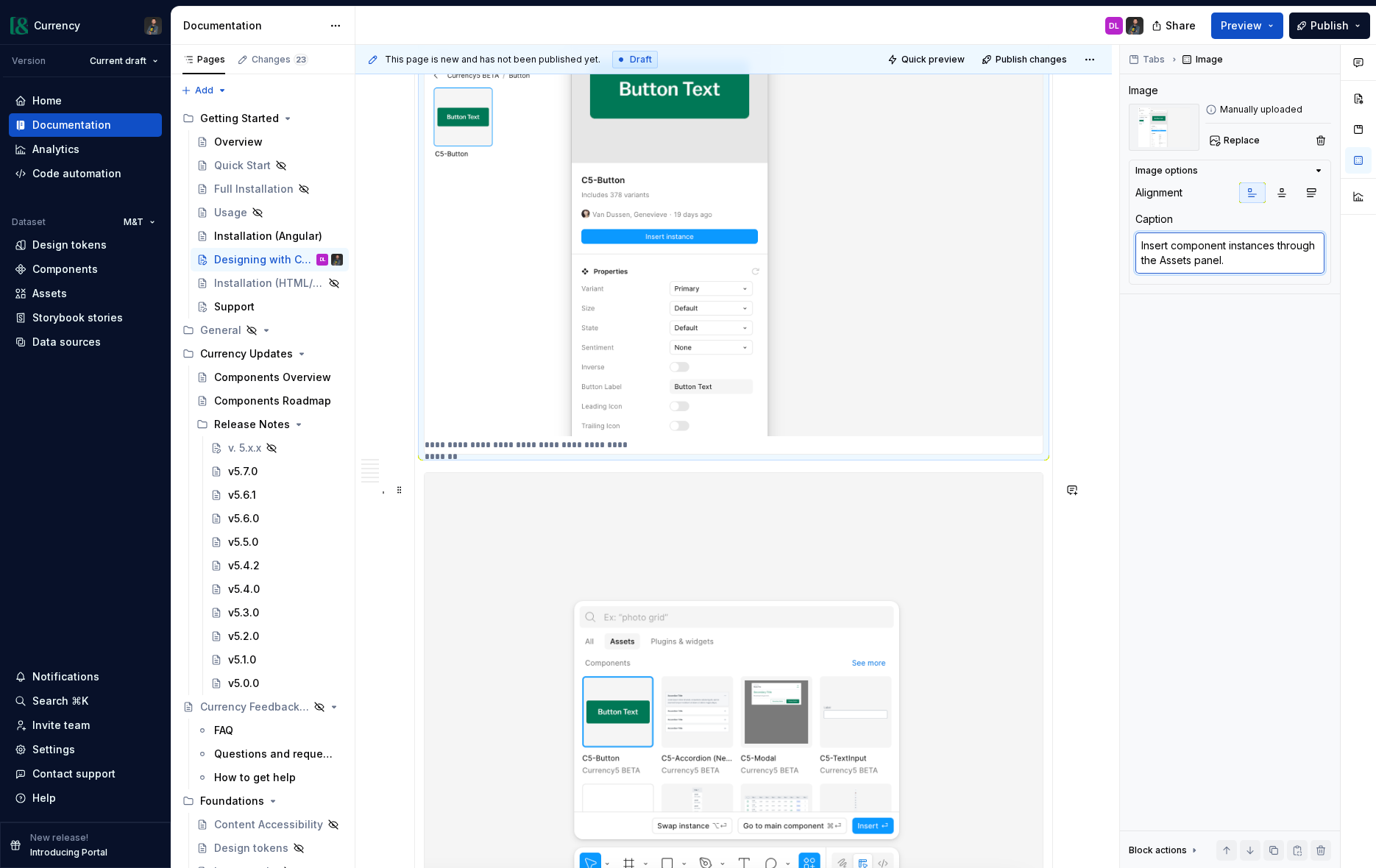
scroll to position [1323, 0]
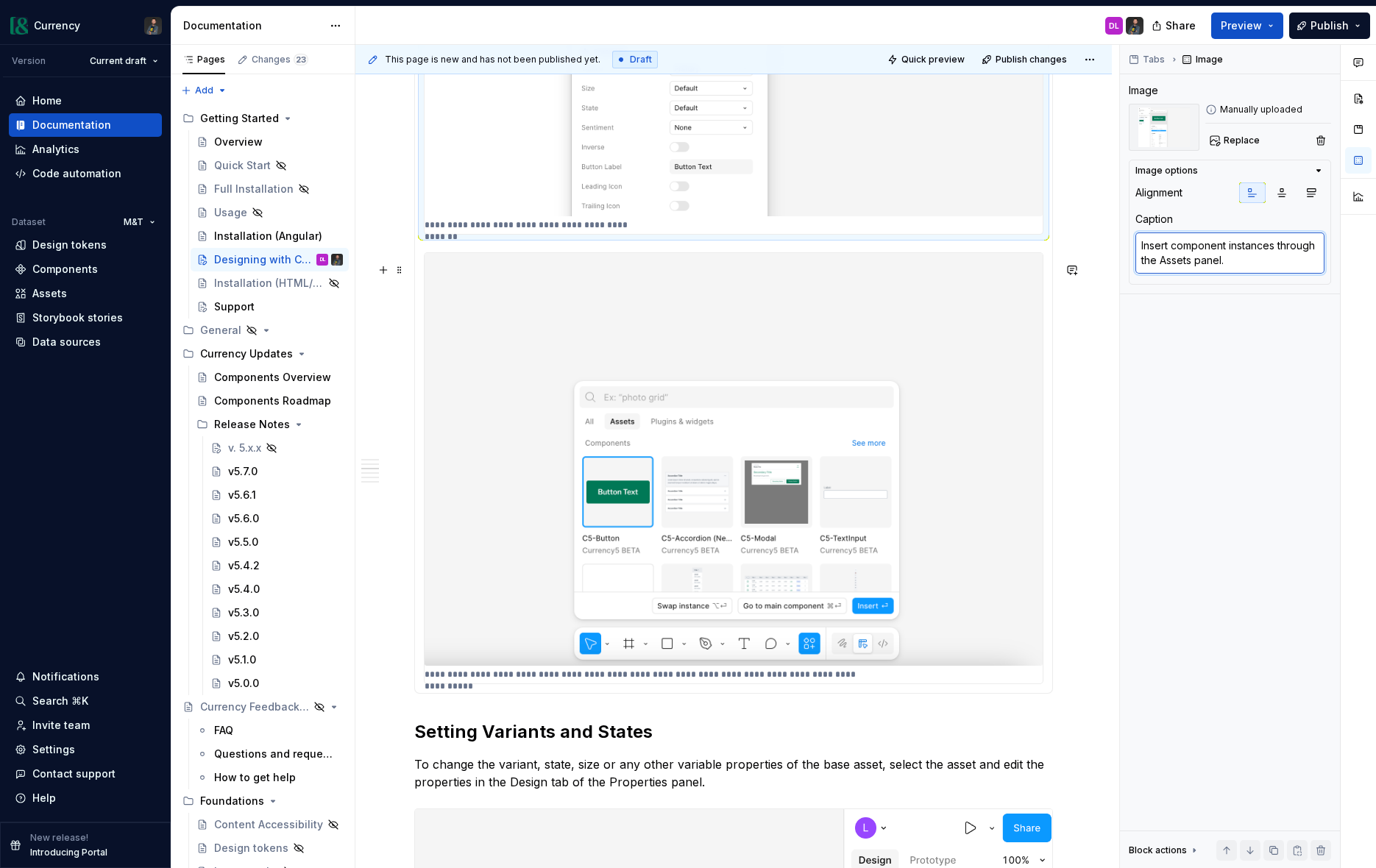
type textarea "Components can alternatively be assessed through the Assets tab of the Toolbar …"
click at [512, 624] on img at bounding box center [734, 460] width 618 height 414
click at [1205, 253] on textarea "Components can alternatively be assessed through the Assets tab of the Toolbar …" at bounding box center [1230, 267] width 189 height 71
click at [1148, 243] on textarea "Components can alternatively be assessed through the Assets tab of the Toolbar …" at bounding box center [1230, 267] width 189 height 71
click at [1139, 244] on textarea "Components can alternatively be assessed through the Assets tab of the Toolbar …" at bounding box center [1230, 267] width 189 height 71
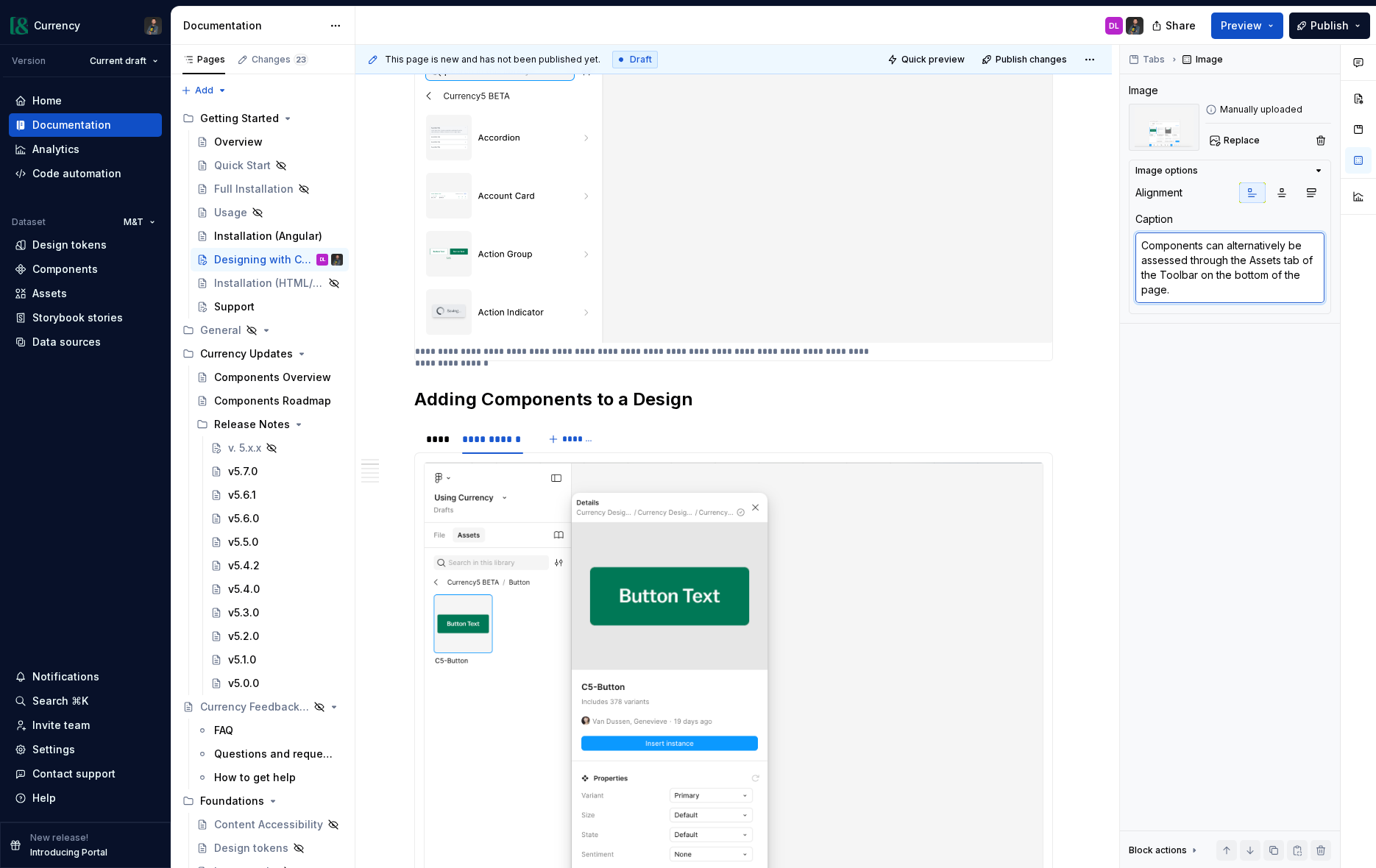
scroll to position [640, 0]
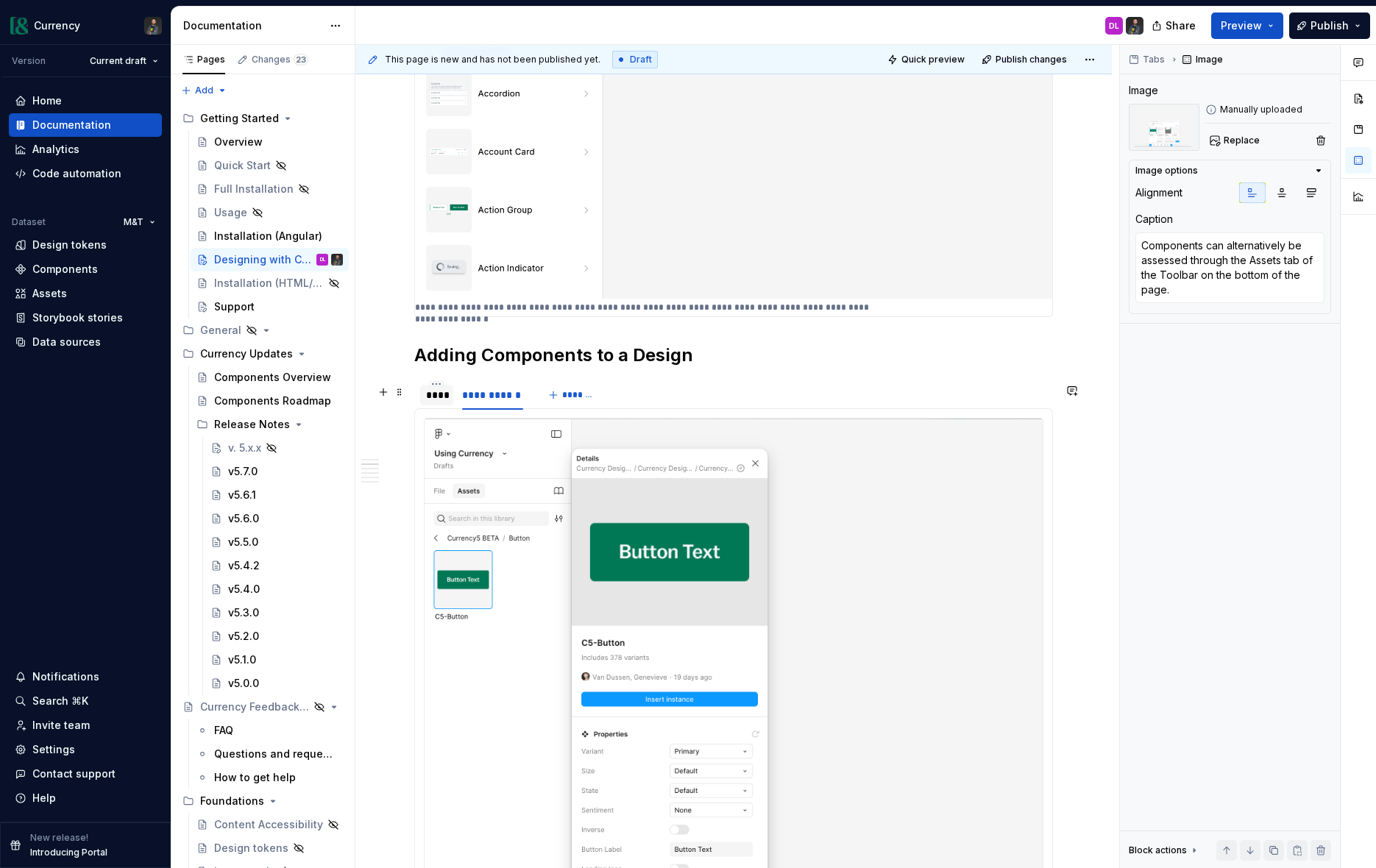
click at [431, 399] on div "****" at bounding box center [436, 395] width 21 height 15
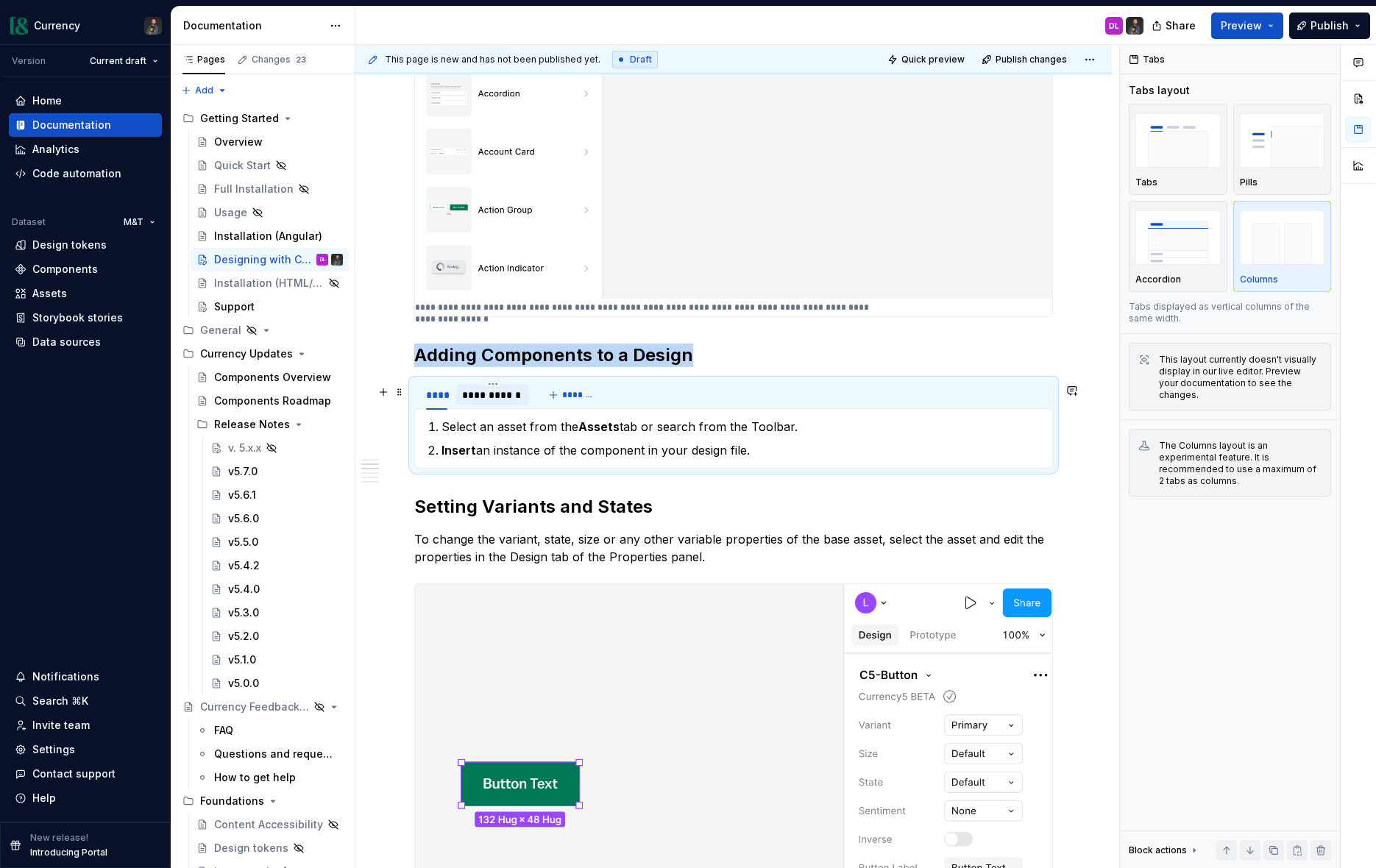
click at [481, 401] on div "**********" at bounding box center [493, 395] width 62 height 15
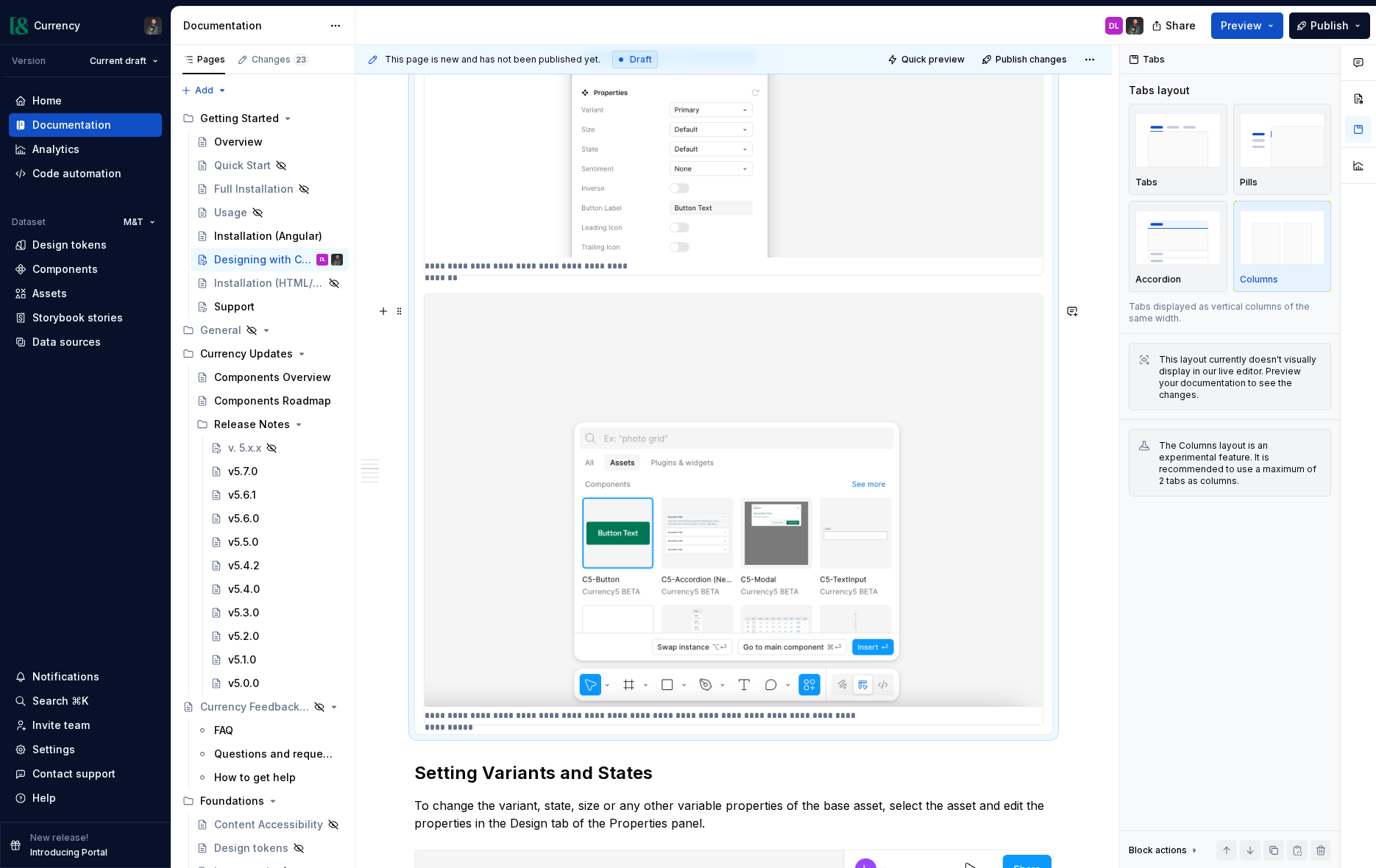
scroll to position [1334, 0]
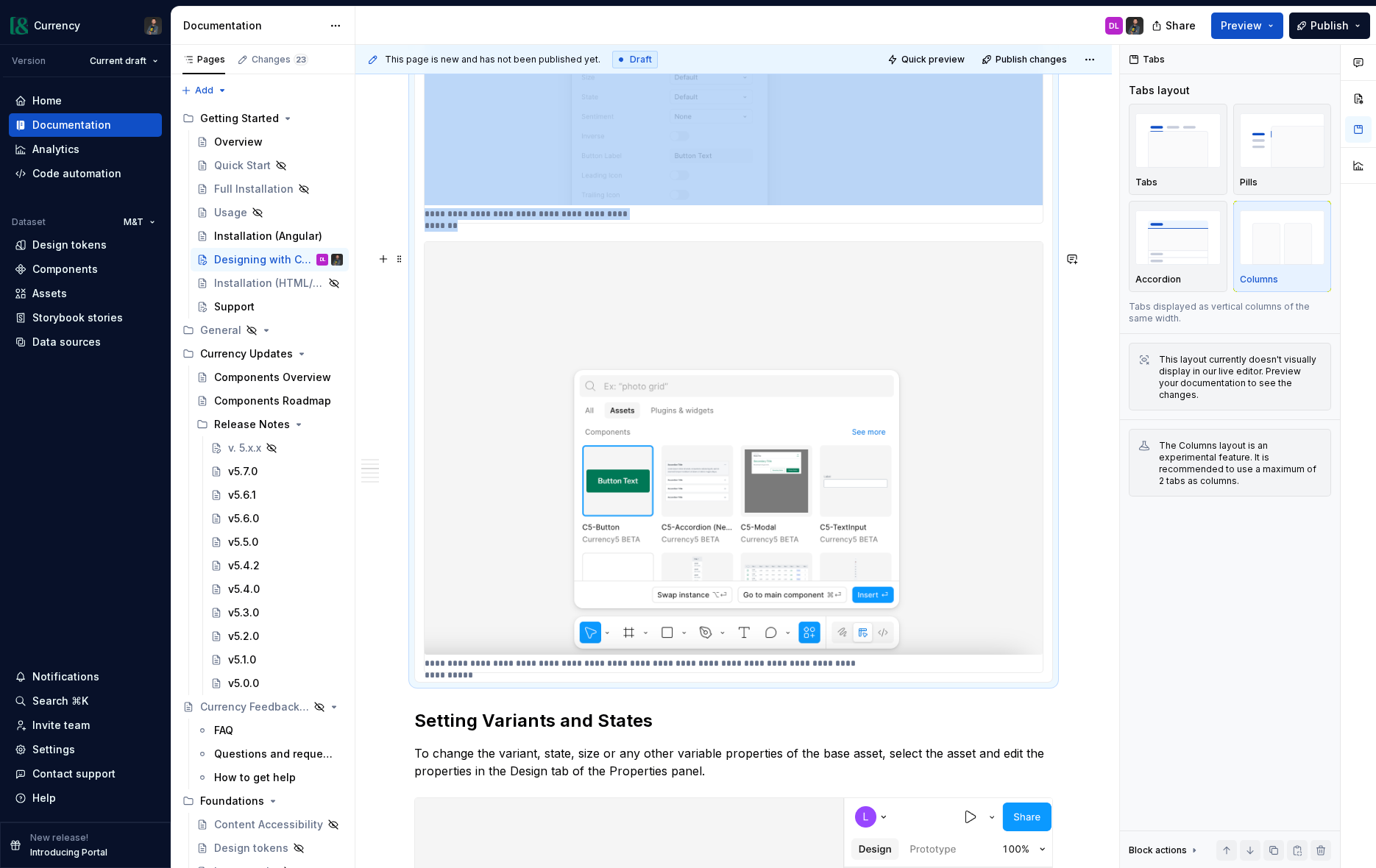
click at [666, 597] on img at bounding box center [734, 449] width 618 height 414
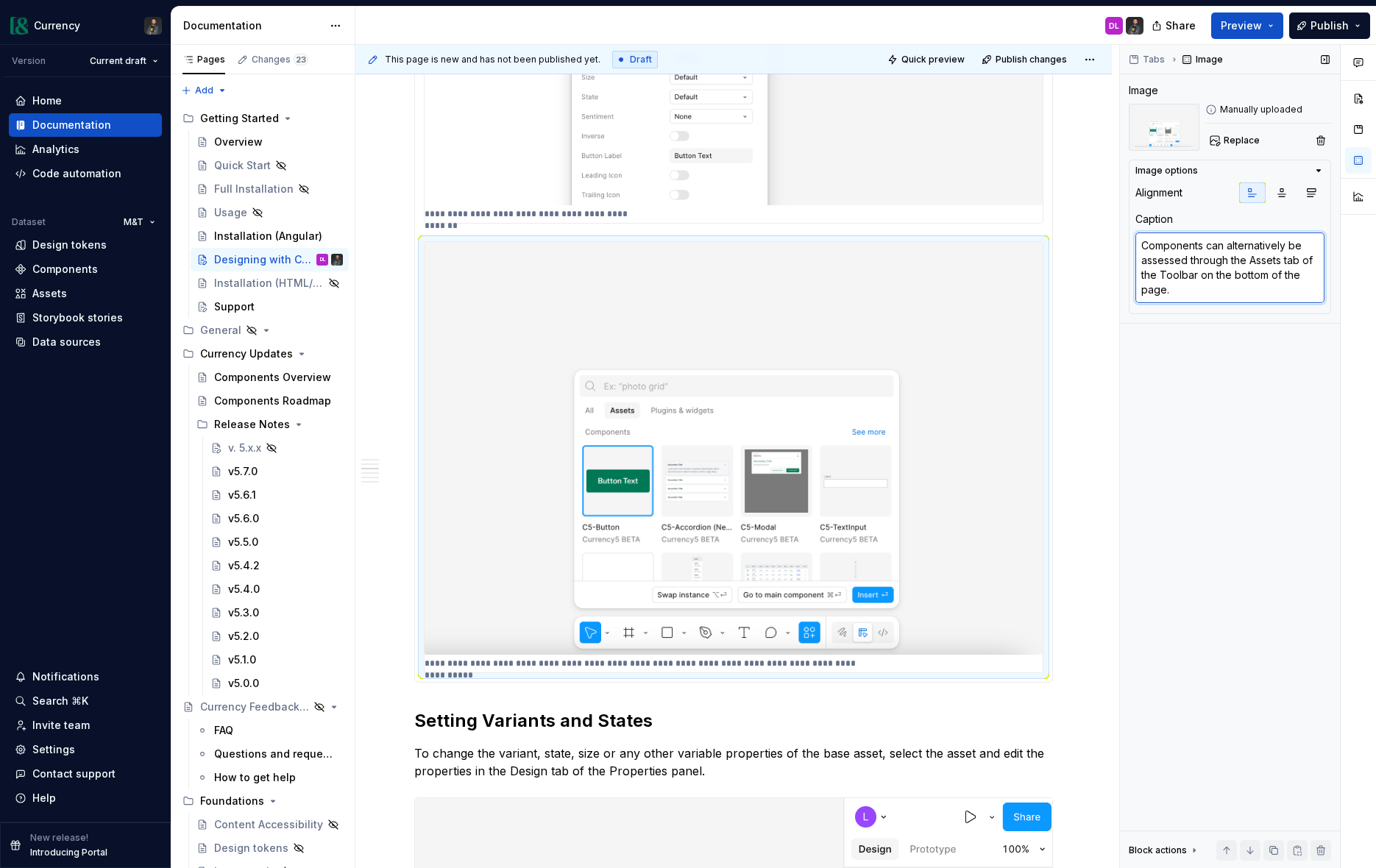
click at [1224, 244] on textarea "Components can alternatively be assessed through the Assets tab of the Toolbar …" at bounding box center [1230, 267] width 189 height 71
click at [1171, 261] on textarea "Components can alternatively be assessed through the Assets tab of the Toolbar …" at bounding box center [1230, 267] width 189 height 71
drag, startPoint x: 1138, startPoint y: 243, endPoint x: 1170, endPoint y: 287, distance: 54.4
click at [1140, 243] on textarea "Components can alternatively be assessed through the Assets tab of the Toolbar …" at bounding box center [1230, 267] width 189 height 71
type textarea "*"
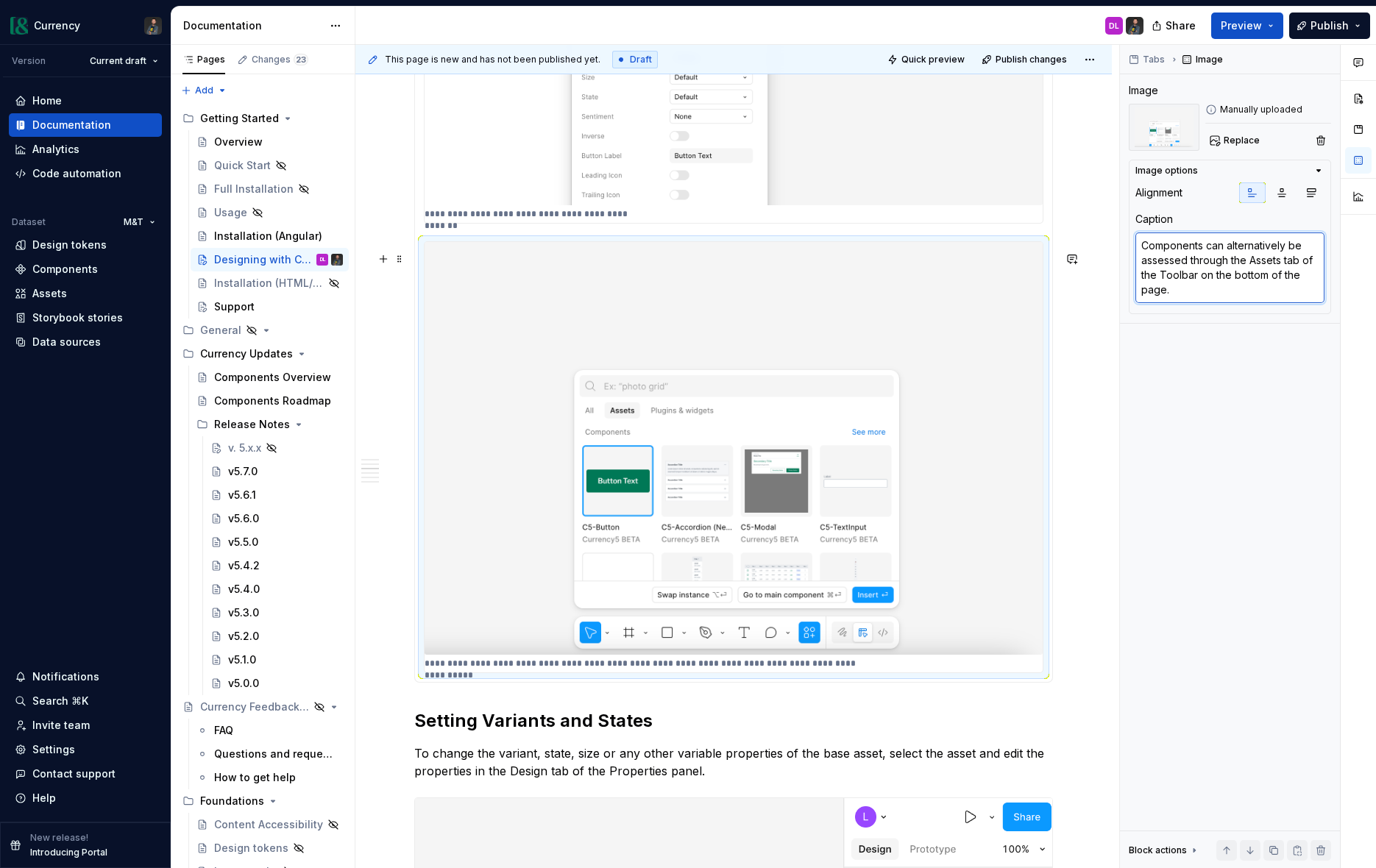
type textarea "o through the Assets tab of the Toolbar on the bottom of the page."
type textarea "*"
type textarea "or through the Assets tab of the Toolbar on the bottom of the page."
type textarea "*"
type textarea "Insert component instances through the Assets panel."
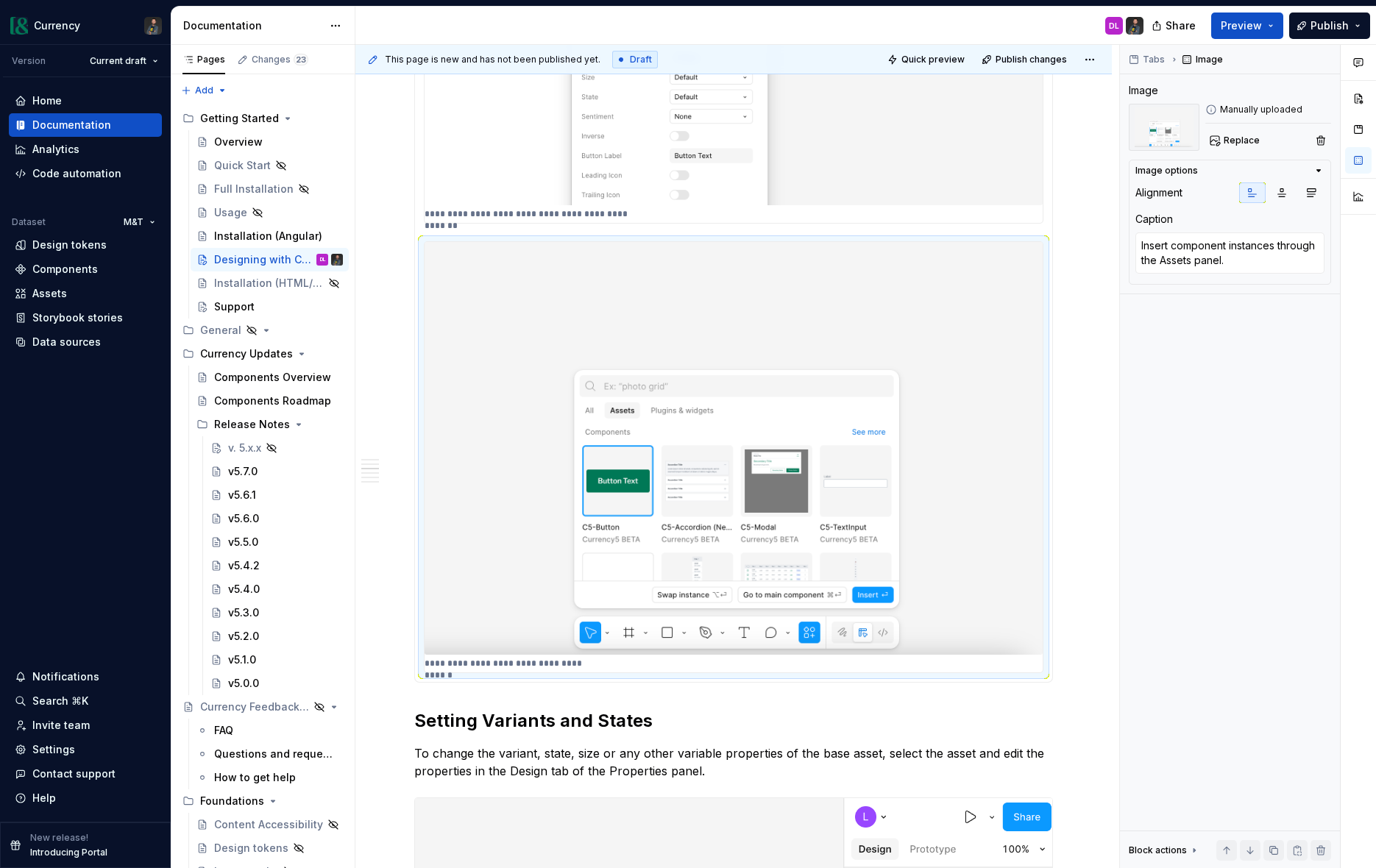
click at [1230, 261] on textarea "Insert component instances through the Assets panel." at bounding box center [1230, 253] width 189 height 41
type textarea "*"
type textarea "Insert component instances through the Assets panel.."
type textarea "*"
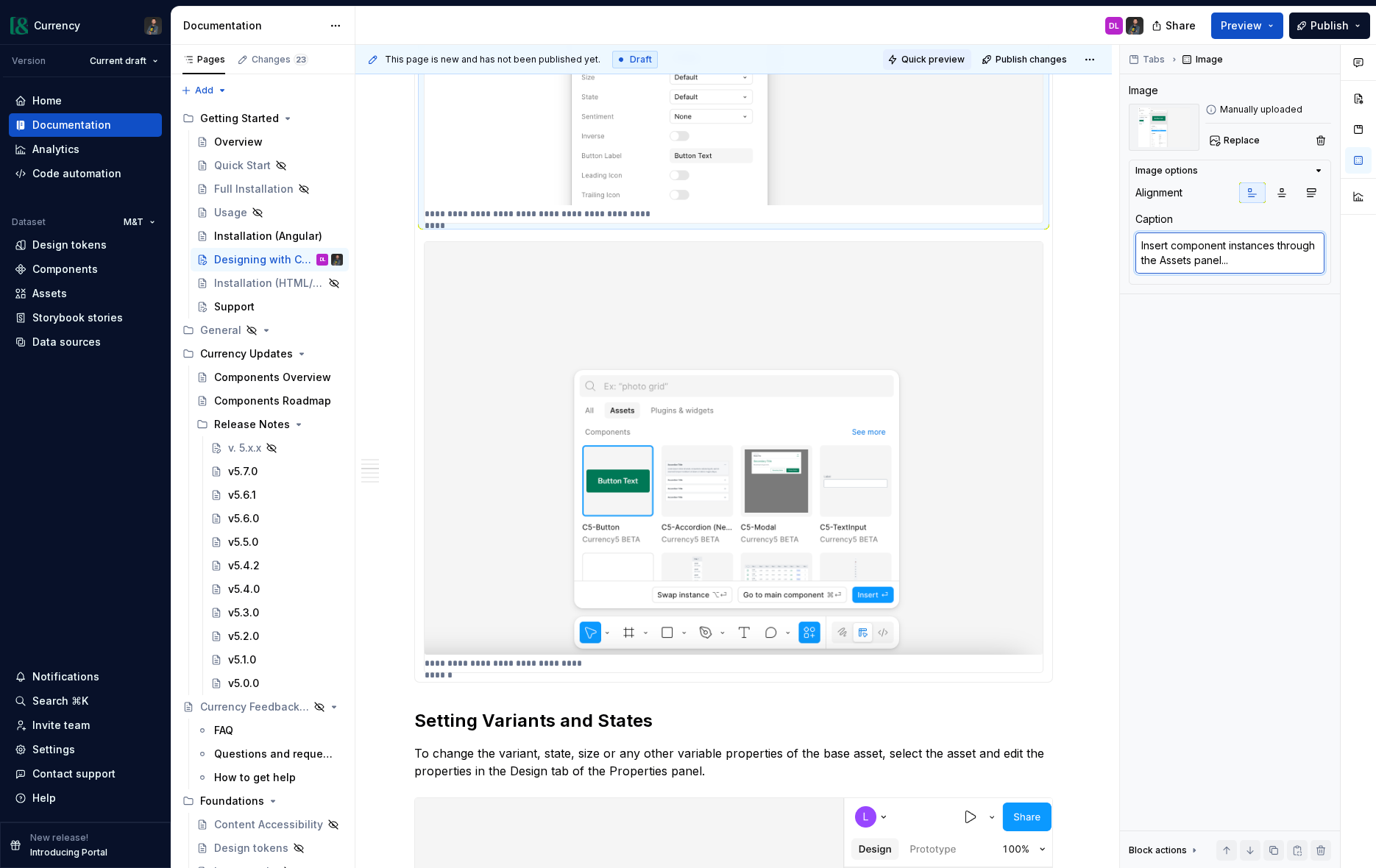
type textarea "Insert component instances through the Assets panel..."
click at [929, 60] on span "Quick preview" at bounding box center [934, 60] width 64 height 12
type textarea "*"
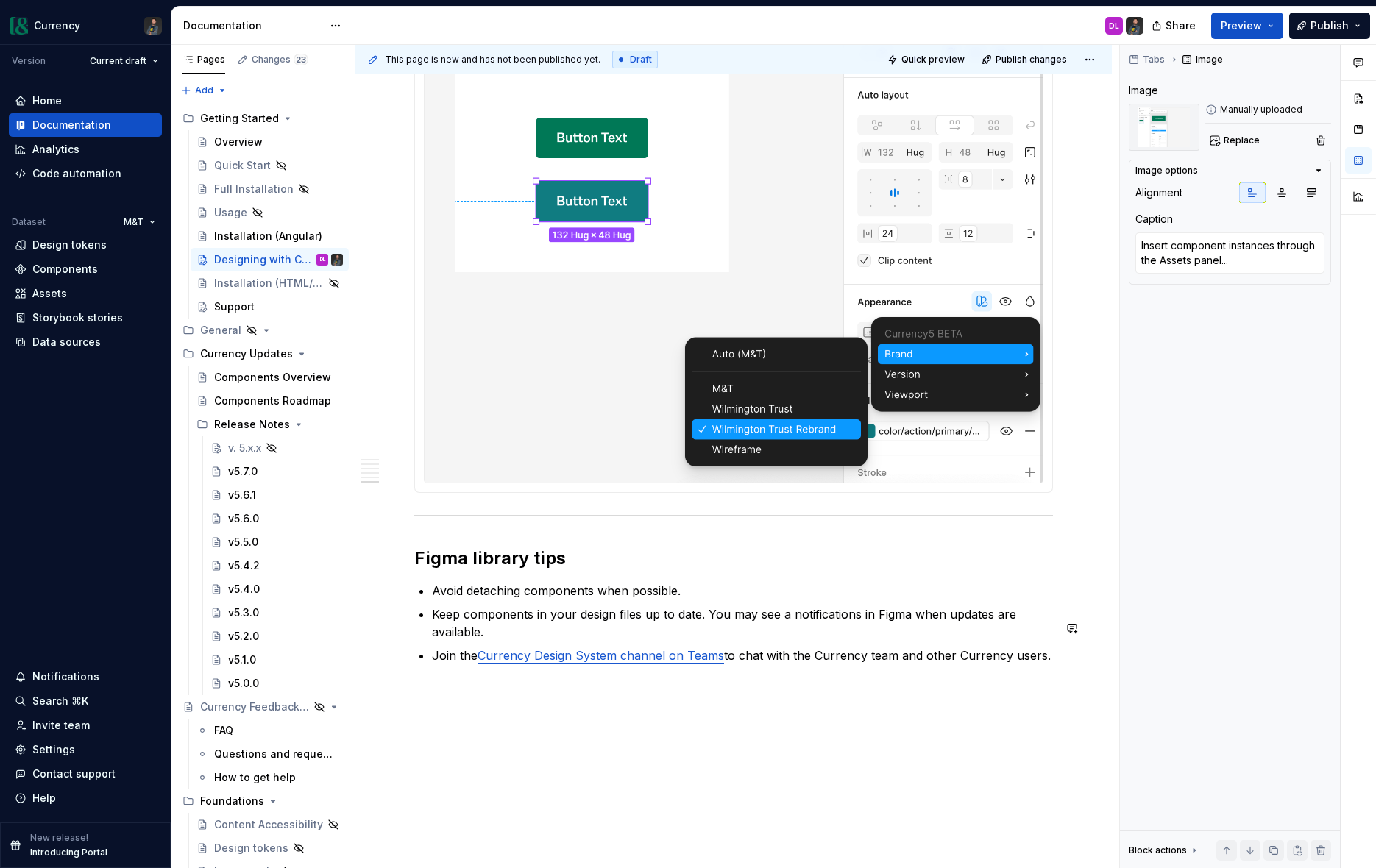
scroll to position [4058, 0]
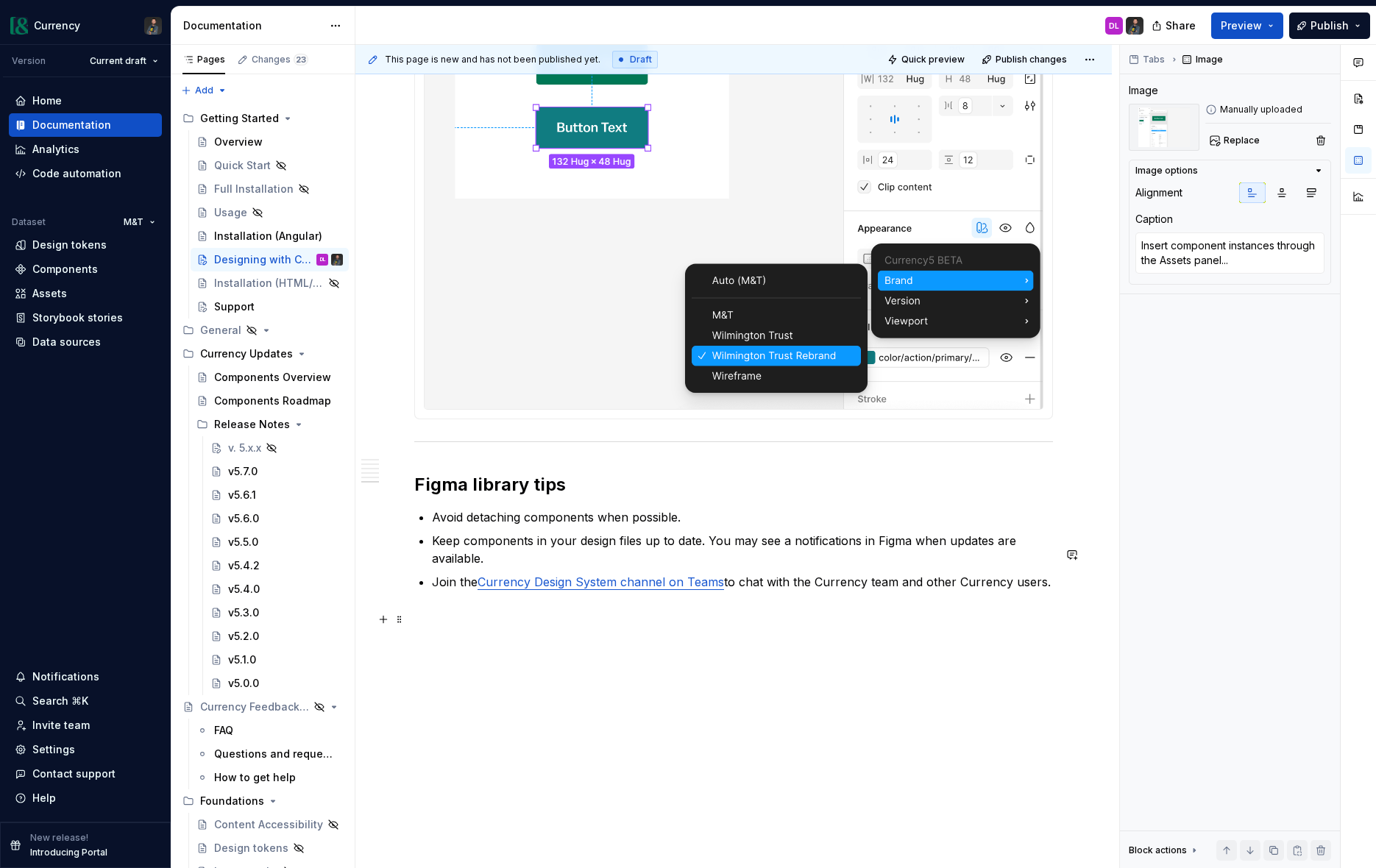
click at [647, 588] on link "Currency Design System channel on Teams" at bounding box center [601, 582] width 247 height 15
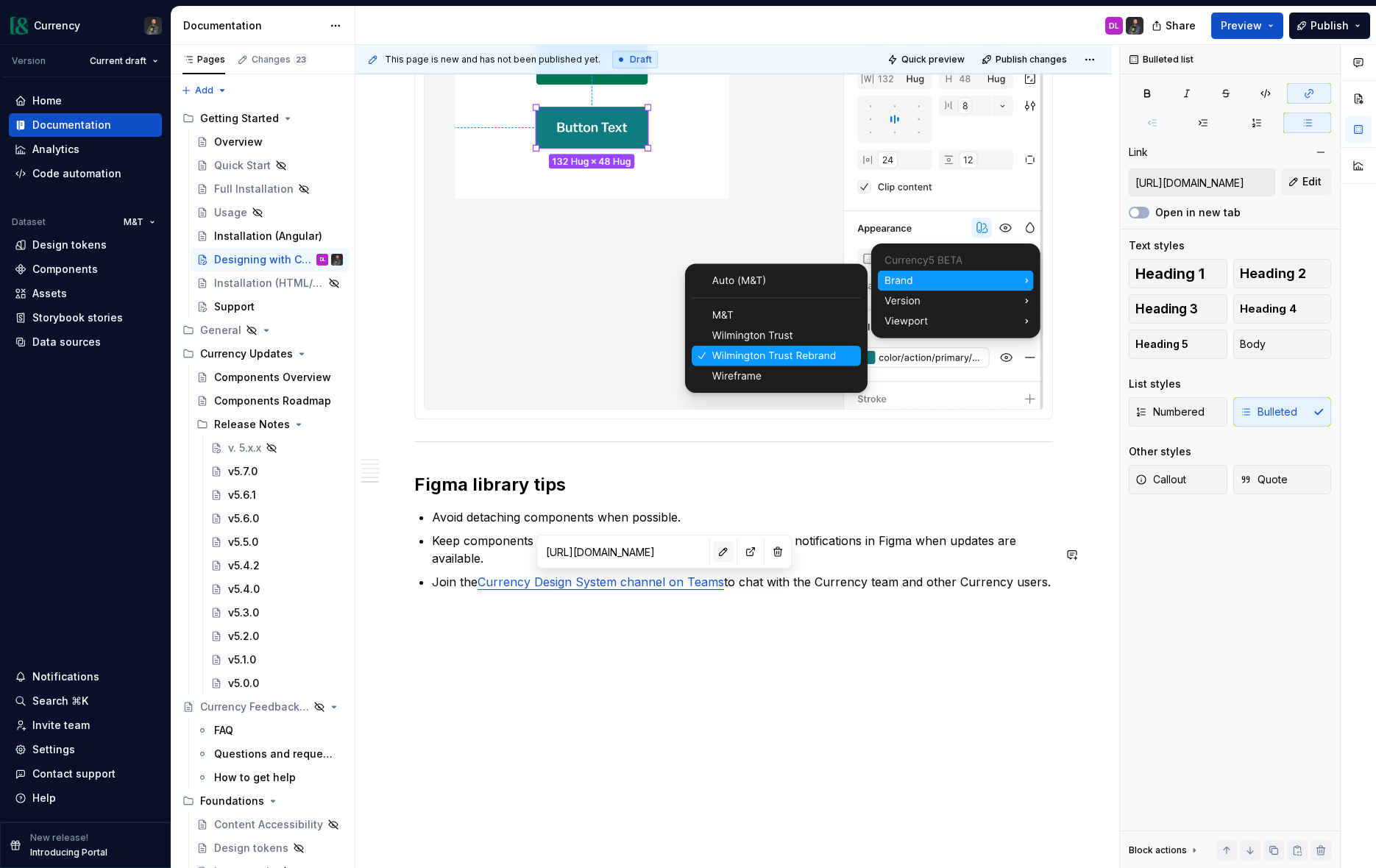
click at [713, 552] on button "button" at bounding box center [723, 552] width 21 height 21
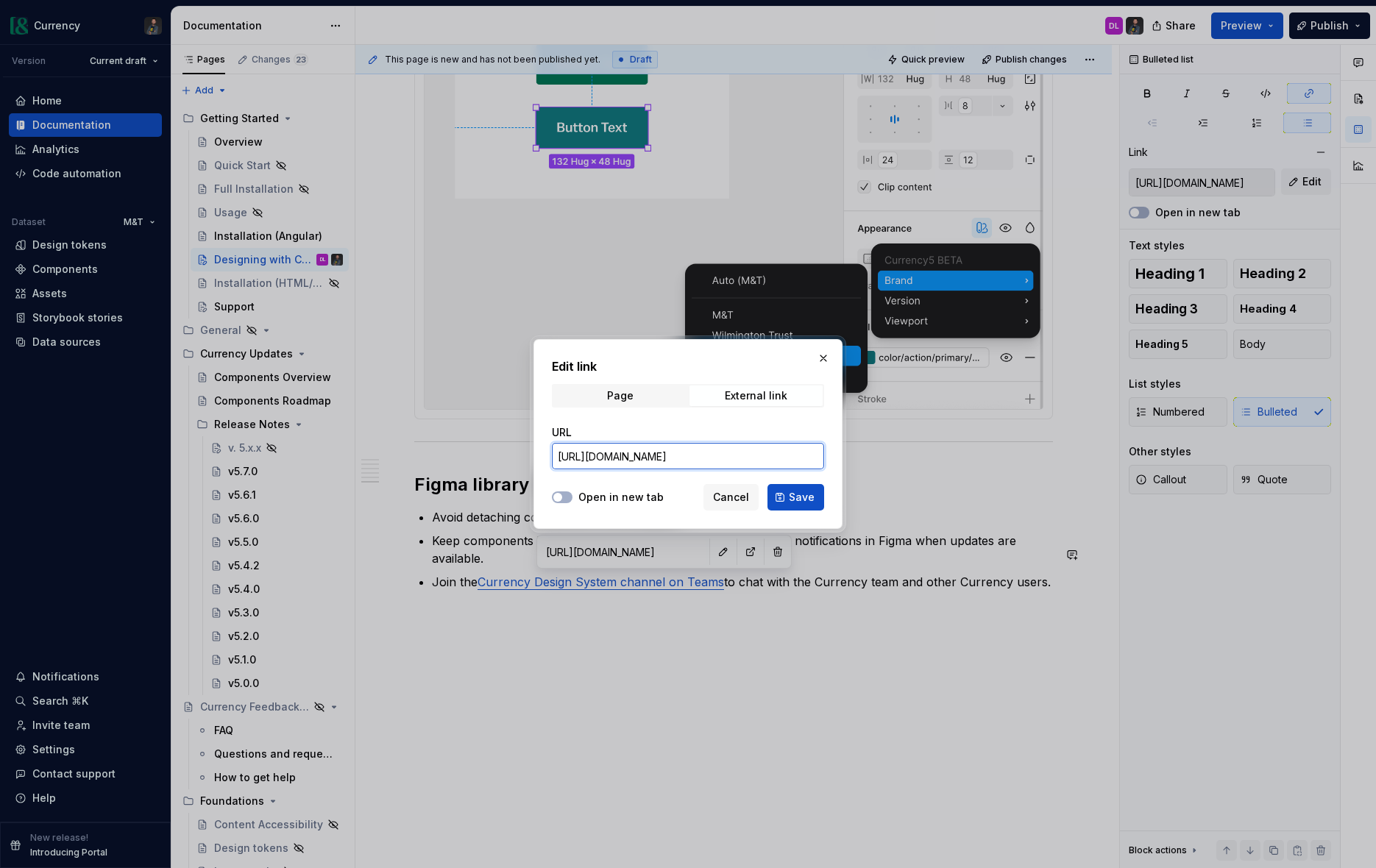
click at [664, 465] on input "[URL][DOMAIN_NAME]" at bounding box center [688, 456] width 272 height 27
click at [733, 497] on span "Cancel" at bounding box center [731, 497] width 36 height 15
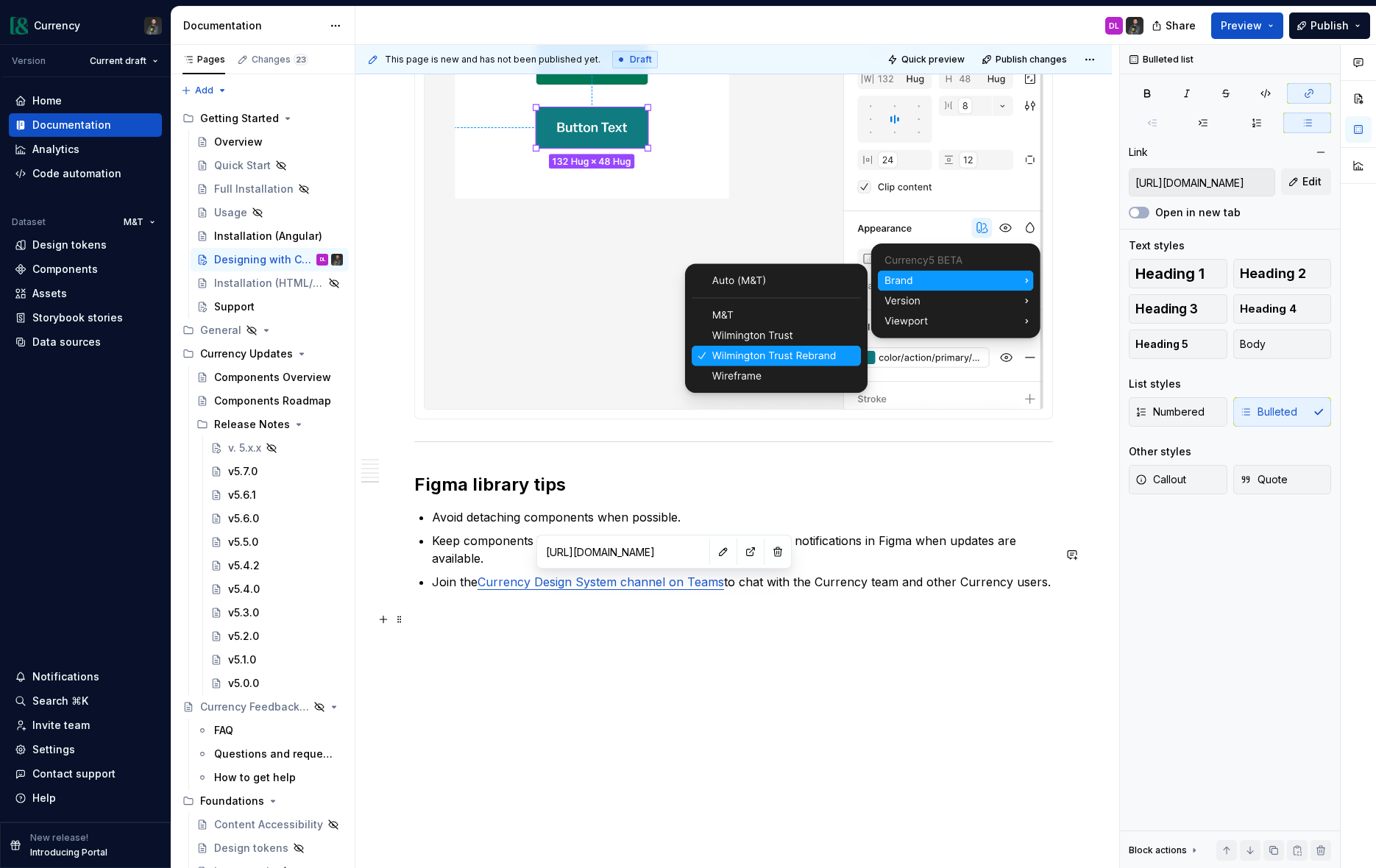
click at [729, 584] on p "Join the Currency Design System channel on Teams to chat with the Currency team…" at bounding box center [742, 583] width 621 height 18
drag, startPoint x: 722, startPoint y: 584, endPoint x: 479, endPoint y: 581, distance: 243.0
click at [479, 581] on p "Join the Currency Design System channel on Teams to chat with the Currency team…" at bounding box center [742, 583] width 621 height 18
click at [848, 555] on button "button" at bounding box center [850, 555] width 21 height 21
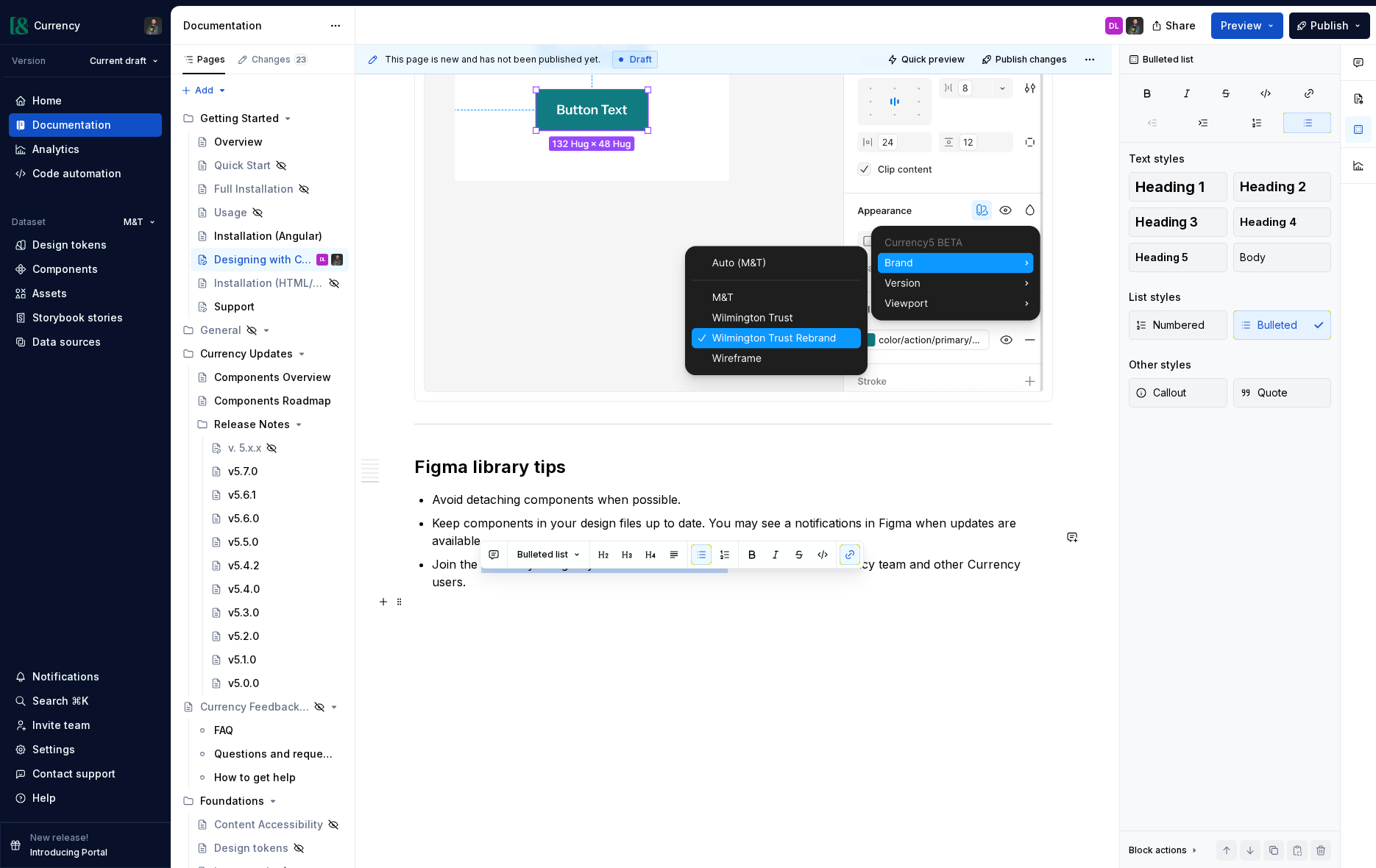
click at [710, 586] on p "Join the Currency Design System channel on Teams to chat with the Currency team…" at bounding box center [742, 574] width 621 height 36
drag, startPoint x: 482, startPoint y: 582, endPoint x: 613, endPoint y: 585, distance: 131.0
click at [613, 585] on p "Join the Currency Design System channel on Teams to chat with the Currency team…" at bounding box center [742, 574] width 621 height 36
click at [858, 557] on div "Bulleted list" at bounding box center [672, 555] width 384 height 28
click at [851, 556] on button "button" at bounding box center [850, 555] width 21 height 21
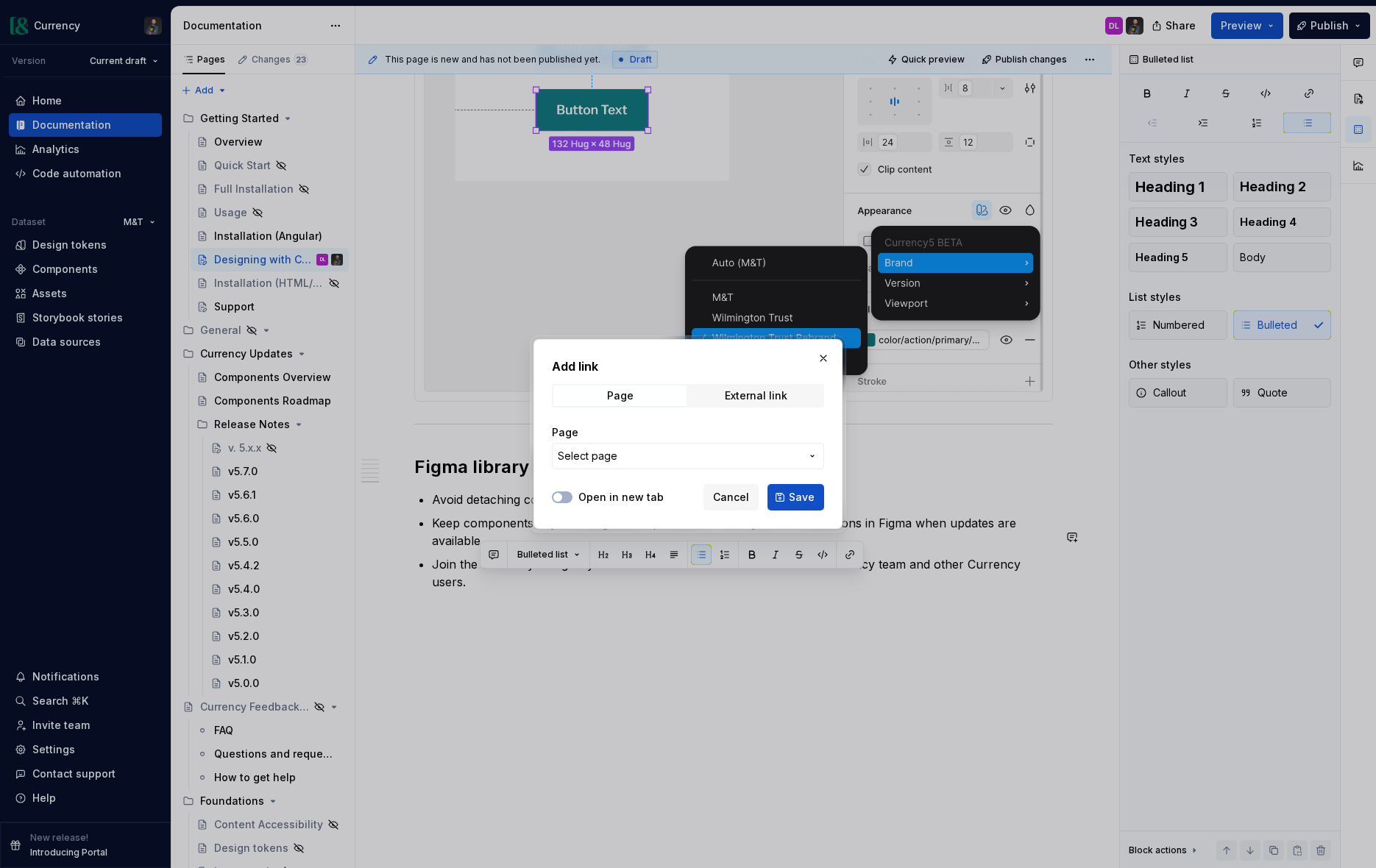
drag, startPoint x: 730, startPoint y: 503, endPoint x: 596, endPoint y: 531, distance: 136.9
click at [730, 503] on span "Cancel" at bounding box center [731, 497] width 36 height 15
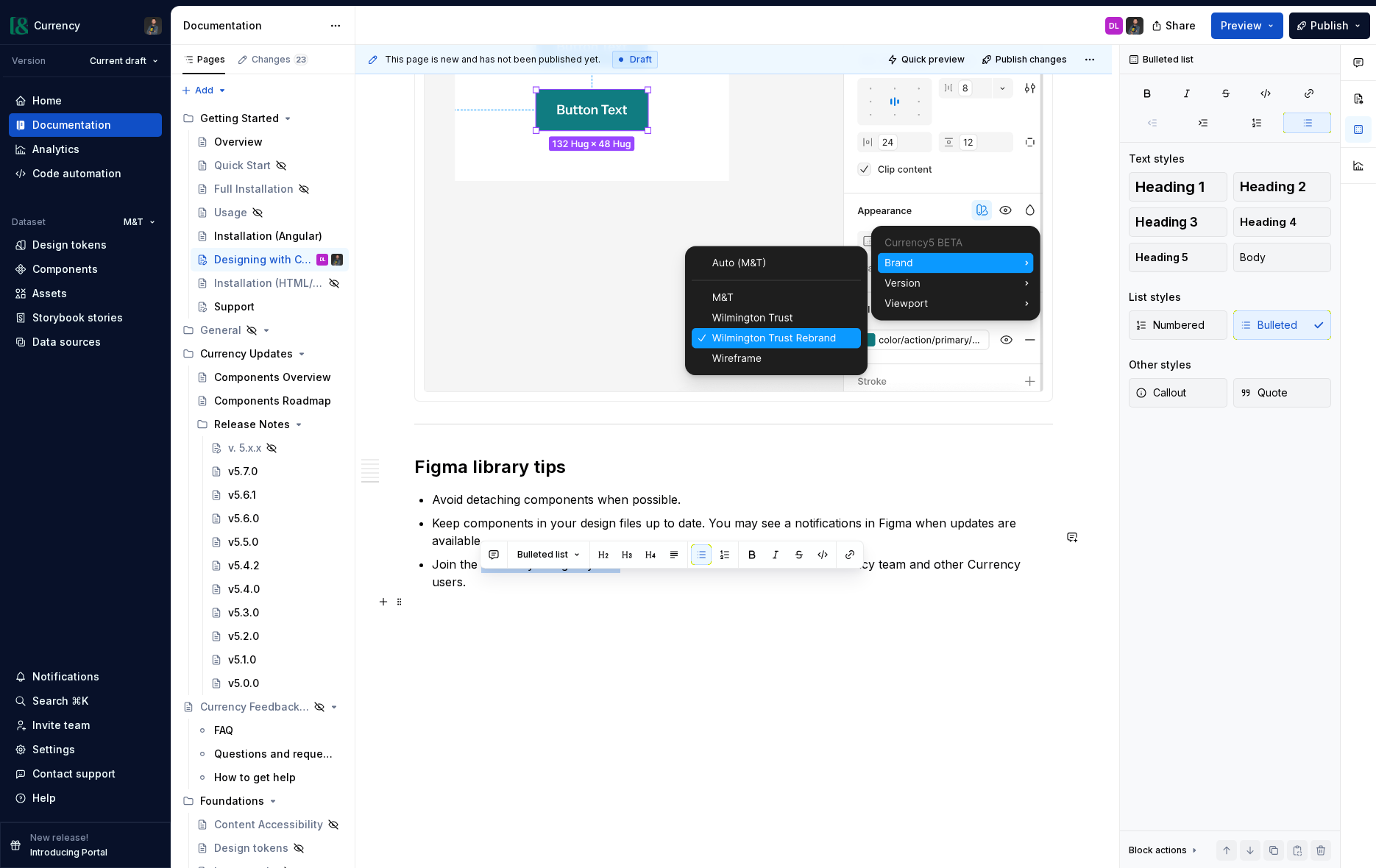
drag, startPoint x: 483, startPoint y: 583, endPoint x: 616, endPoint y: 587, distance: 133.1
click at [616, 587] on p "Join the Currency Design System channel on Teams to chat with the Currency team…" at bounding box center [742, 574] width 621 height 36
click at [840, 550] on button "button" at bounding box center [850, 555] width 21 height 21
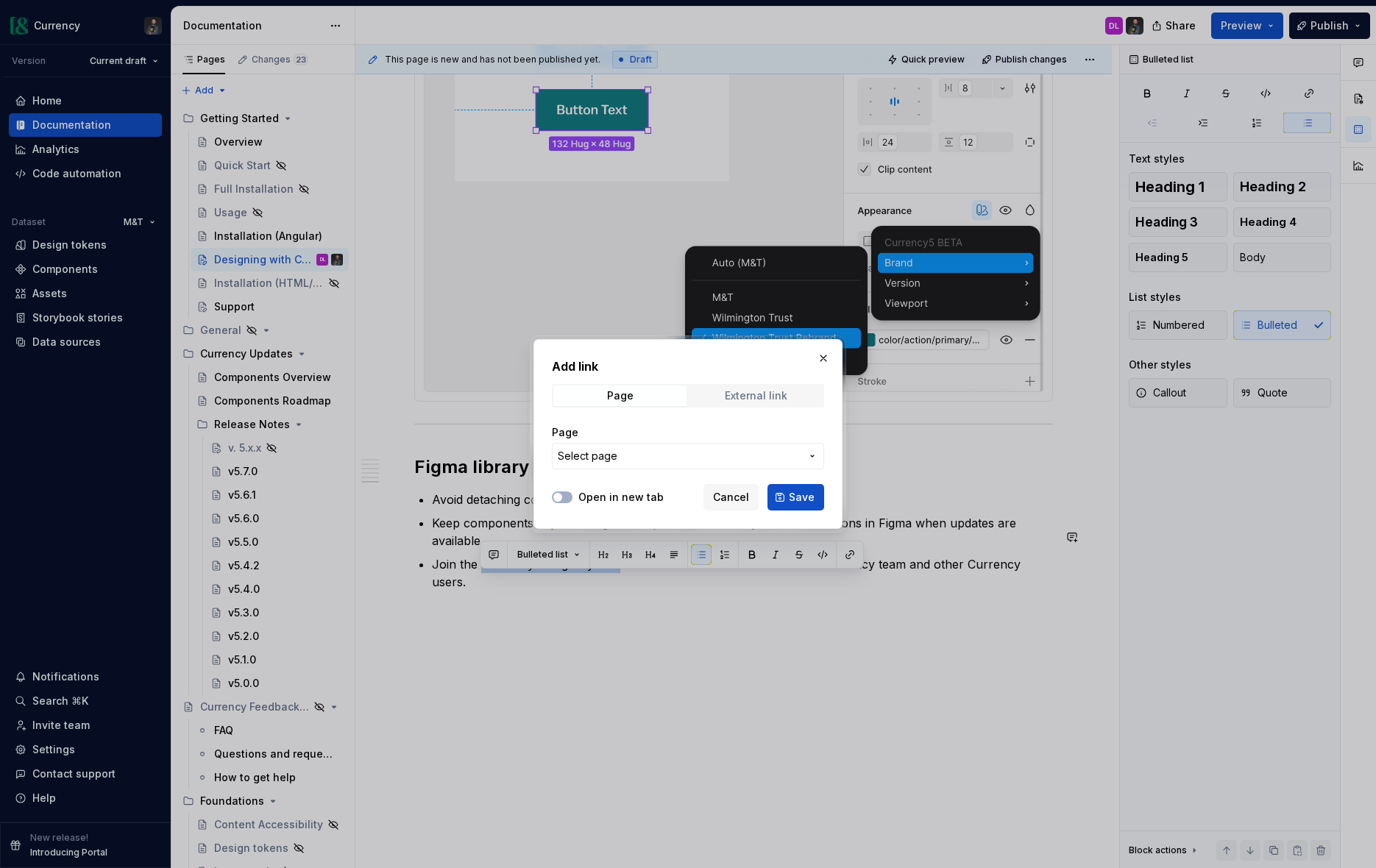
click at [752, 395] on div "External link" at bounding box center [756, 396] width 63 height 12
click at [655, 466] on input "URL" at bounding box center [688, 456] width 272 height 27
paste input "[URL][DOMAIN_NAME]"
type input "[URL][DOMAIN_NAME]"
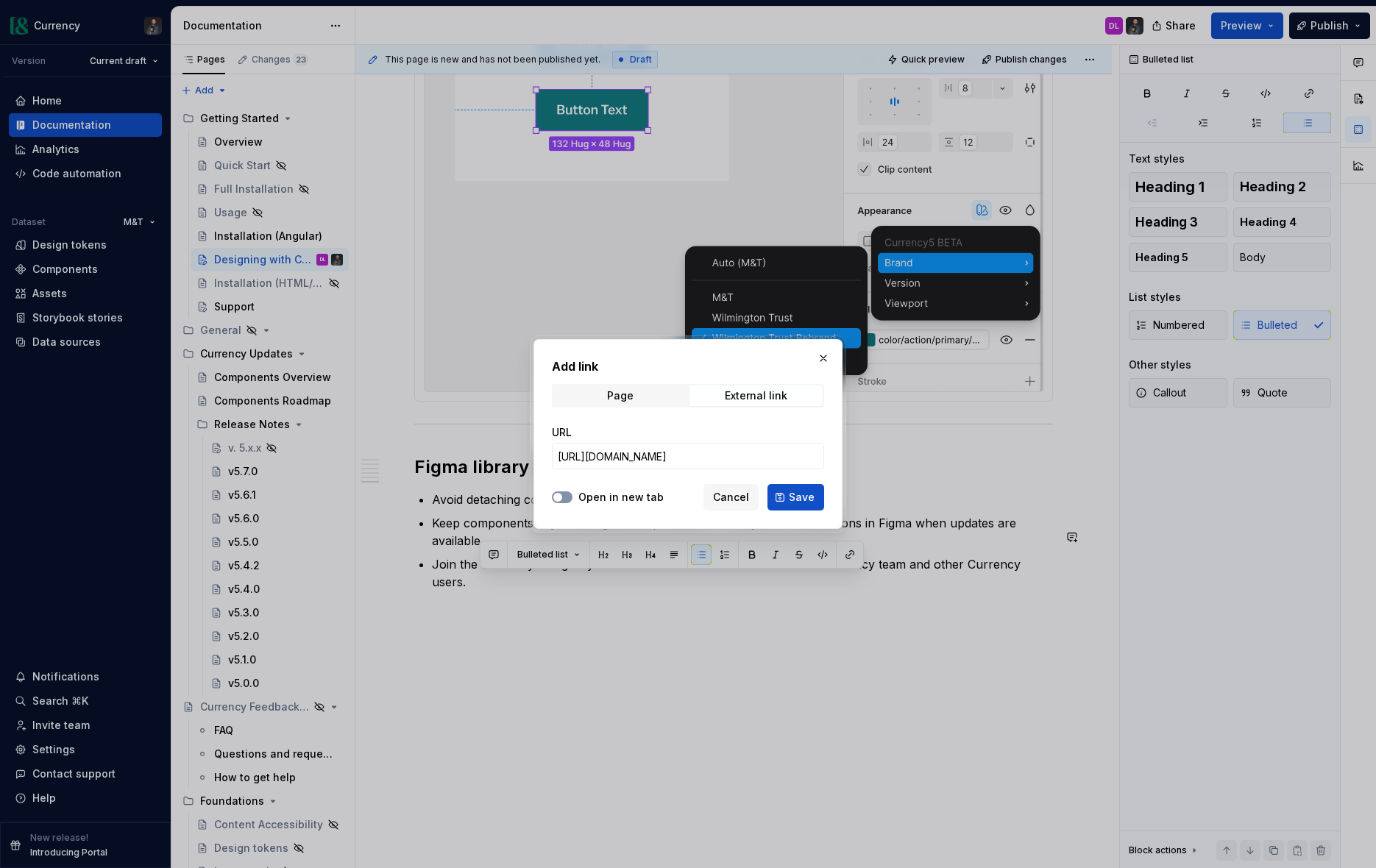
scroll to position [0, 0]
click at [557, 493] on span "button" at bounding box center [558, 497] width 9 height 9
click at [786, 498] on button "Save" at bounding box center [795, 497] width 57 height 27
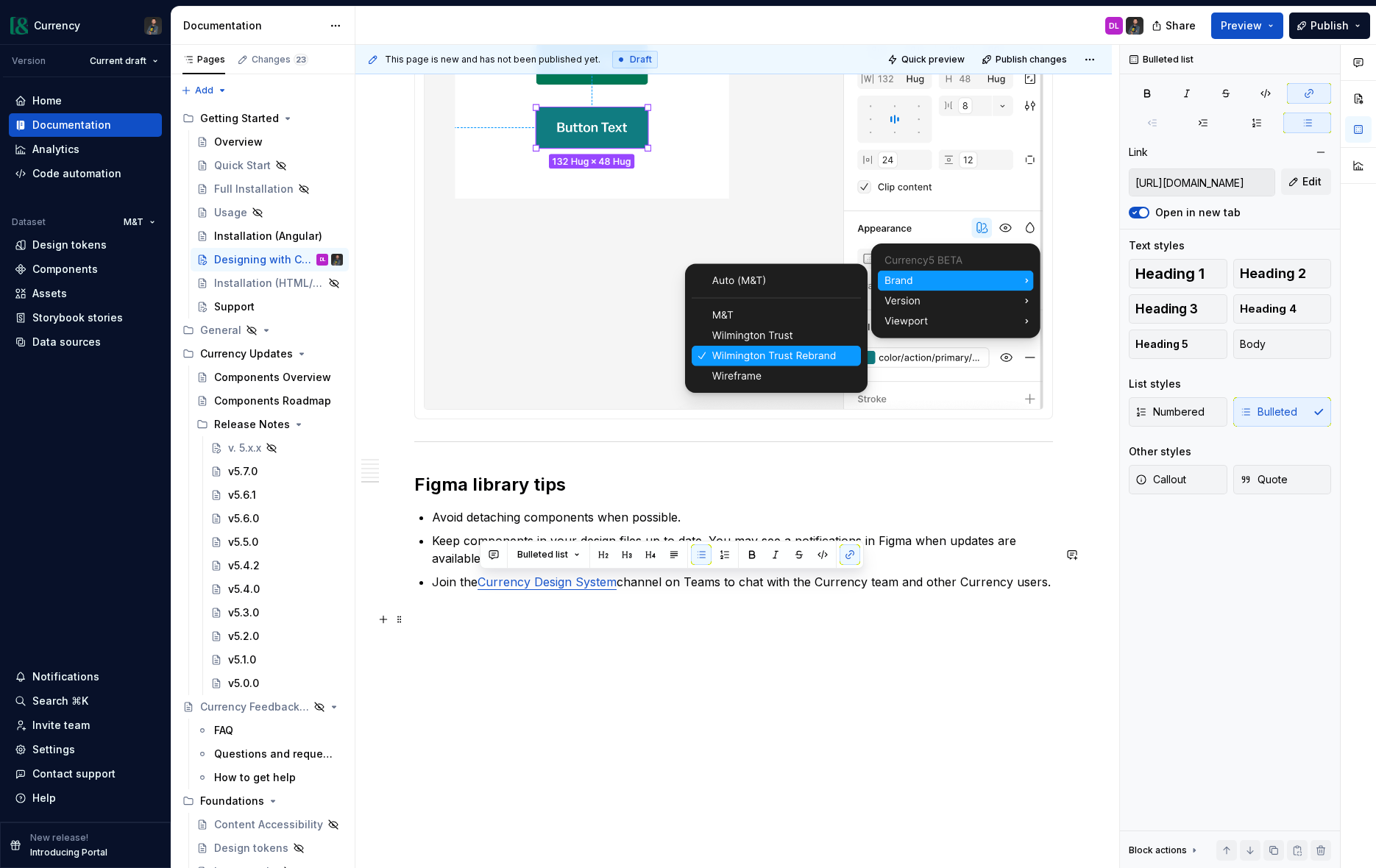
click at [1004, 577] on p "Join the Currency Design System channel on Teams to chat with the Currency team…" at bounding box center [742, 583] width 621 height 18
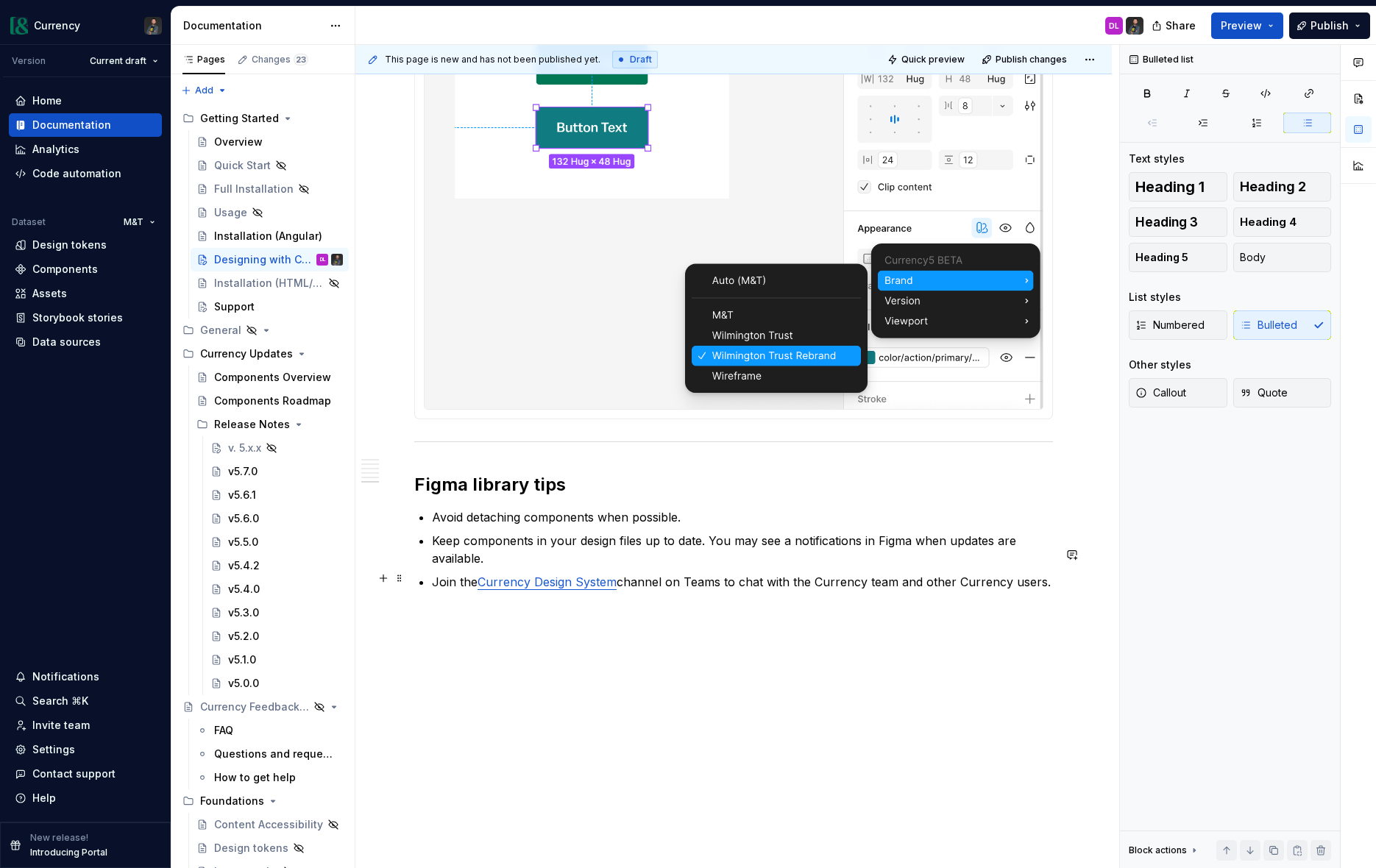
click at [706, 526] on ul "Avoid detaching components when possible. Keep components in your design files …" at bounding box center [742, 549] width 621 height 83
click at [685, 514] on p "Avoid detaching components when possible." at bounding box center [742, 517] width 621 height 18
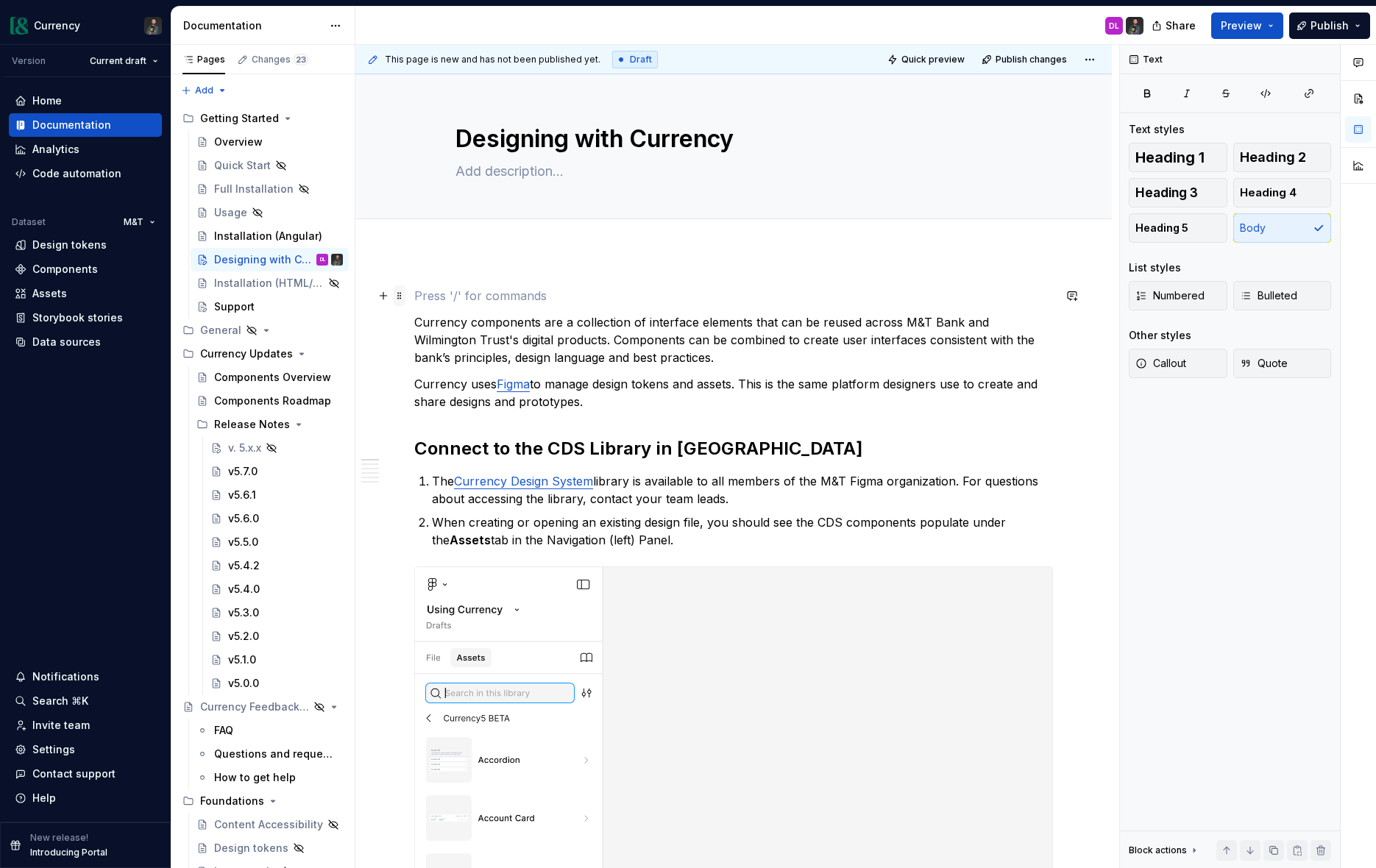
click at [398, 296] on span at bounding box center [400, 295] width 12 height 21
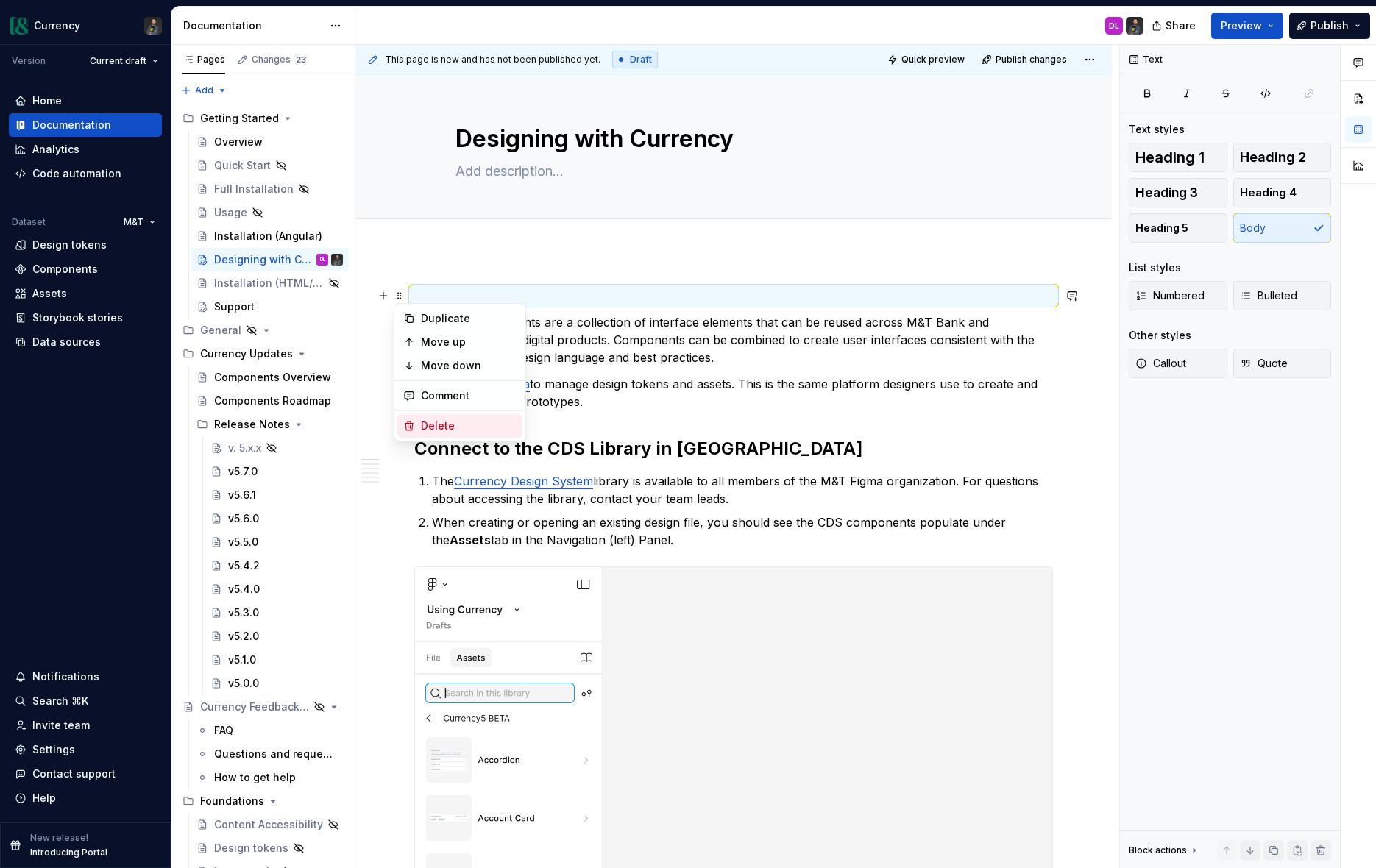
click at [439, 426] on div "Delete" at bounding box center [468, 426] width 95 height 15
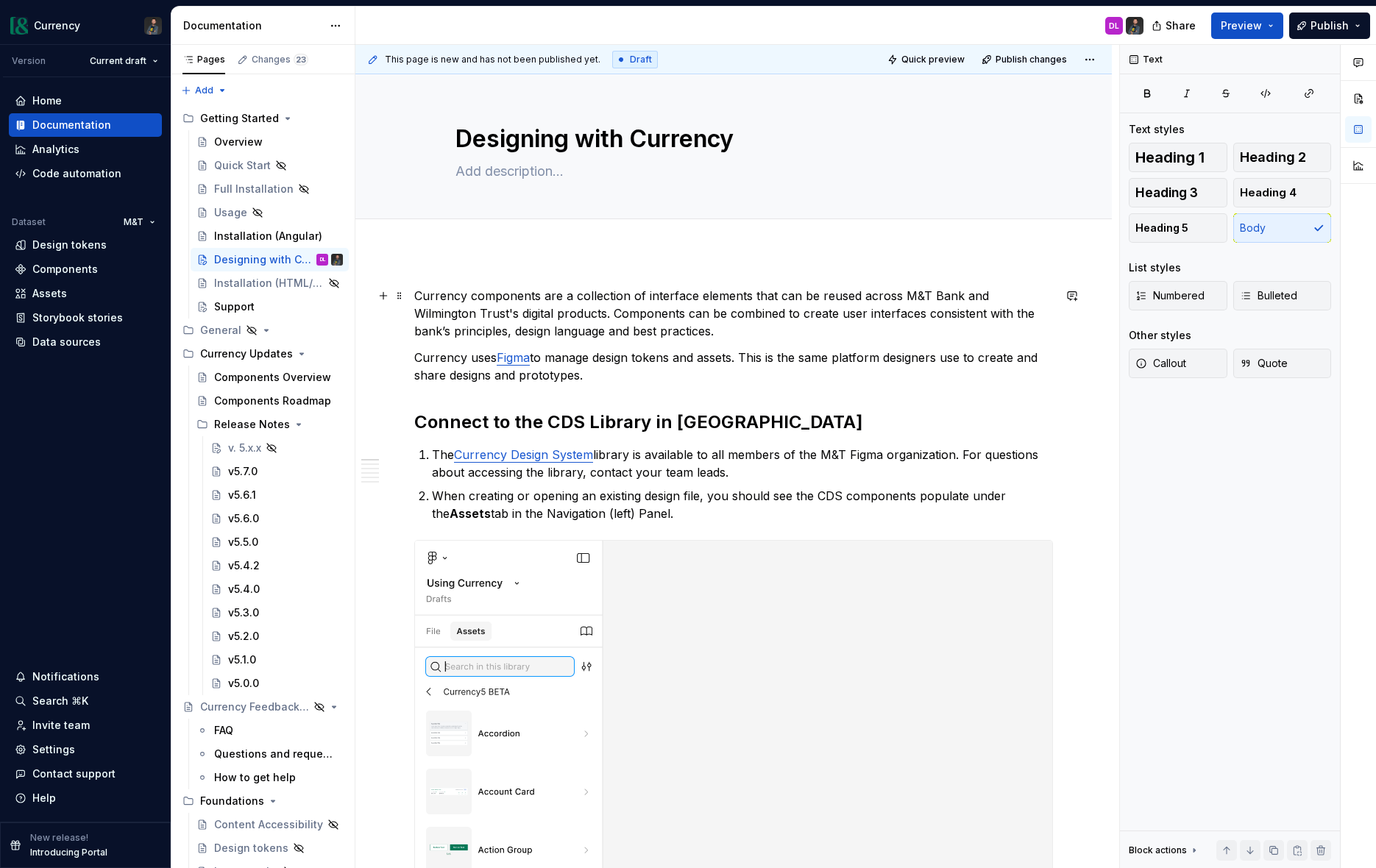
click at [415, 296] on p "Currency components are a collection of interface elements that can be reused a…" at bounding box center [734, 313] width 638 height 53
type textarea "*"
